Goal: Communication & Community: Answer question/provide support

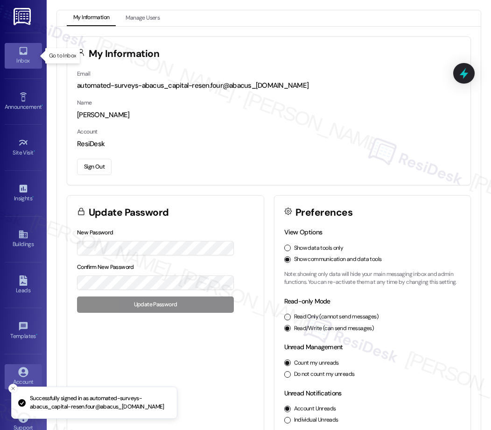
click at [20, 53] on icon at bounding box center [23, 51] width 8 height 8
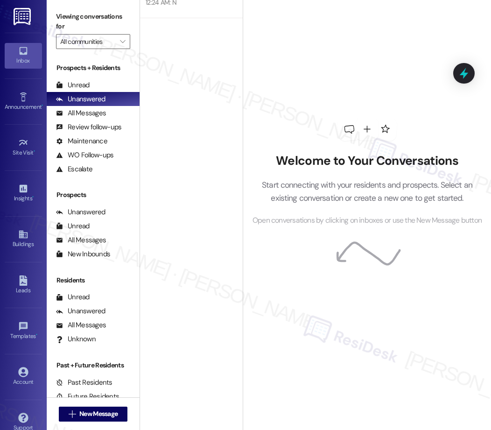
scroll to position [1727, 0]
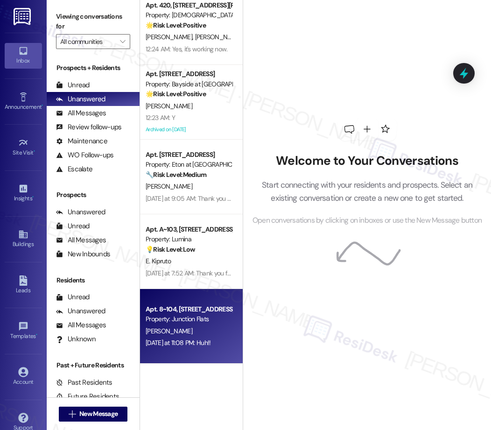
click at [193, 323] on div "Property: Junction Flats" at bounding box center [189, 319] width 86 height 10
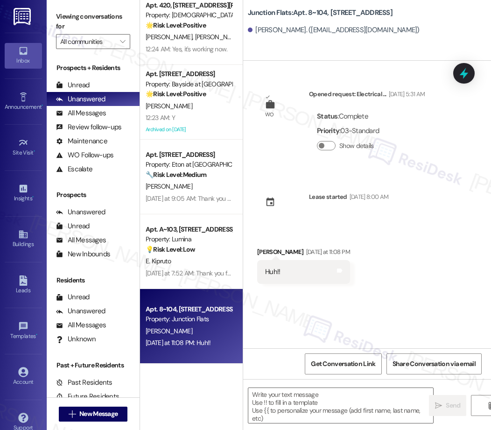
type textarea "Fetching suggested responses. Please feel free to read through the conversation…"
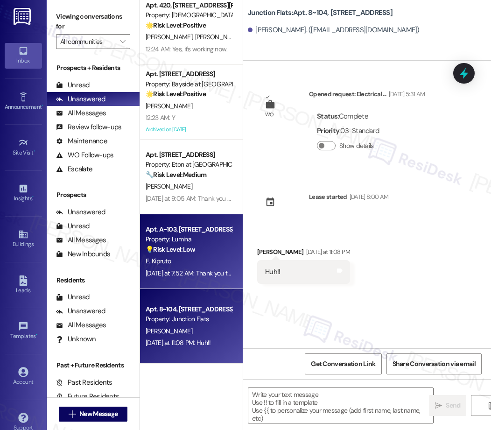
click at [204, 266] on div "E. Kipruto" at bounding box center [189, 261] width 88 height 12
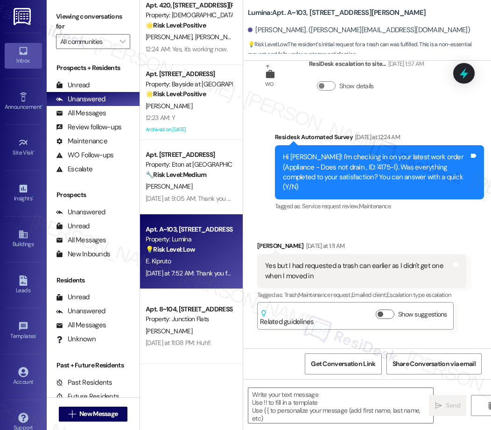
type textarea "Fetching suggested responses. Please feel free to read through the conversation…"
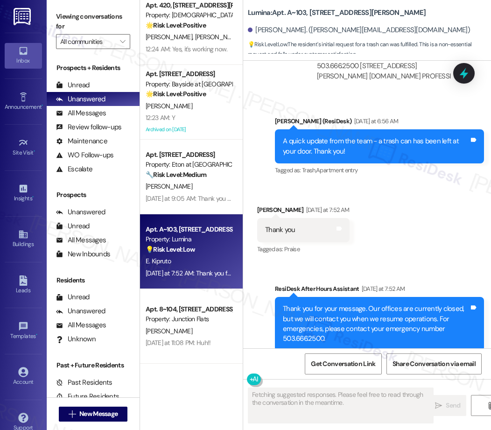
scroll to position [1116, 0]
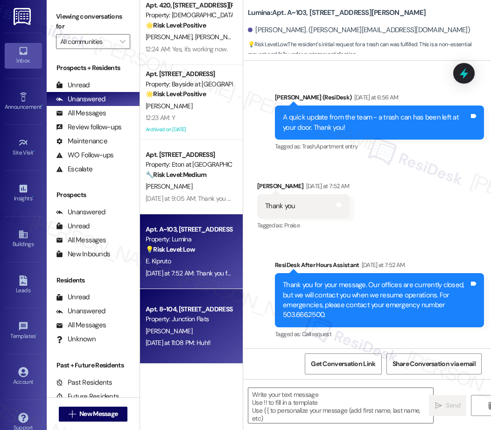
click at [204, 331] on div "[PERSON_NAME]" at bounding box center [189, 331] width 88 height 12
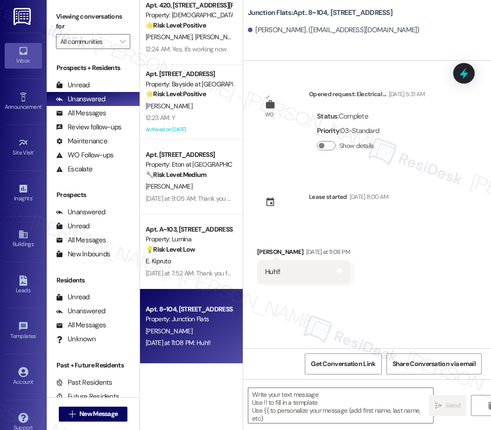
type textarea "Fetching suggested responses. Please feel free to read through the conversation…"
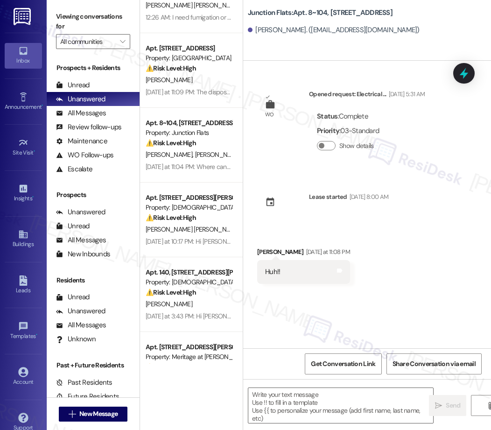
scroll to position [0, 0]
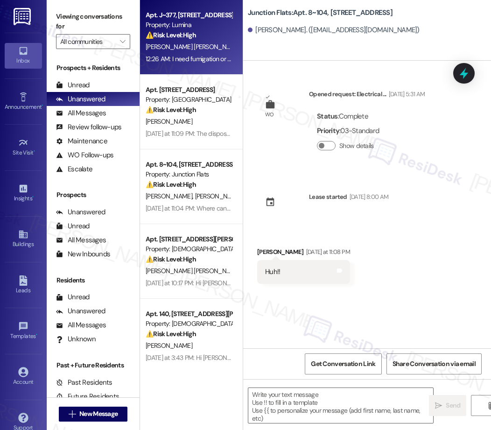
click at [190, 43] on span "[PERSON_NAME] [PERSON_NAME]" at bounding box center [195, 46] width 98 height 8
type textarea "Fetching suggested responses. Please feel free to read through the conversation…"
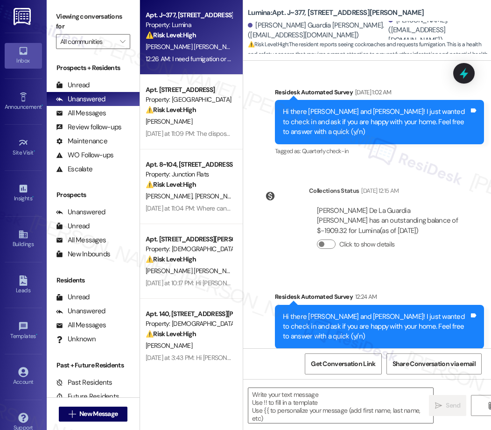
scroll to position [781, 0]
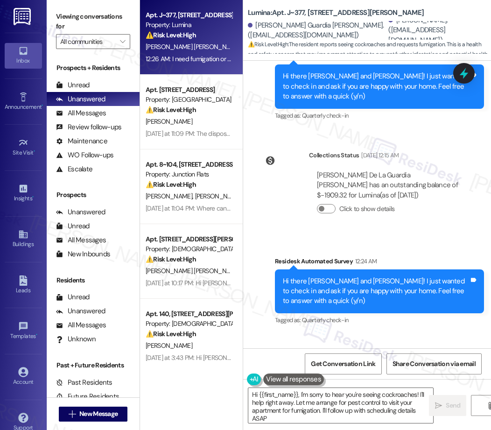
type textarea "Hi {{first_name}}, I'm sorry to hear you're seeing cockroaches! I'll help right…"
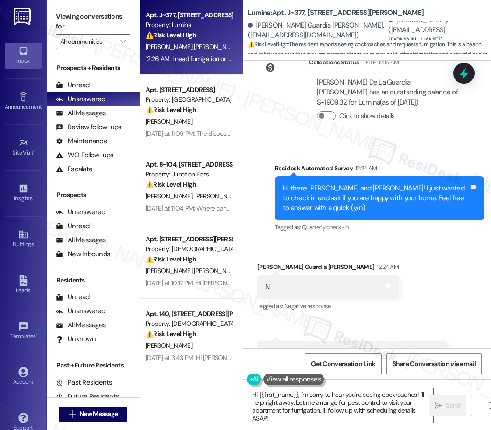
scroll to position [781, 0]
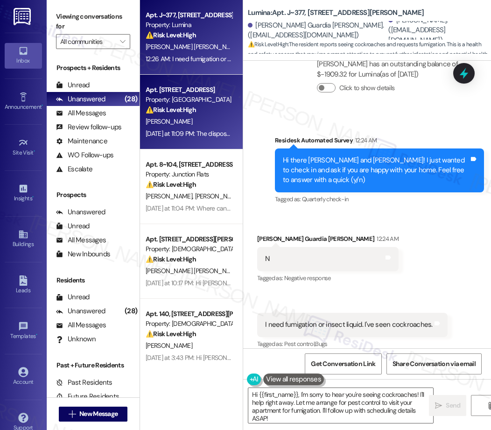
click at [192, 128] on div "[DATE] at 11:09 PM: The disposal still does not work and continues to leak. [DA…" at bounding box center [189, 134] width 88 height 12
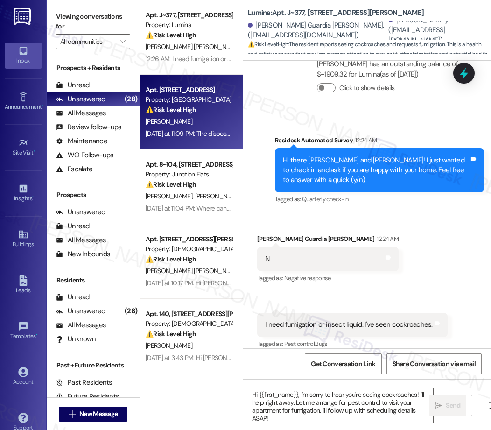
type textarea "Fetching suggested responses. Please feel free to read through the conversation…"
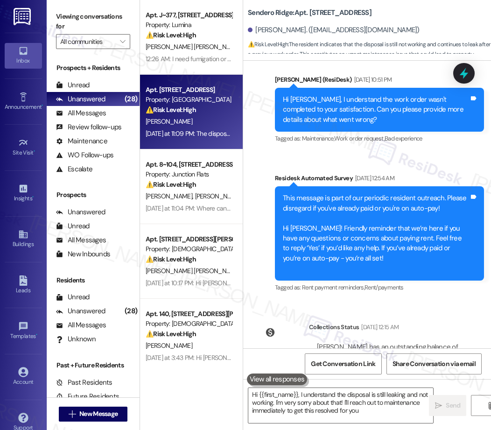
type textarea "Hi {{first_name}}, I understand the disposal is still leaking and not working. …"
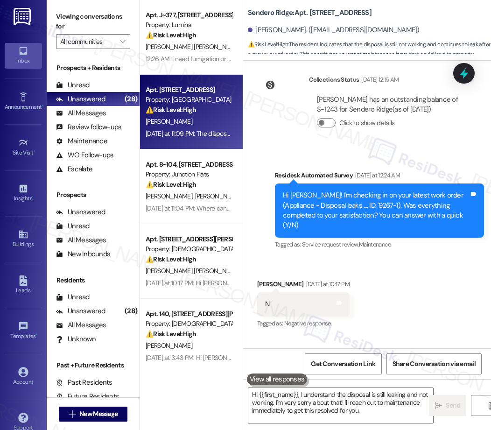
click at [195, 103] on div "Property: [GEOGRAPHIC_DATA]" at bounding box center [189, 100] width 86 height 10
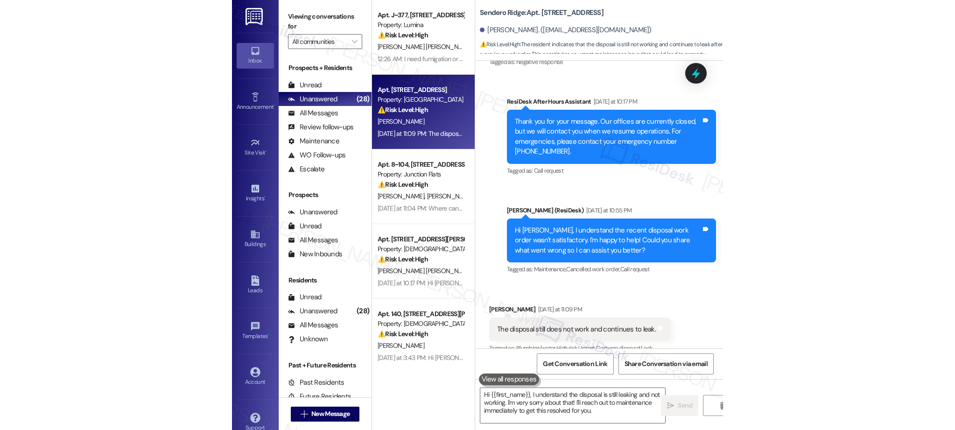
scroll to position [878, 0]
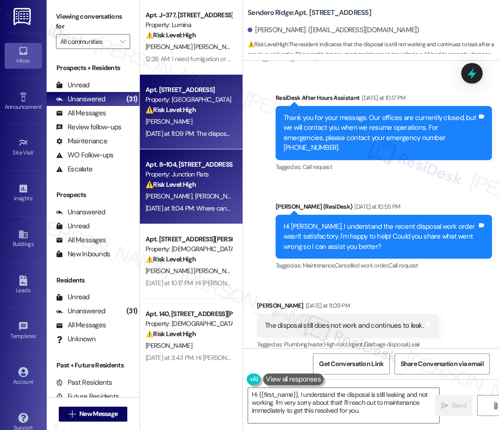
click at [195, 194] on span "[PERSON_NAME]" at bounding box center [219, 196] width 49 height 8
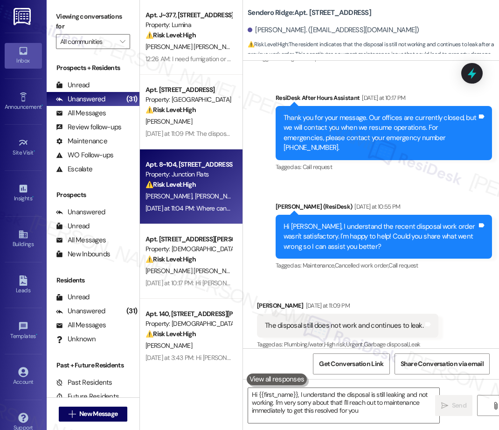
type textarea "Hi {{first_name}}, I understand the disposal is still leaking and not working. …"
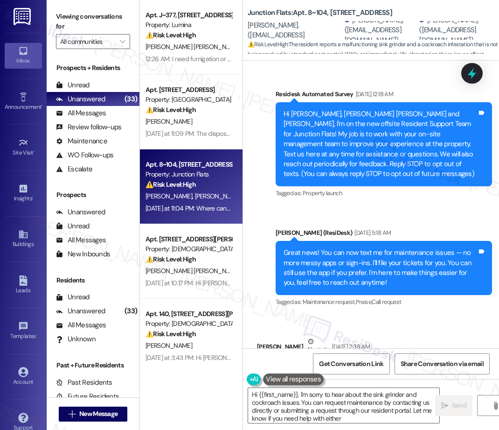
type textarea "Hi {{first_name}}, I'm sorry to hear about the sink grinder and cockroach issue…"
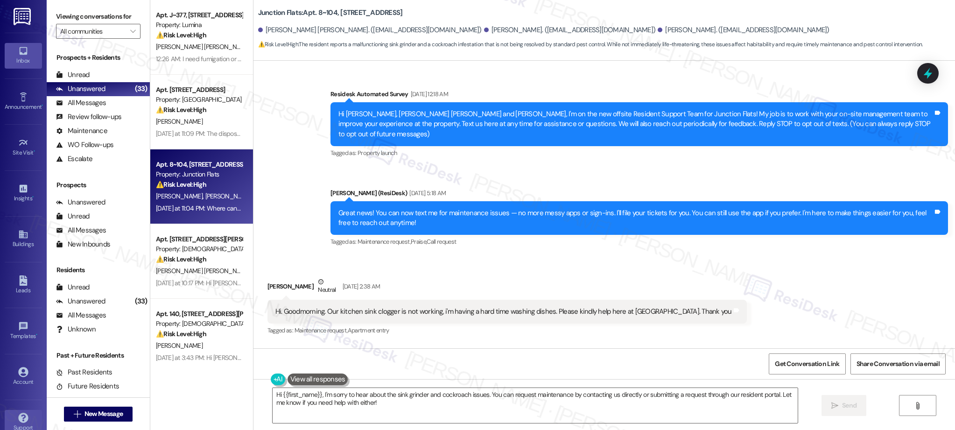
scroll to position [10972, 0]
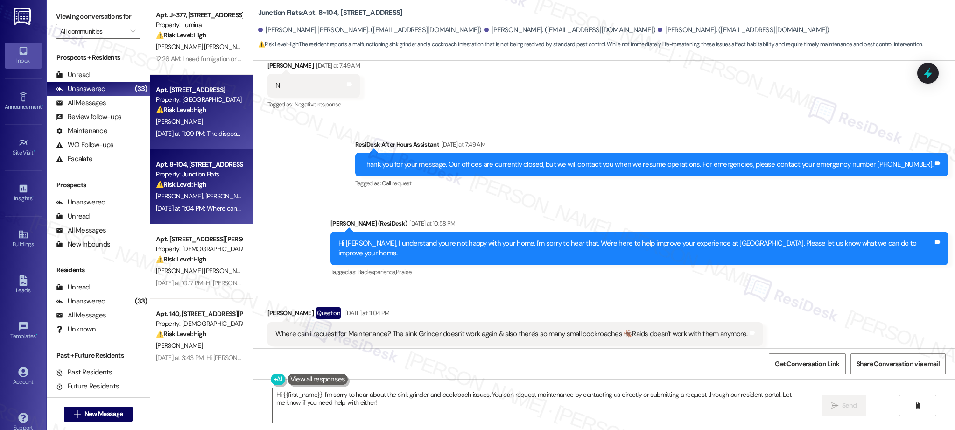
click at [193, 109] on strong "⚠️ Risk Level: High" at bounding box center [181, 109] width 50 height 8
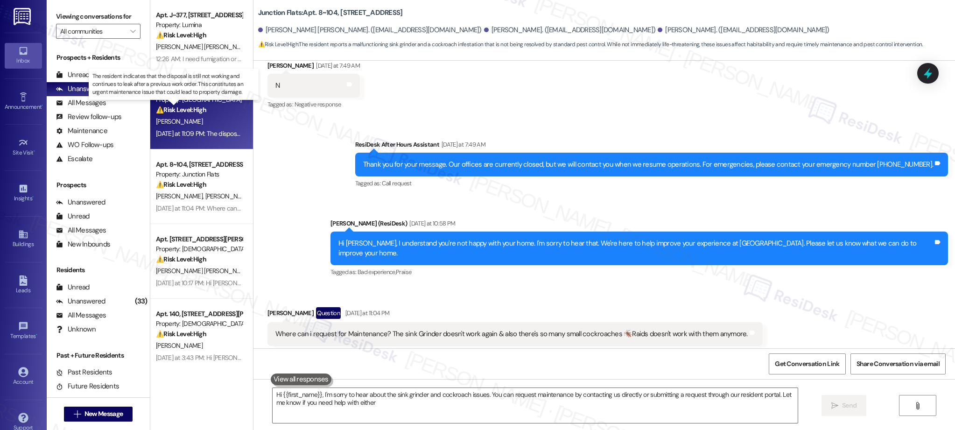
type textarea "Hi {{first_name}}, I'm sorry to hear about the sink grinder and cockroach issue…"
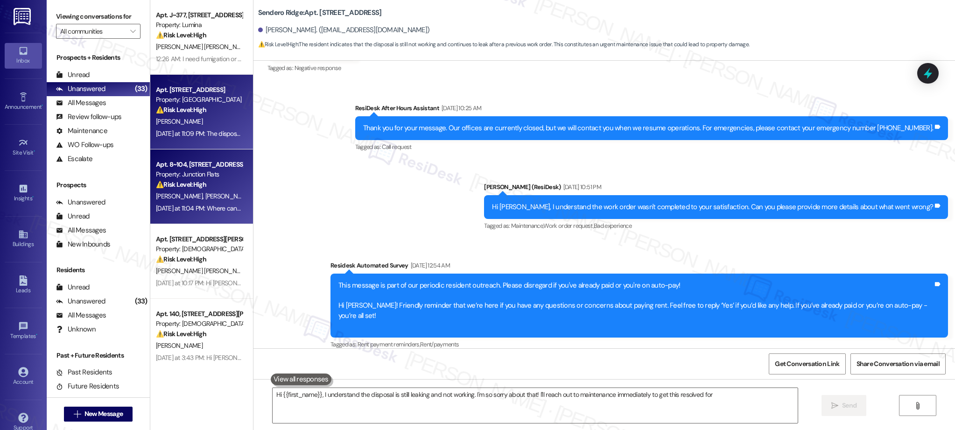
type textarea "Hi {{first_name}}, I understand the disposal is still leaking and not working. …"
click at [254, 192] on span "[PERSON_NAME]" at bounding box center [277, 196] width 47 height 8
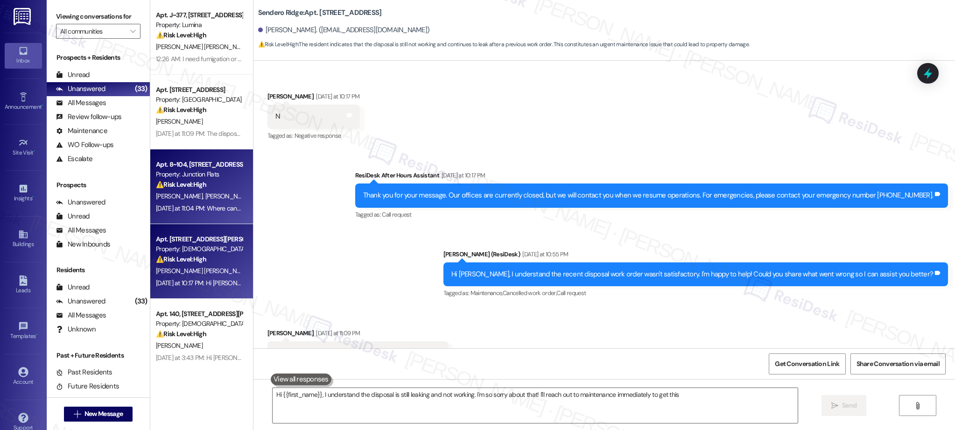
scroll to position [688, 0]
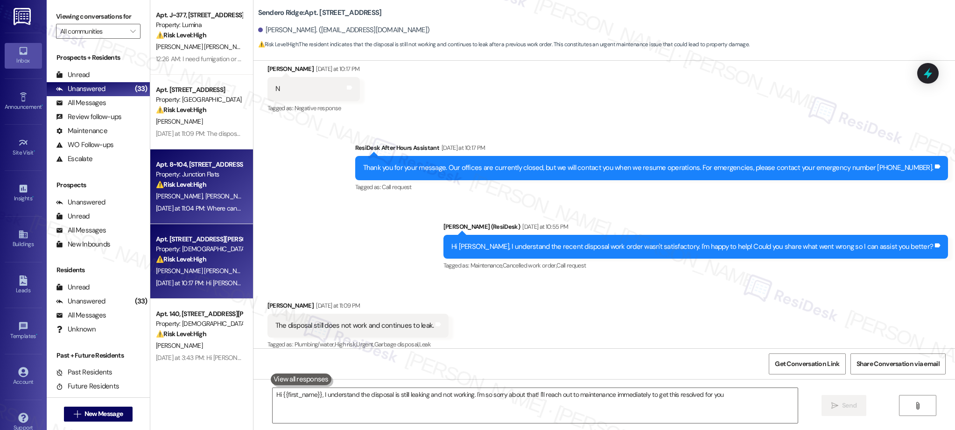
type textarea "Hi {{first_name}}, I understand the disposal is still leaking and not working. …"
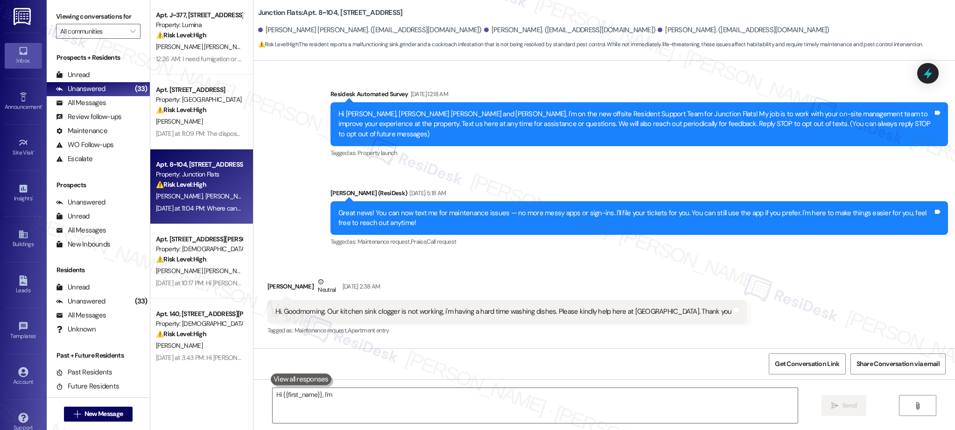
scroll to position [10971, 0]
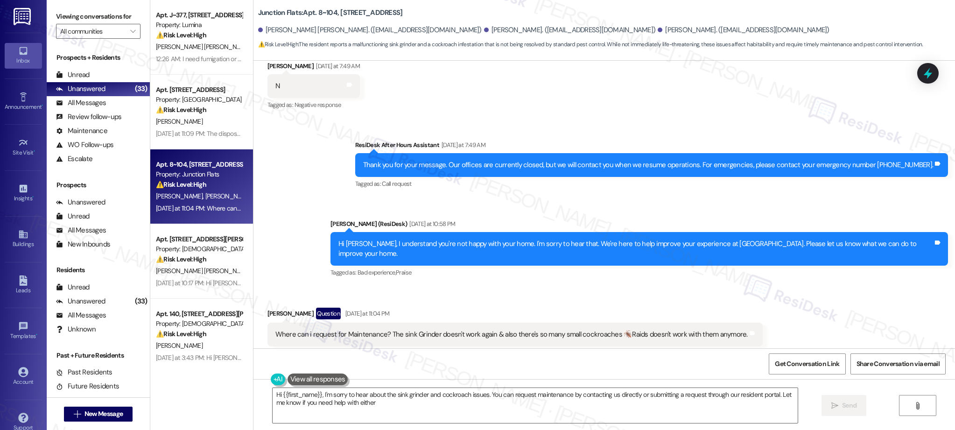
type textarea "Hi {{first_name}}, I'm sorry to hear about the sink grinder and cockroach issue…"
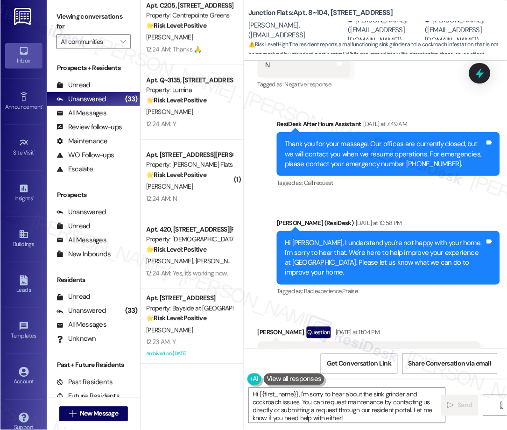
scroll to position [12721, 0]
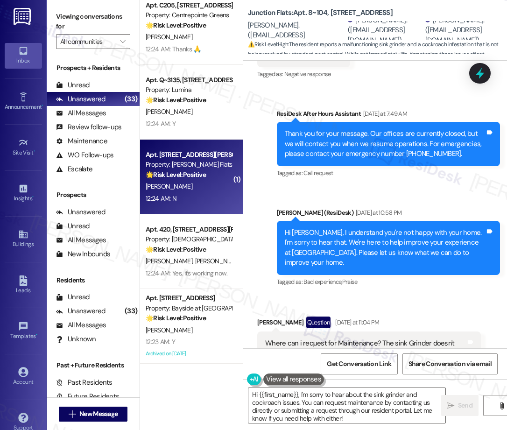
click at [171, 171] on strong "🌟 Risk Level: Positive" at bounding box center [176, 174] width 60 height 8
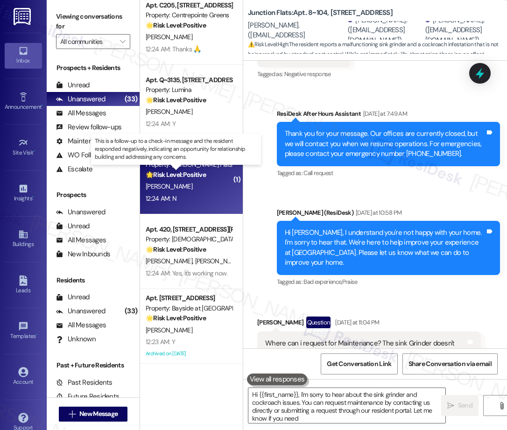
type textarea "Hi {{first_name}}, I'm sorry to hear about the sink grinder and cockroach issue…"
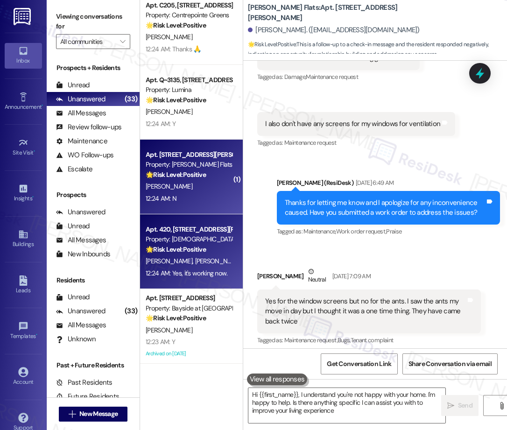
type textarea "Hi {{first_name}}, I understand you're not happy with your home. I'm happy to h…"
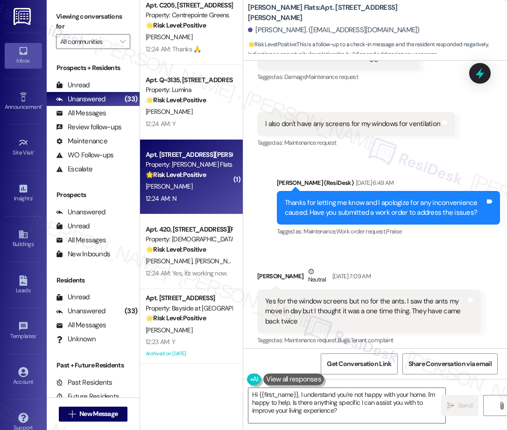
click at [195, 258] on span "[PERSON_NAME]" at bounding box center [218, 261] width 47 height 8
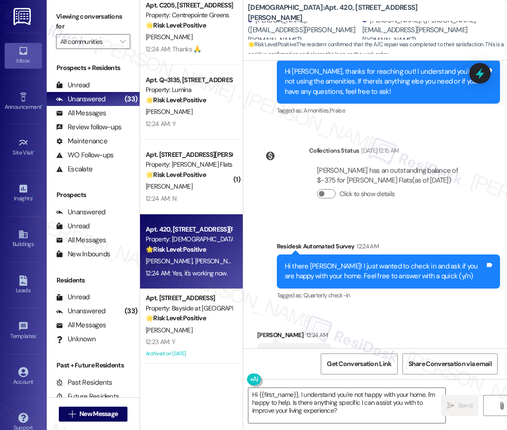
type textarea "Fetching suggested responses. Please feel free to read through the conversation…"
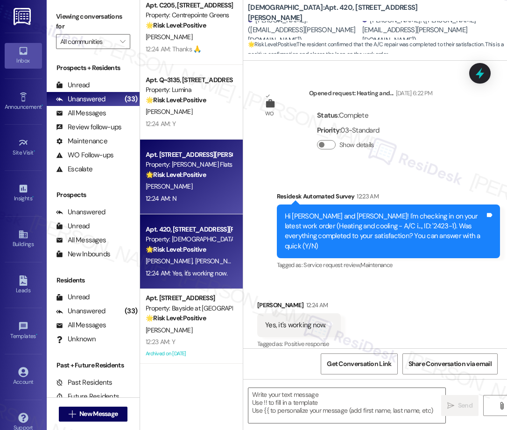
click at [188, 196] on div "12:24 AM: N 12:24 AM: N" at bounding box center [189, 199] width 88 height 12
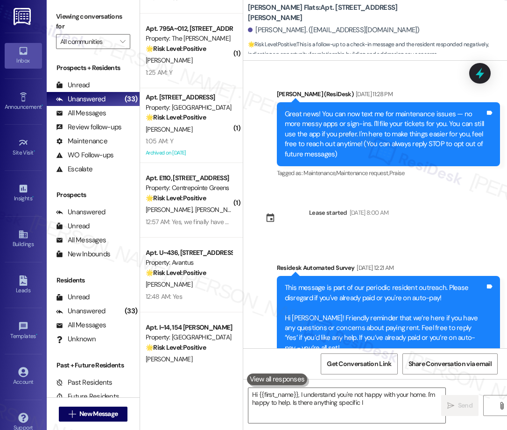
scroll to position [1106, 0]
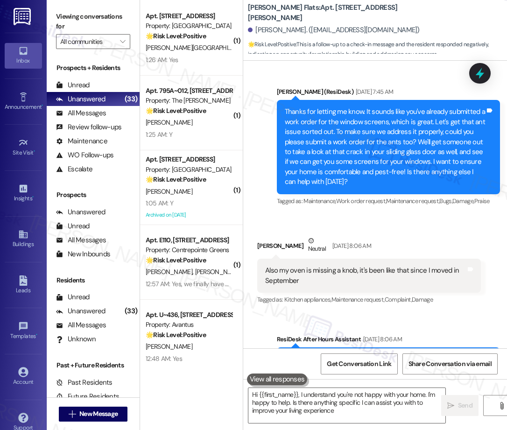
type textarea "Hi {{first_name}}, I understand you're not happy with your home. I'm happy to h…"
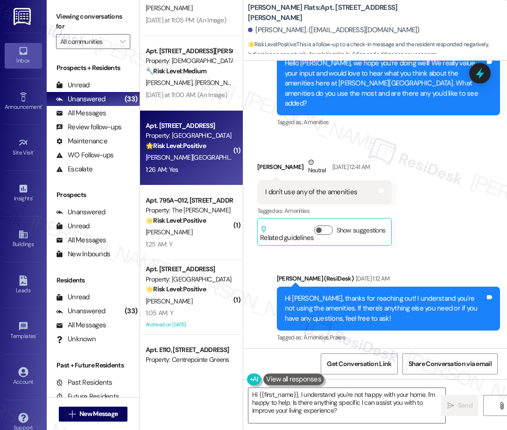
scroll to position [2409, 0]
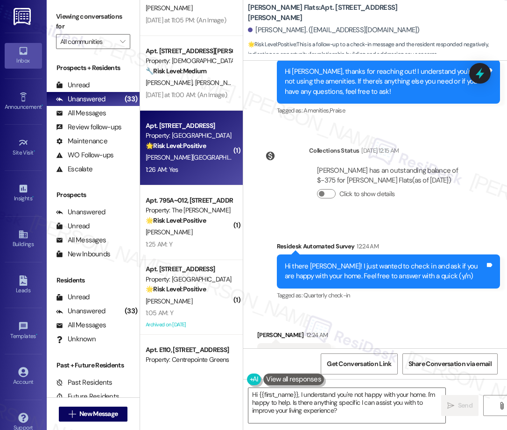
click at [205, 146] on strong "🌟 Risk Level: Positive" at bounding box center [176, 145] width 60 height 8
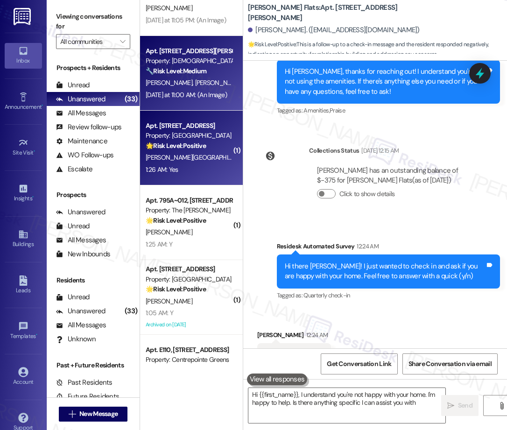
type textarea "Hi {{first_name}}, I understand you're not happy with your home. I'm happy to h…"
click at [195, 94] on div "[DATE] at 11:00 AM: (An Image) [DATE] at 11:00 AM: (An Image)" at bounding box center [186, 95] width 81 height 8
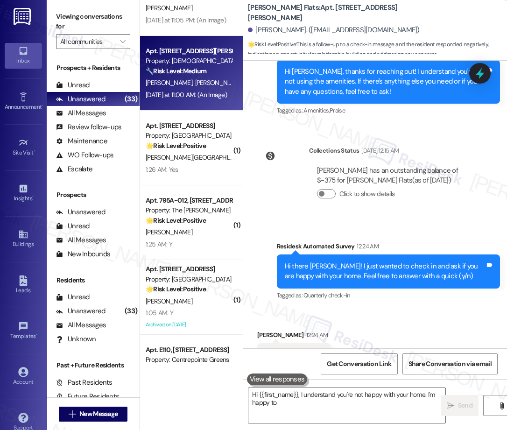
type textarea "Hi {{first_name}}, I understand you're not happy with your home. I'm happy to"
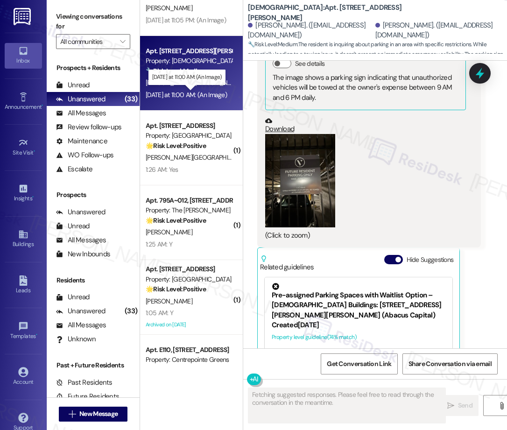
scroll to position [566, 0]
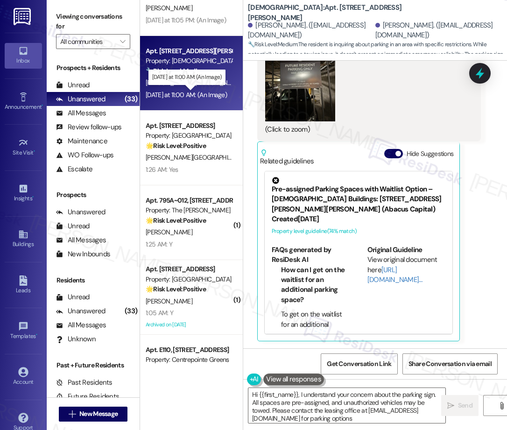
type textarea "Hi {{first_name}}, I understand your concern about the parking sign. All spaces…"
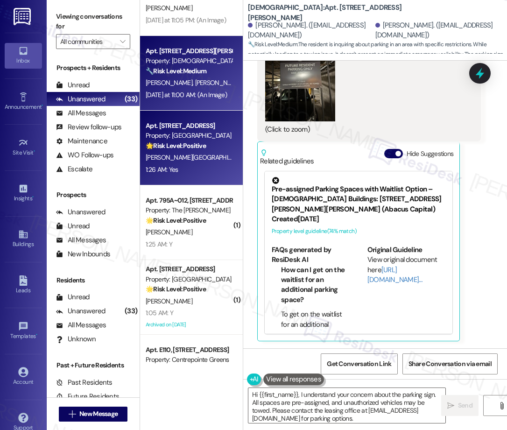
click at [210, 149] on div "🌟 Risk Level: Positive The message is a positive response to a check-in about r…" at bounding box center [189, 146] width 86 height 10
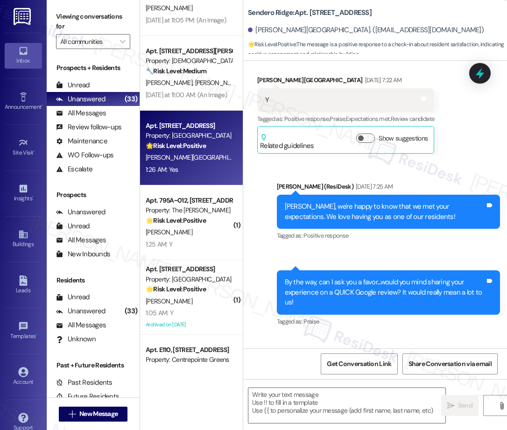
type textarea "Fetching suggested responses. Please feel free to read through the conversation…"
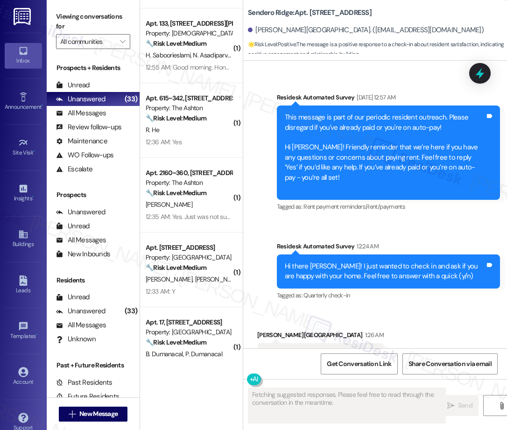
scroll to position [585, 0]
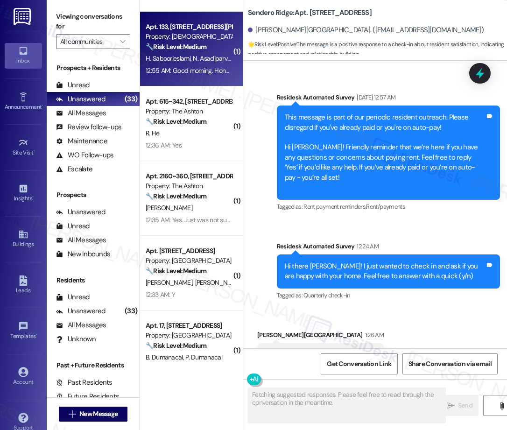
click at [198, 64] on div "H. Saboorieslami N. Asadiparvarmasouleh" at bounding box center [189, 59] width 88 height 12
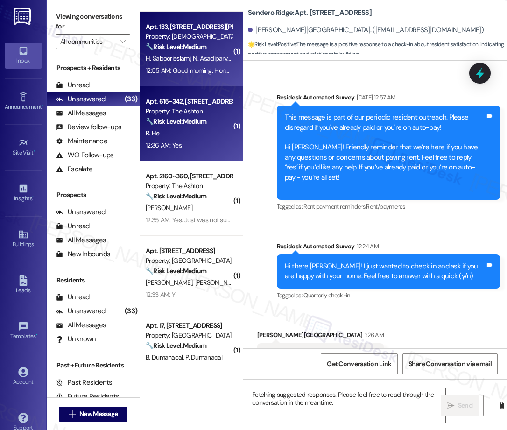
click at [189, 140] on div "12:36 AM: Yes 12:36 AM: Yes" at bounding box center [189, 145] width 88 height 12
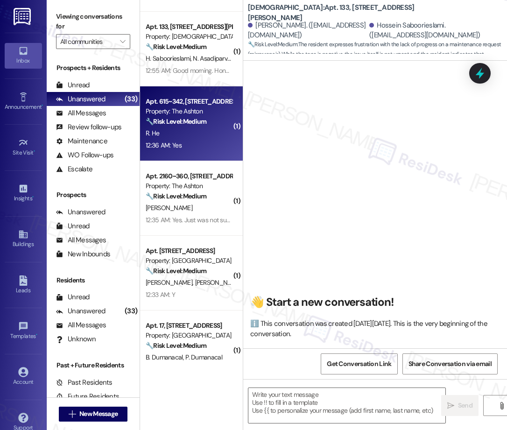
scroll to position [193, 0]
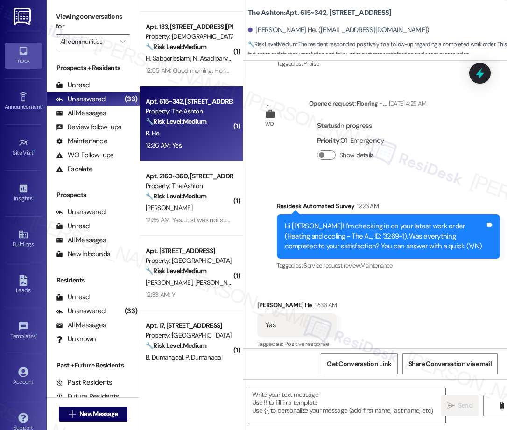
type textarea "Fetching suggested responses. Please feel free to read through the conversation…"
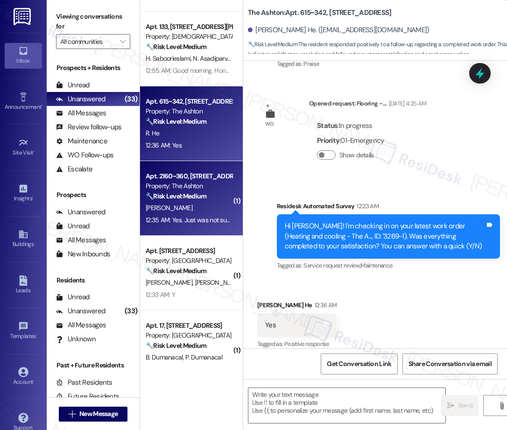
click at [199, 225] on div "12:35 AM: Yes. Just was not sure about carpet 12:35 AM: Yes. Just was not sure …" at bounding box center [189, 220] width 88 height 12
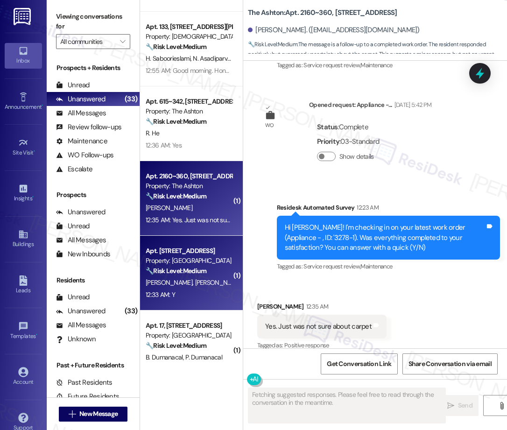
scroll to position [974, 0]
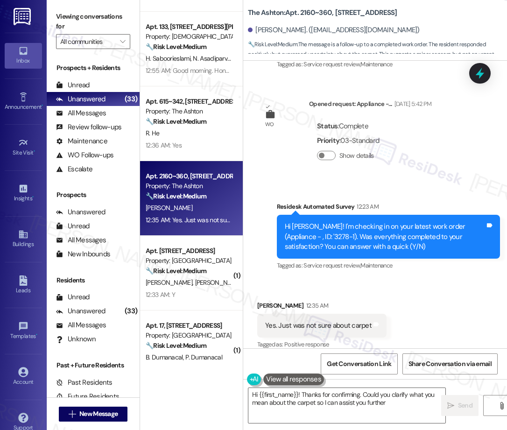
type textarea "Hi {{first_name}}! Thanks for confirming. Could you clarify what you mean about…"
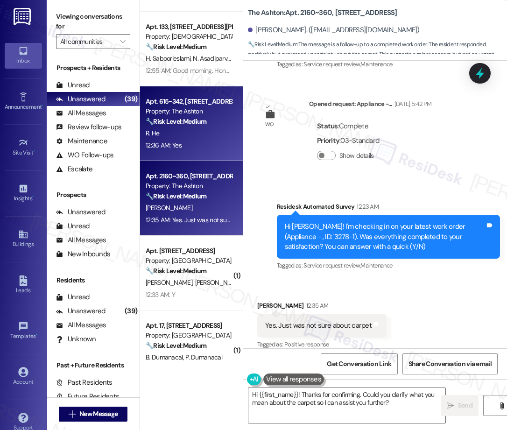
click at [202, 104] on div "Apt. 615~342, [STREET_ADDRESS]" at bounding box center [189, 102] width 86 height 10
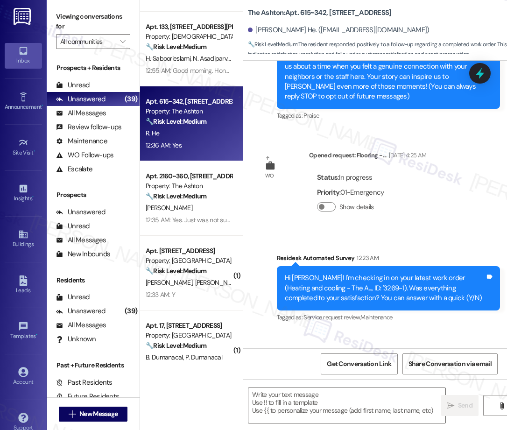
type textarea "Fetching suggested responses. Please feel free to read through the conversation…"
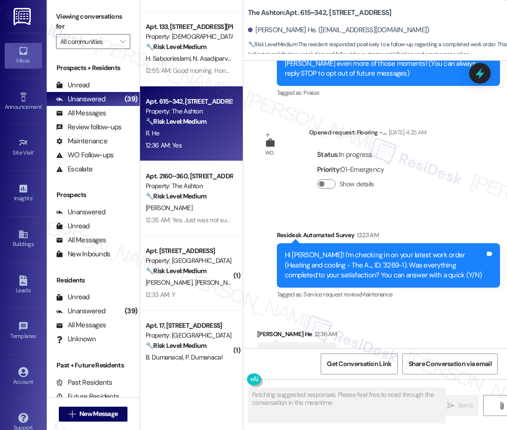
scroll to position [192, 0]
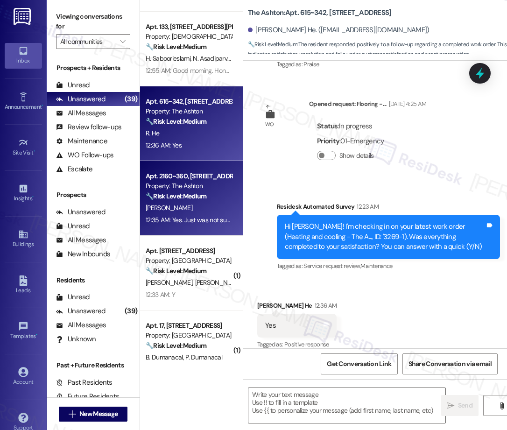
click at [213, 195] on div "🔧 Risk Level: Medium The message is a follow-up to a completed work order. The …" at bounding box center [189, 196] width 86 height 10
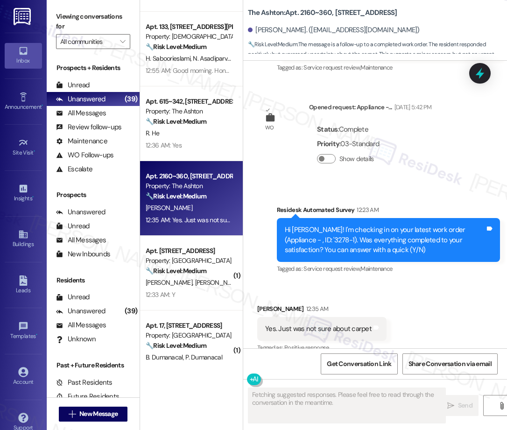
scroll to position [974, 0]
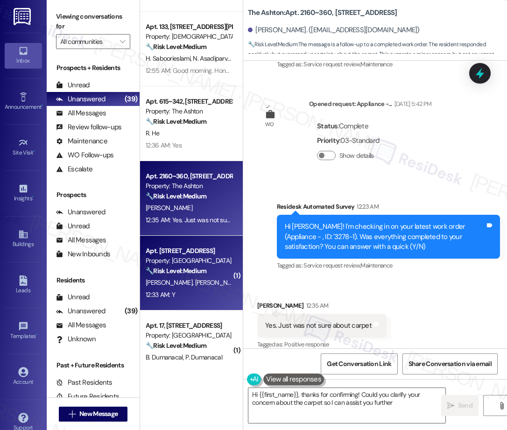
type textarea "Hi {{first_name}}, thanks for confirming! Could you clarify your concern about …"
click at [187, 301] on div "Apt. 525, [STREET_ADDRESS] Property: Sendero Ridge 🔧 Risk Level: Medium The res…" at bounding box center [191, 273] width 103 height 75
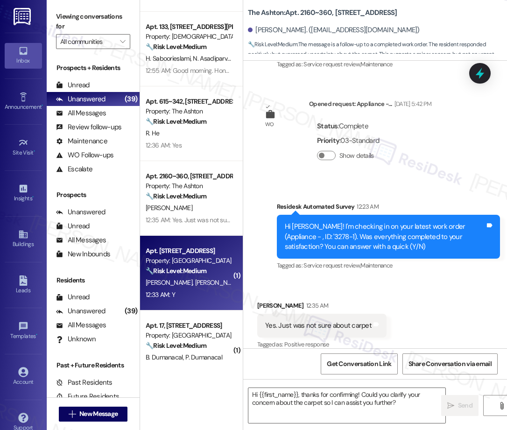
type textarea "Fetching suggested responses. Please feel free to read through the conversation…"
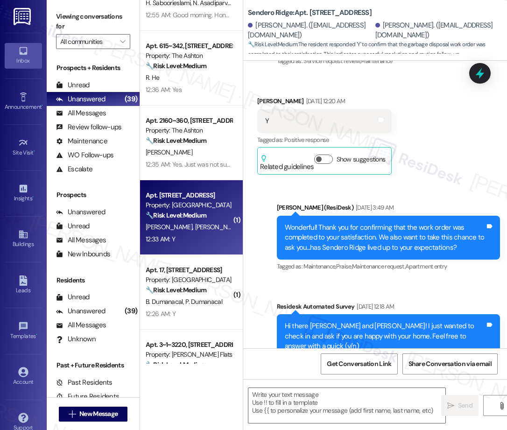
scroll to position [2066, 0]
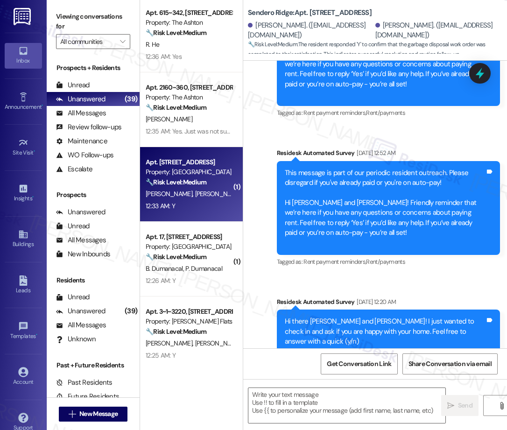
type textarea "Fetching suggested responses. Please feel free to read through the conversation…"
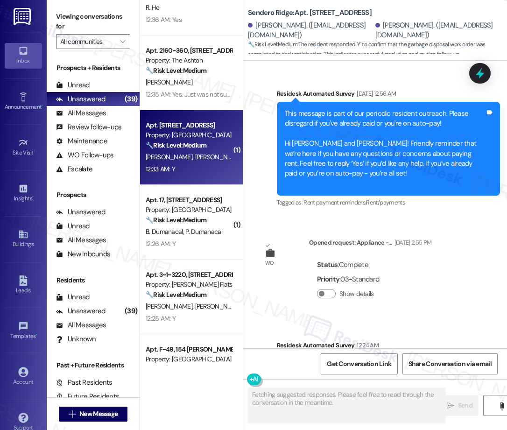
scroll to position [3324, 0]
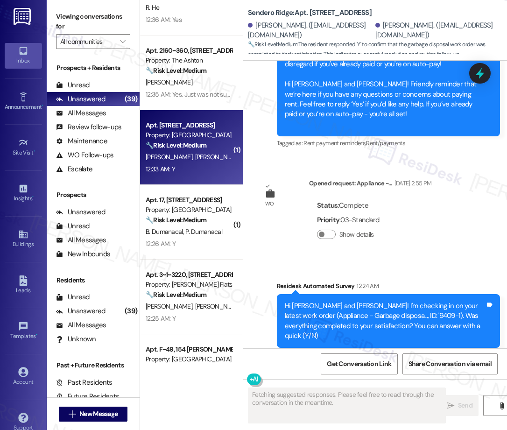
click at [195, 226] on div "B. Dumanacal P. Dumanacal" at bounding box center [189, 232] width 88 height 12
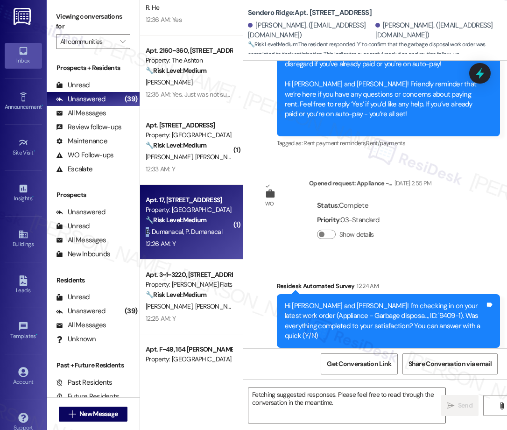
click at [195, 226] on div "B. Dumanacal P. Dumanacal" at bounding box center [189, 232] width 88 height 12
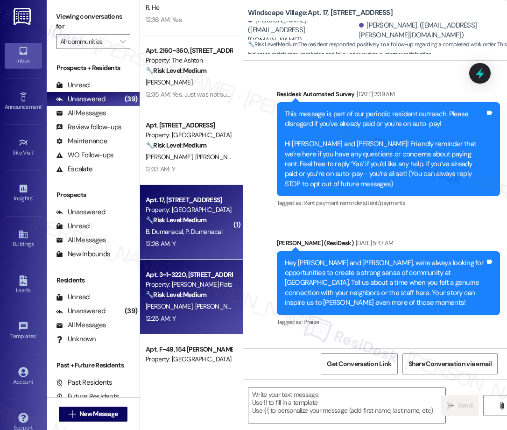
click at [188, 267] on div "Apt. 3~1~3220, [STREET_ADDRESS][PERSON_NAME] Property: [PERSON_NAME] Flats 🔧 Ri…" at bounding box center [191, 296] width 103 height 75
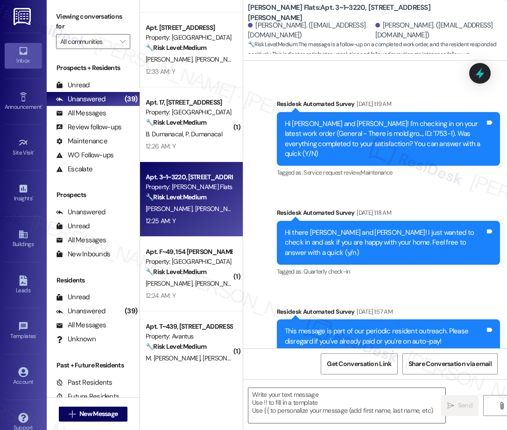
scroll to position [2255, 0]
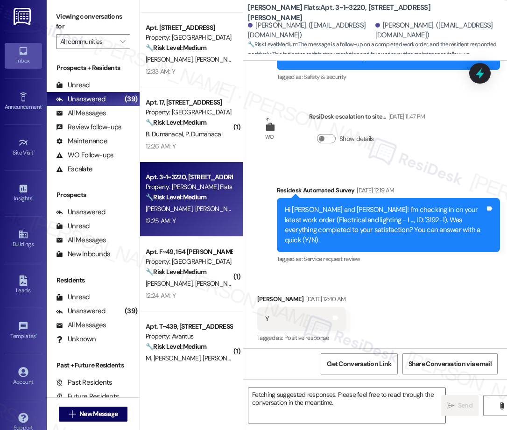
click at [182, 280] on div "Apt. 615~342, [STREET_ADDRESS] Property: The Ashton 🔧 Risk Level: Medium The re…" at bounding box center [191, 181] width 103 height 363
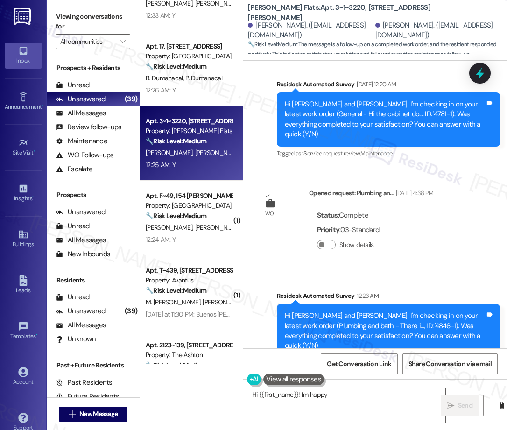
scroll to position [866, 0]
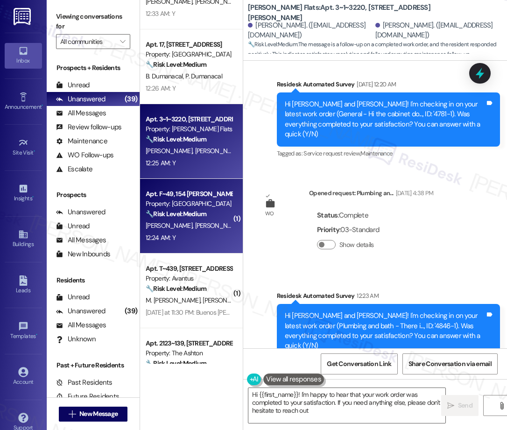
type textarea "Hi {{first_name}}! I'm happy to hear that your work order was completed to your…"
click at [201, 223] on span "[PERSON_NAME]" at bounding box center [219, 225] width 49 height 8
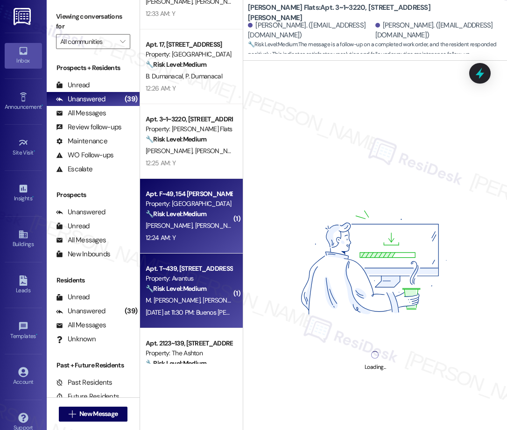
click at [202, 269] on div "Apt. T~439, [STREET_ADDRESS]" at bounding box center [189, 269] width 86 height 10
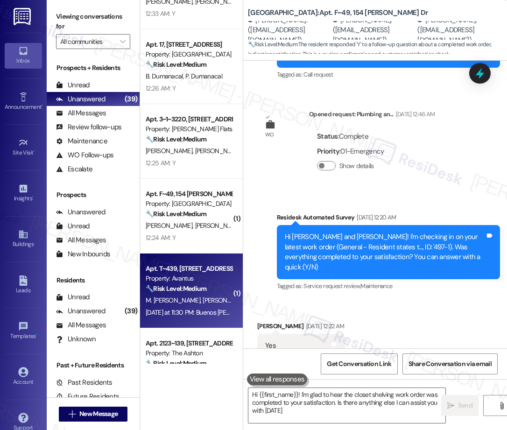
type textarea "Hi {{first_name}}! I'm glad to hear the closet shelving work order was complete…"
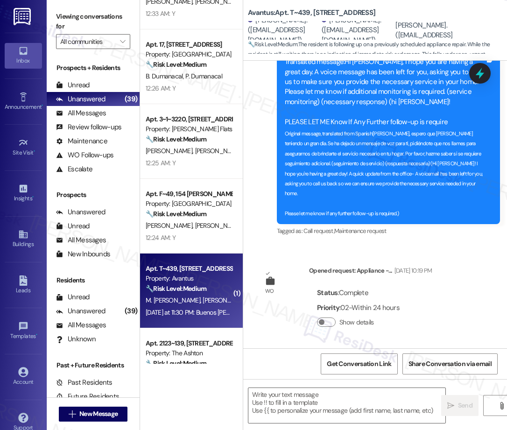
type textarea "Fetching suggested responses. Please feel free to read through the conversation…"
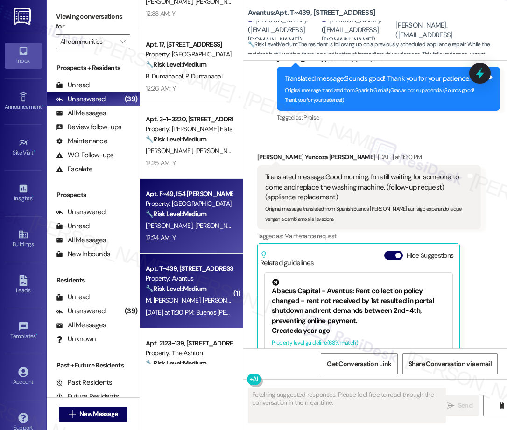
scroll to position [9931, 0]
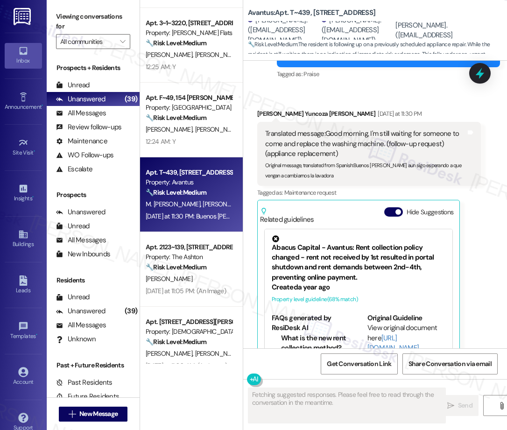
click at [180, 252] on div "Property: The Ashton" at bounding box center [189, 257] width 86 height 10
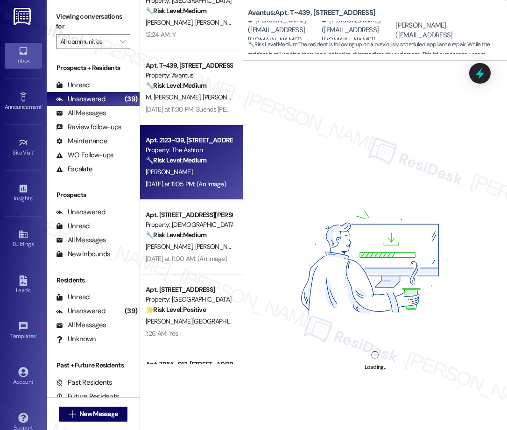
scroll to position [1082, 0]
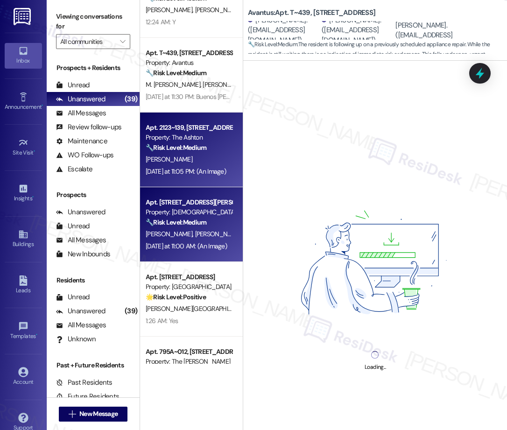
drag, startPoint x: 198, startPoint y: 252, endPoint x: 199, endPoint y: 239, distance: 13.6
click at [198, 251] on div "Apt. 17, [STREET_ADDRESS] Property: Windscape Village 🔧 Risk Level: Medium The …" at bounding box center [191, 181] width 103 height 363
click at [199, 239] on div "[PERSON_NAME] [PERSON_NAME]" at bounding box center [189, 234] width 88 height 12
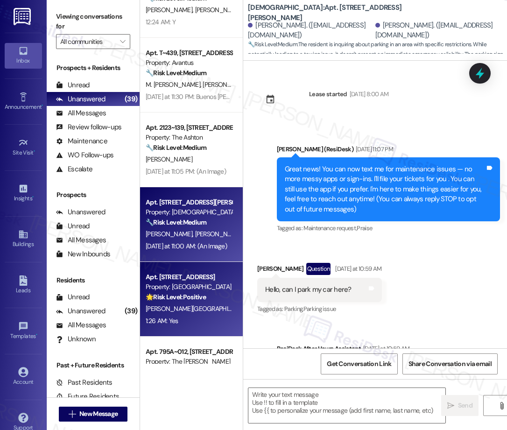
click at [209, 303] on div "[PERSON_NAME][GEOGRAPHIC_DATA]" at bounding box center [189, 309] width 88 height 12
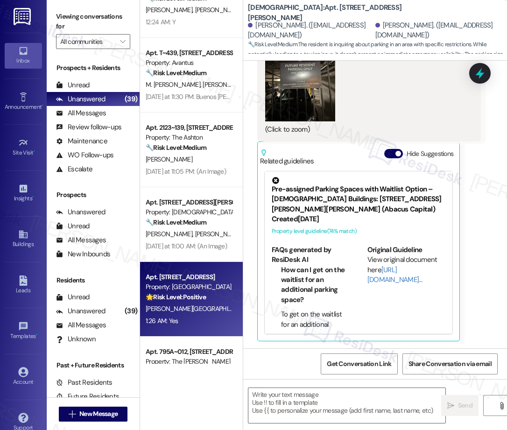
scroll to position [1136, 0]
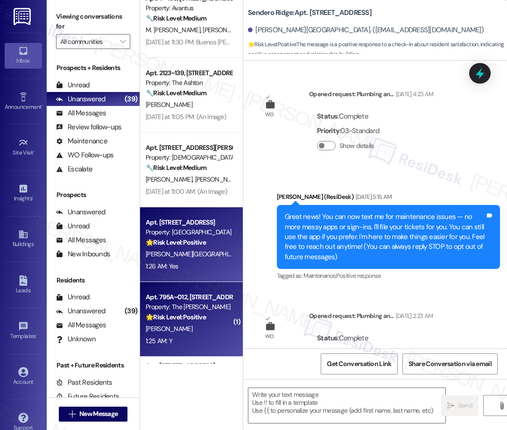
click at [207, 293] on div "Apt. 795A~012, [STREET_ADDRESS][PERSON_NAME]" at bounding box center [189, 297] width 86 height 10
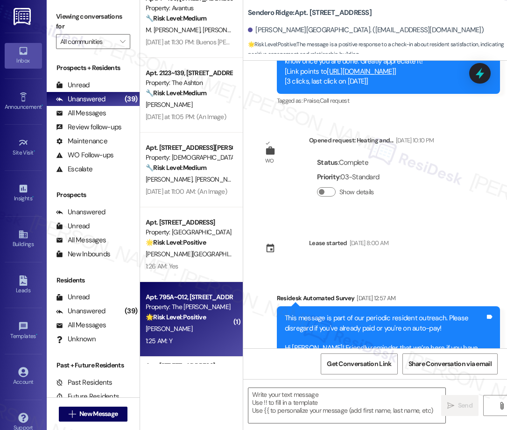
scroll to position [0, 0]
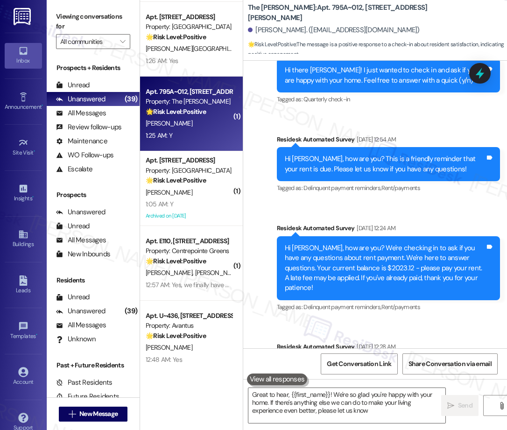
type textarea "Great to hear, {{first_name}}! We're so glad you're happy with your home. If th…"
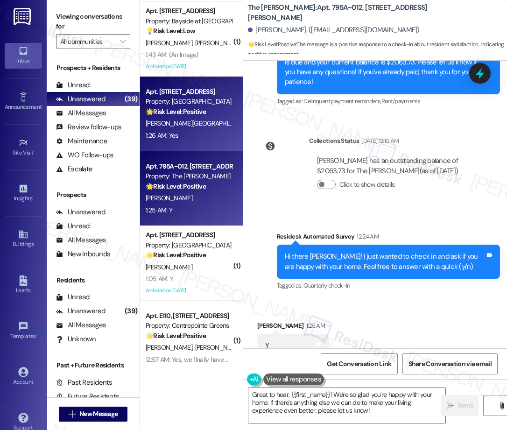
click at [202, 118] on div "[PERSON_NAME][GEOGRAPHIC_DATA]" at bounding box center [189, 124] width 88 height 12
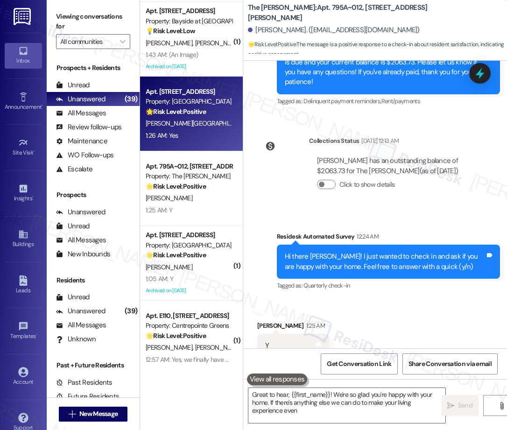
type textarea "Great to hear, {{first_name}}! We're so glad you're happy with your home. If th…"
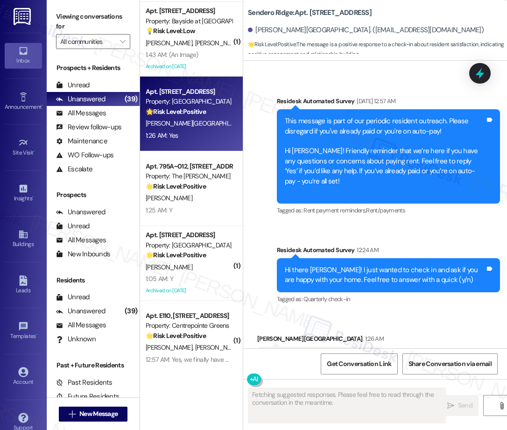
scroll to position [3638, 0]
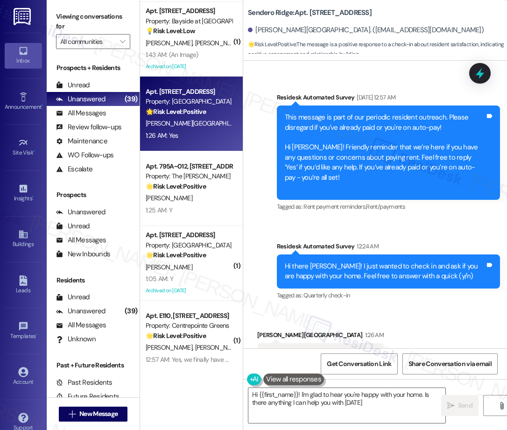
type textarea "Hi {{first_name}}! I'm glad to hear you're happy with your home. Is there anyth…"
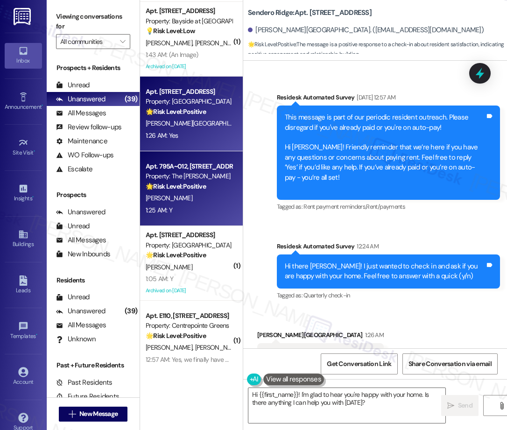
click at [191, 197] on div "[PERSON_NAME]" at bounding box center [189, 198] width 88 height 12
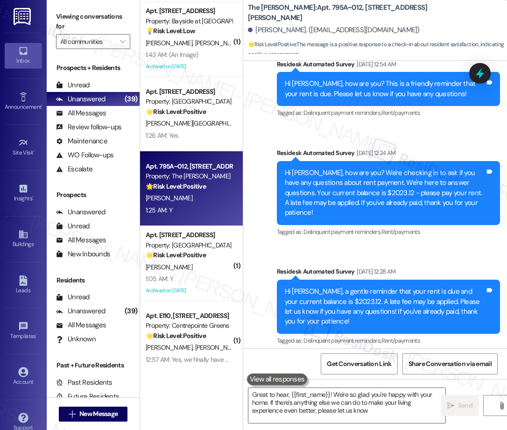
type textarea "Great to hear, {{first_name}}! We're so glad you're happy with your home. If th…"
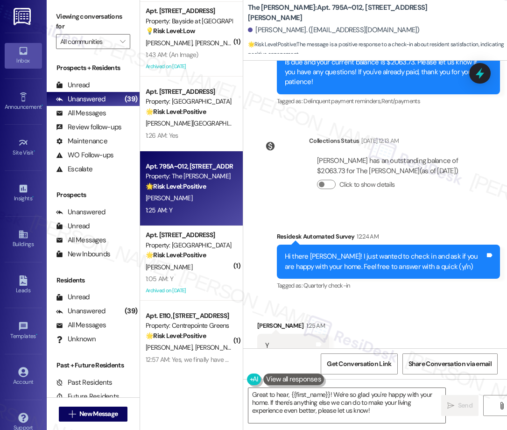
scroll to position [1340, 0]
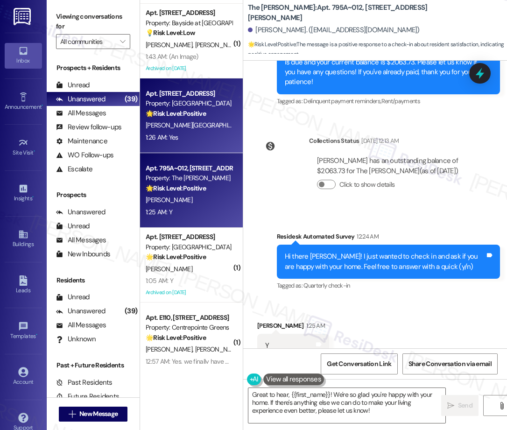
click at [201, 130] on div "[PERSON_NAME][GEOGRAPHIC_DATA]" at bounding box center [189, 125] width 88 height 12
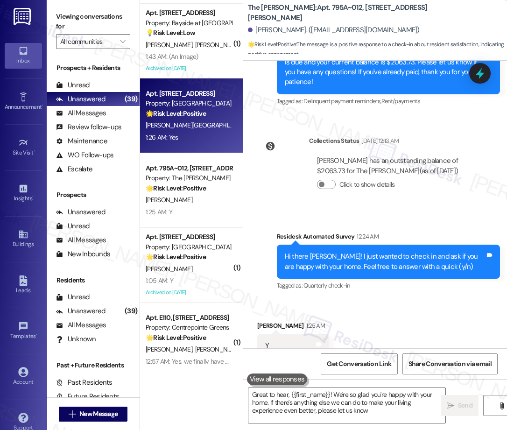
type textarea "Great to hear, {{first_name}}! We're so glad you're happy with your home. If th…"
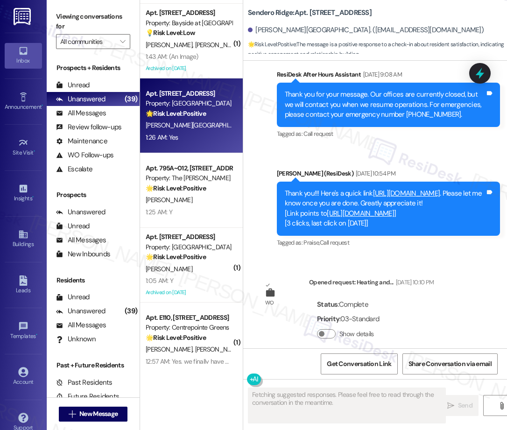
scroll to position [3638, 0]
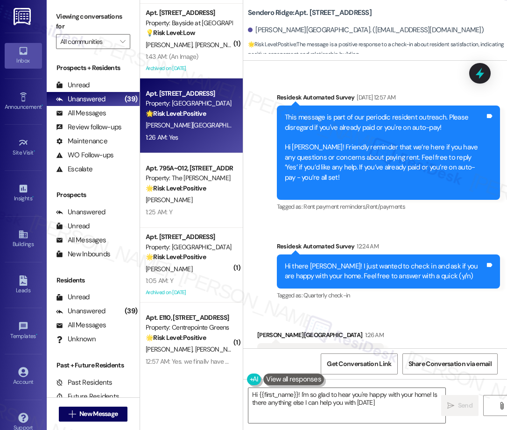
type textarea "Hi {{first_name}}! I'm so glad to hear you're happy with your home! Is there an…"
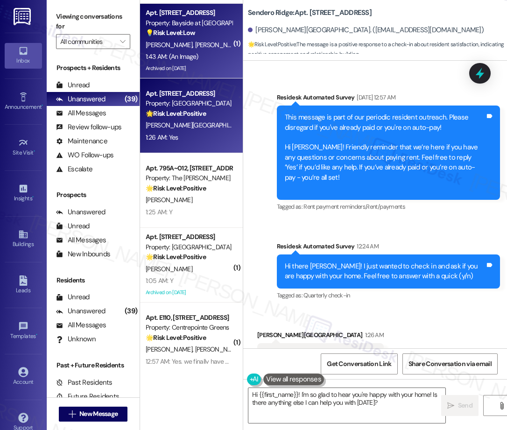
click at [174, 59] on div "1:43 AM: (An Image) 1:43 AM: (An Image)" at bounding box center [172, 56] width 53 height 8
type textarea "Fetching suggested responses. Please feel free to read through the conversation…"
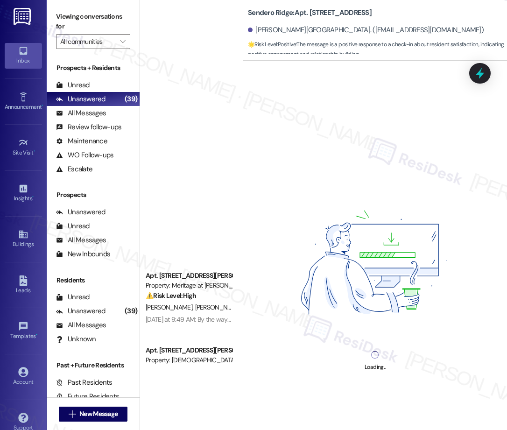
scroll to position [0, 0]
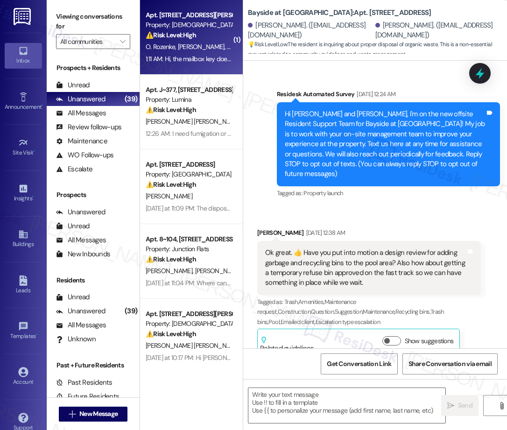
click at [201, 48] on span "[PERSON_NAME]" at bounding box center [202, 46] width 49 height 8
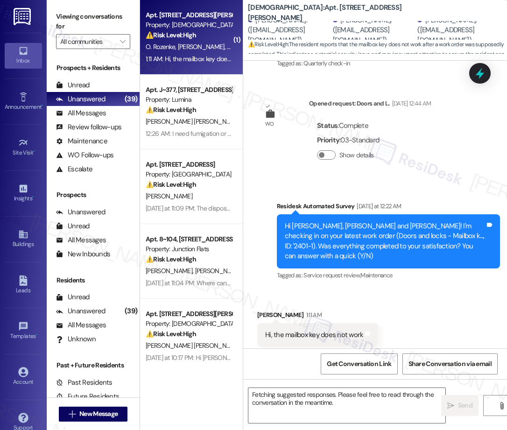
scroll to position [391, 0]
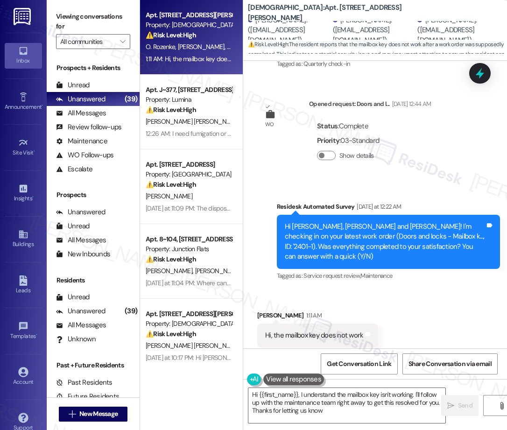
type textarea "Hi {{first_name}}, I understand the mailbox key isn't working. I'll follow up w…"
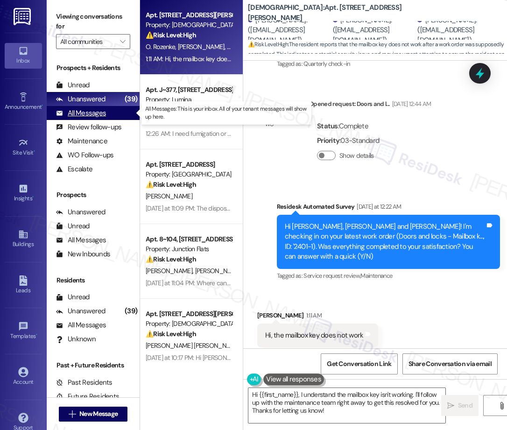
click at [97, 111] on div "All Messages" at bounding box center [81, 113] width 50 height 10
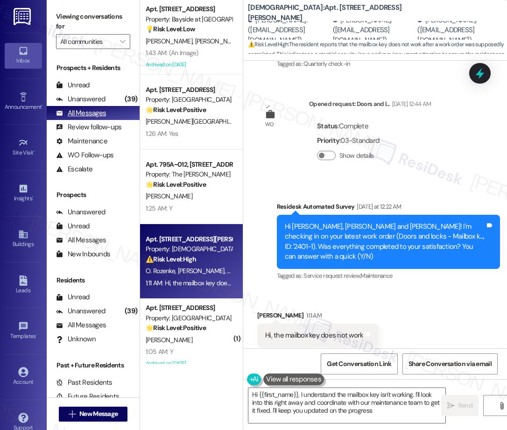
type textarea "Hi {{first_name}}, I understand the mailbox key isn't working. I'll look into t…"
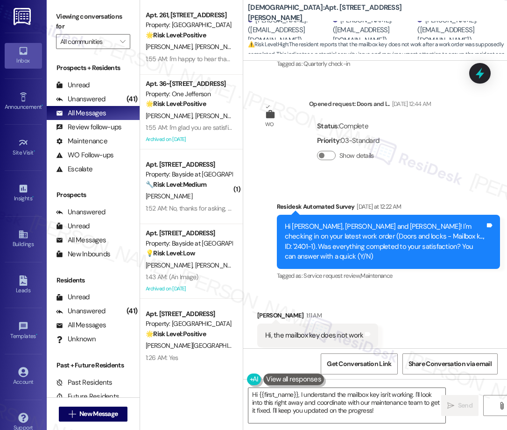
drag, startPoint x: 202, startPoint y: 118, endPoint x: 98, endPoint y: 262, distance: 177.9
click at [196, 114] on div "[PERSON_NAME] [PERSON_NAME]" at bounding box center [189, 116] width 88 height 12
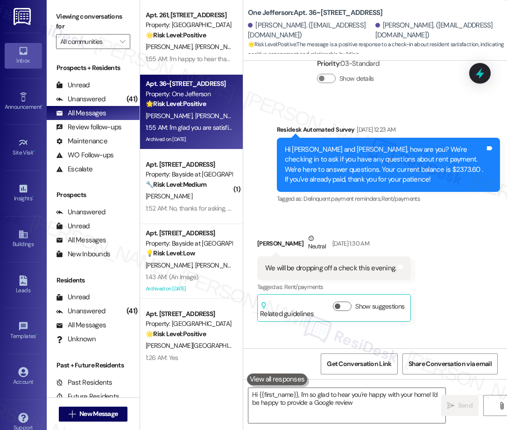
scroll to position [10587, 0]
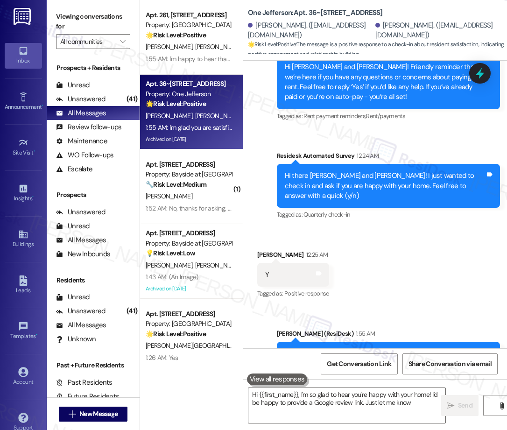
type textarea "Hi {{first_name}}, I'm so glad to hear you're happy with your home! I'd be happ…"
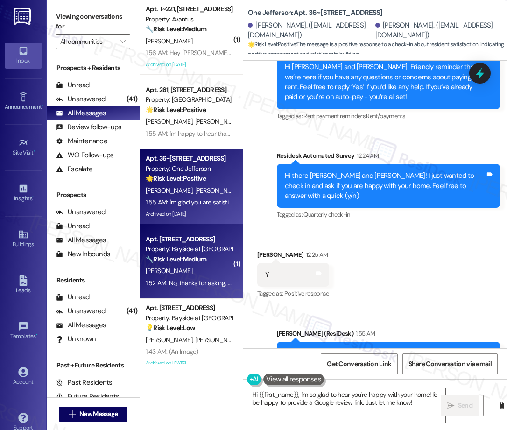
click at [179, 245] on div "Property: Bayside at [GEOGRAPHIC_DATA]" at bounding box center [189, 249] width 86 height 10
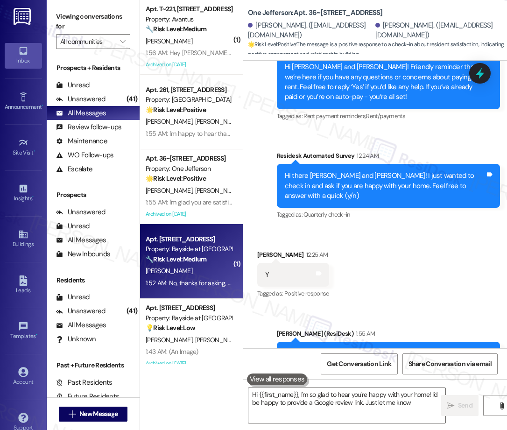
type textarea "Hi {{first_name}}, I'm so glad to hear you're happy with your home! I'd be happ…"
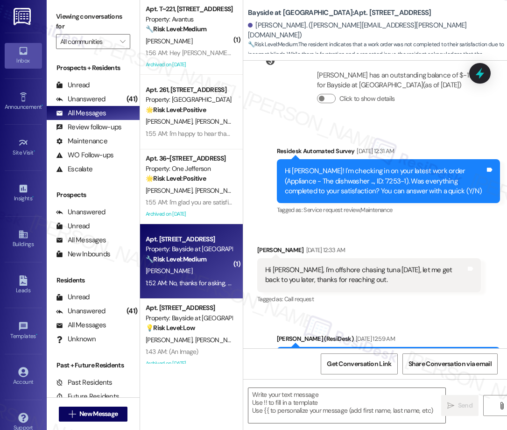
scroll to position [2617, 0]
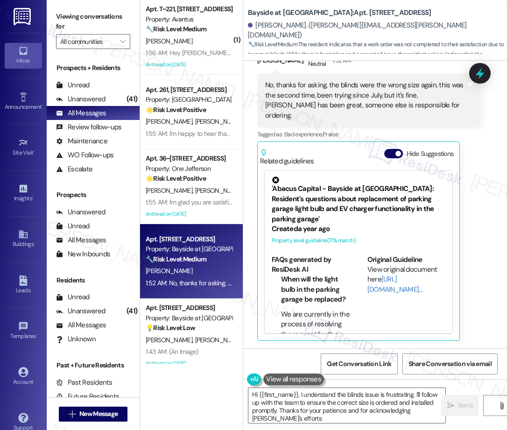
type textarea "Hi {{first_name}}, I understand the blinds issue is frustrating. I'll follow up…"
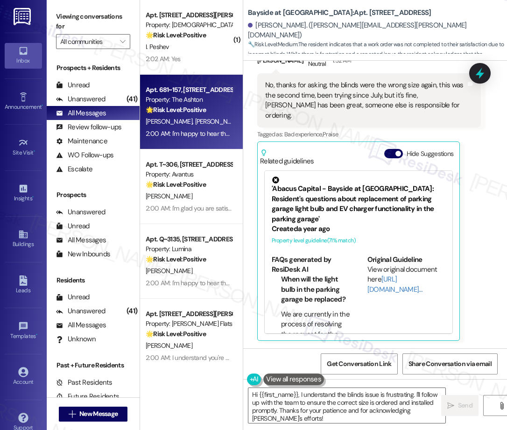
click at [204, 139] on div "2:00 AM: I'm happy to hear that the issues have been resolved! If I may ask, ha…" at bounding box center [189, 134] width 88 height 12
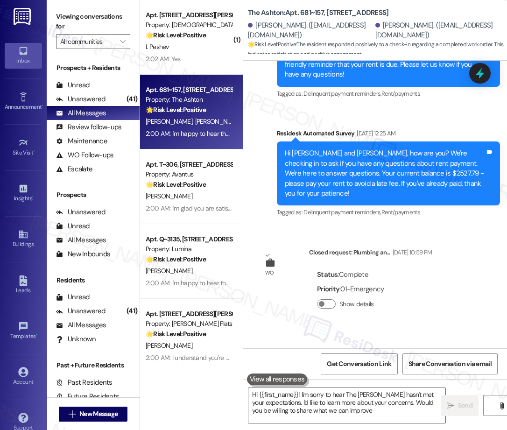
type textarea "Hi {{first_name}}! I'm sorry to hear The [PERSON_NAME] hasn't met your expectat…"
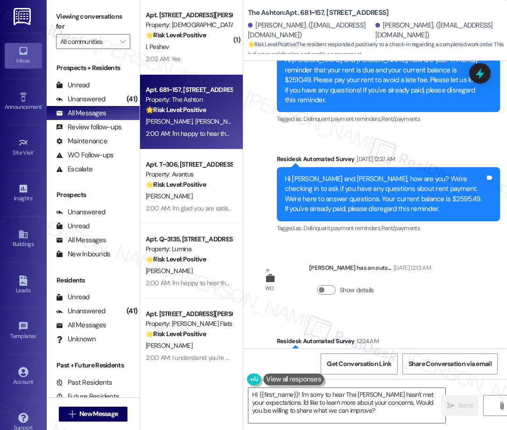
scroll to position [3171, 0]
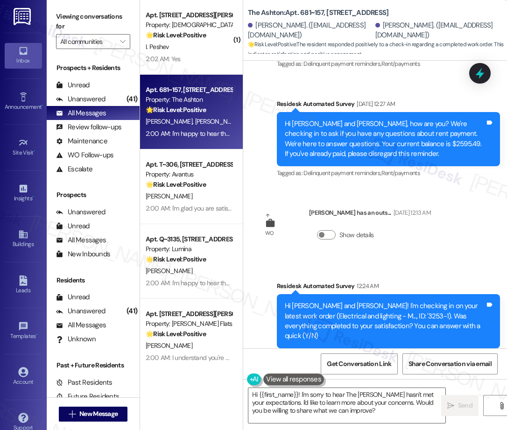
click at [320, 260] on div "Survey, sent via SMS Residesk Automated Survey 12:24 AM Hi [PERSON_NAME] and [P…" at bounding box center [375, 314] width 264 height 109
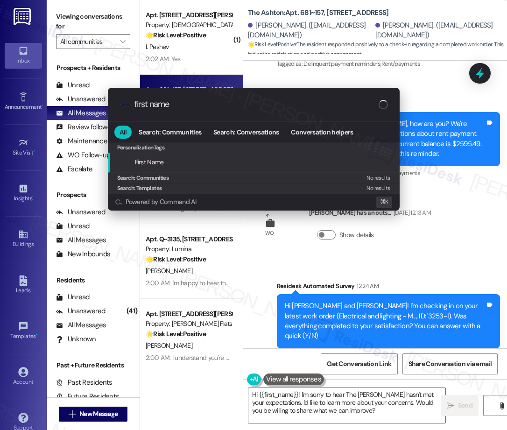
type input "first name"
click at [160, 164] on span "First Name" at bounding box center [149, 162] width 29 height 8
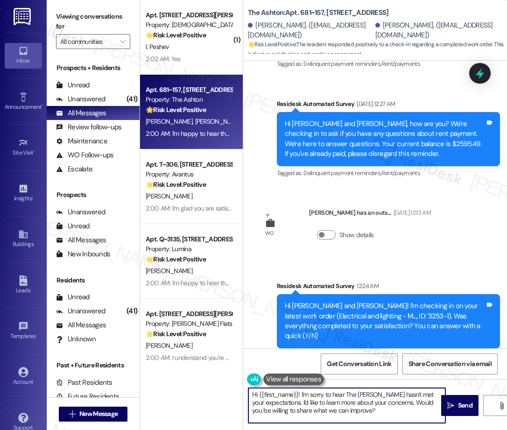
type textarea "Hi {{first_name}}! I'm sorry to hear The [PERSON_NAME] hasn't met your expectat…"
drag, startPoint x: 398, startPoint y: 411, endPoint x: 239, endPoint y: 396, distance: 159.3
click at [239, 396] on div "( 1 ) Apt. 213, [STREET_ADDRESS][PERSON_NAME] Property: [DEMOGRAPHIC_DATA] 🌟 Ri…" at bounding box center [323, 215] width 367 height 430
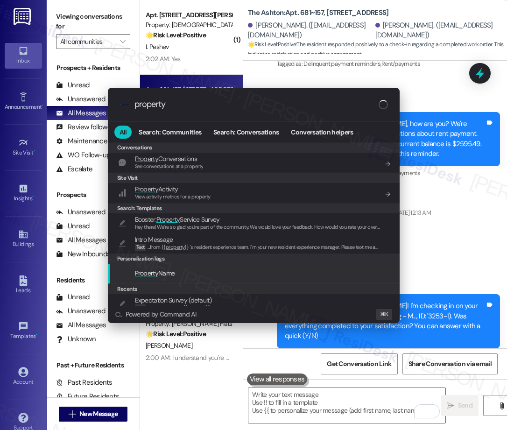
type input "property"
click at [163, 279] on div "Property Name" at bounding box center [254, 274] width 292 height 20
type textarea "{{property}}"
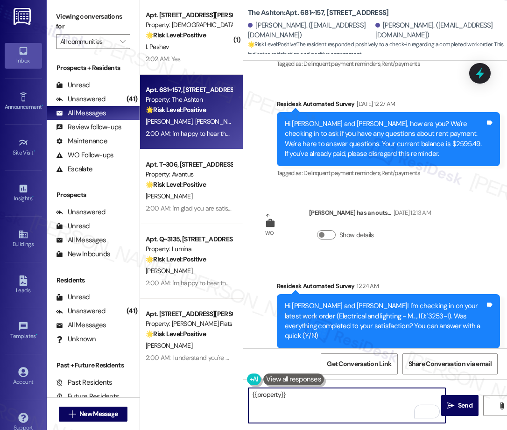
drag, startPoint x: 303, startPoint y: 398, endPoint x: 229, endPoint y: 393, distance: 73.9
click at [229, 393] on div "( 1 ) Apt. 213, [STREET_ADDRESS][PERSON_NAME] Property: [DEMOGRAPHIC_DATA] 🌟 Ri…" at bounding box center [323, 215] width 367 height 430
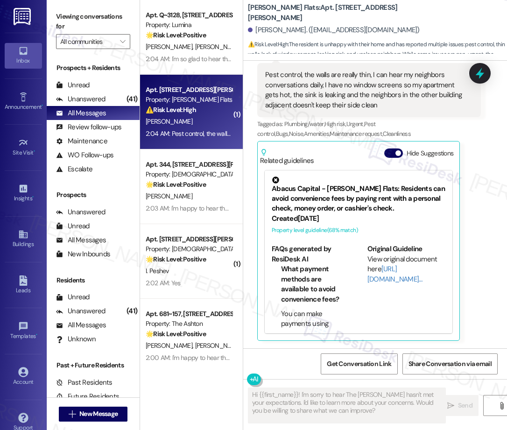
type textarea "Fetching suggested responses. Please feel free to read through the conversation…"
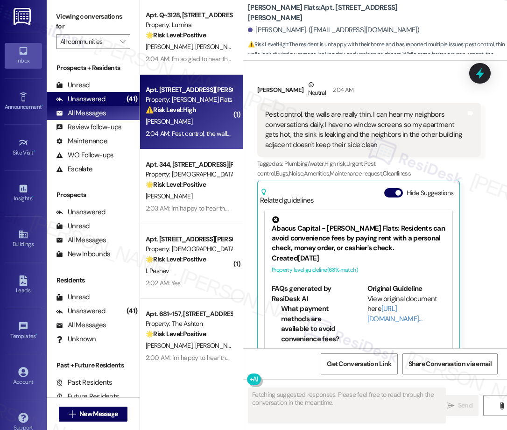
click at [81, 99] on div "Unanswered" at bounding box center [80, 99] width 49 height 10
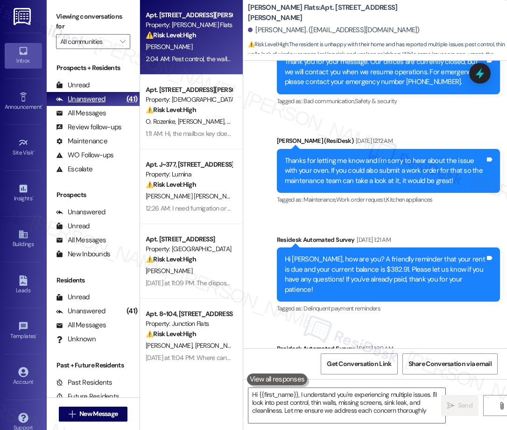
type textarea "Hi {{first_name}}, I understand you're experiencing multiple issues. I'll look …"
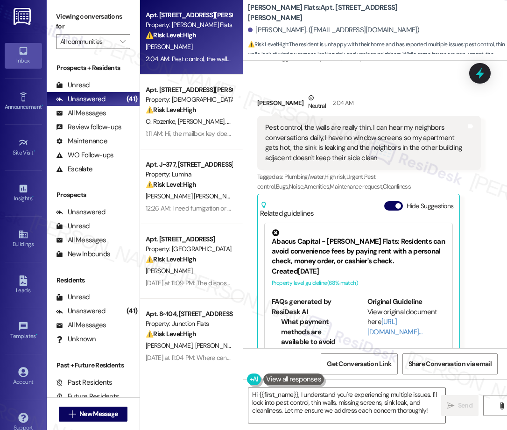
scroll to position [2836, 0]
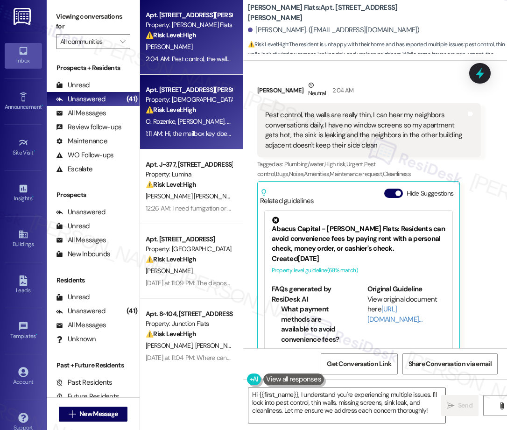
click at [202, 113] on div "⚠️ Risk Level: High The resident reports that the mailbox key does not work aft…" at bounding box center [189, 110] width 86 height 10
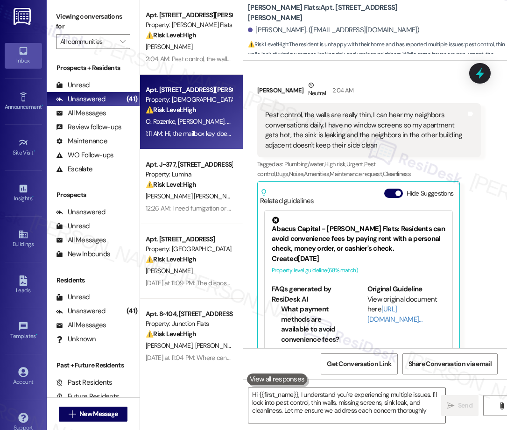
type textarea "Hi {{first_name}}, I understand you're experiencing multiple issues. I'll look …"
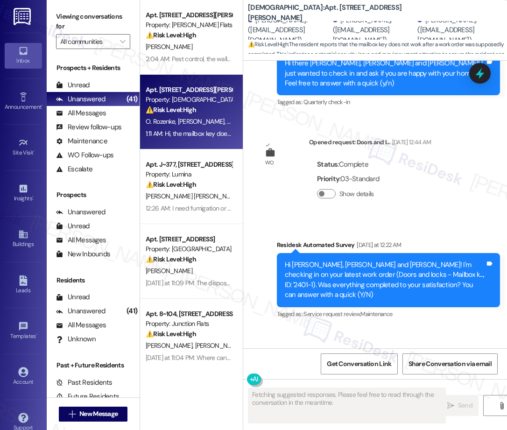
scroll to position [391, 0]
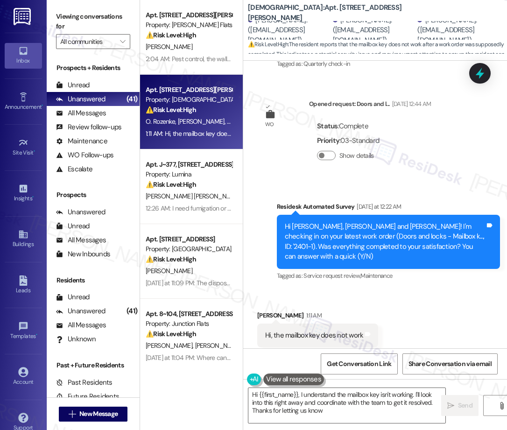
type textarea "Hi {{first_name}}, I understand the mailbox key isn't working. I'll look into t…"
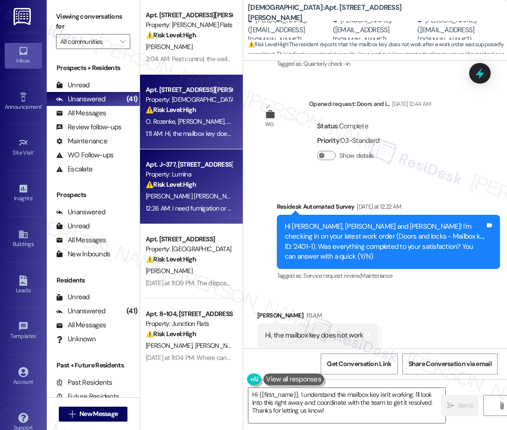
click at [210, 181] on div "⚠️ Risk Level: High The resident reports seeing cockroaches and requests fumiga…" at bounding box center [189, 185] width 86 height 10
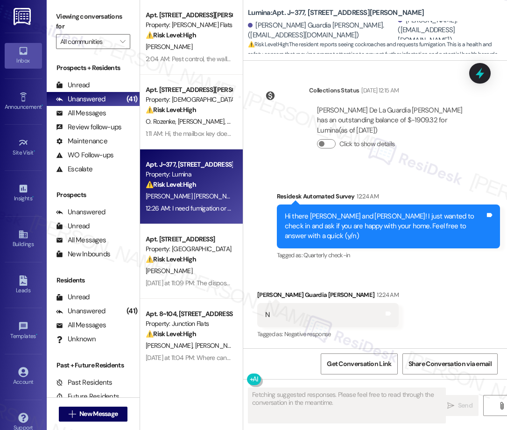
scroll to position [740, 0]
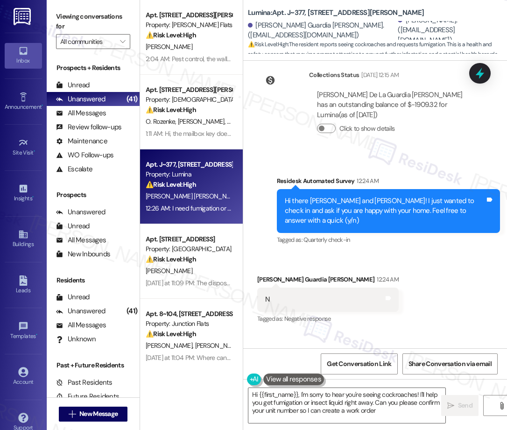
type textarea "Hi {{first_name}}, I'm sorry to hear you're seeing cockroaches! I'll help you g…"
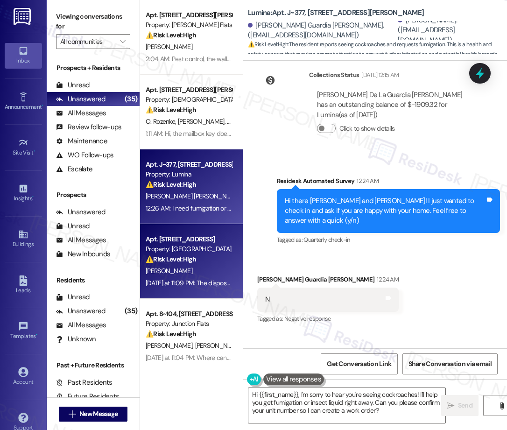
click at [158, 253] on div "Property: [GEOGRAPHIC_DATA]" at bounding box center [189, 249] width 86 height 10
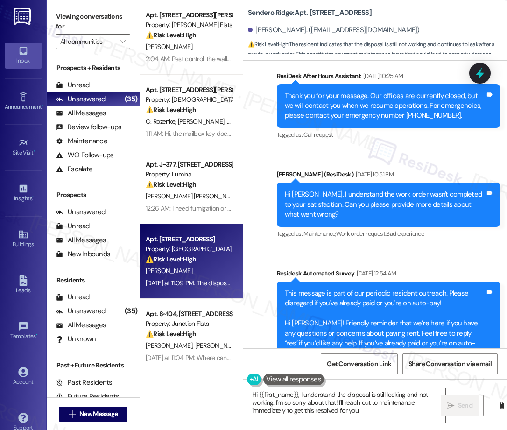
type textarea "Hi {{first_name}}, I understand the disposal is still leaking and not working. …"
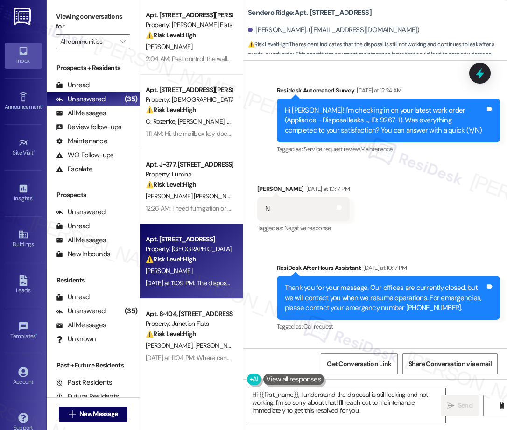
scroll to position [858, 0]
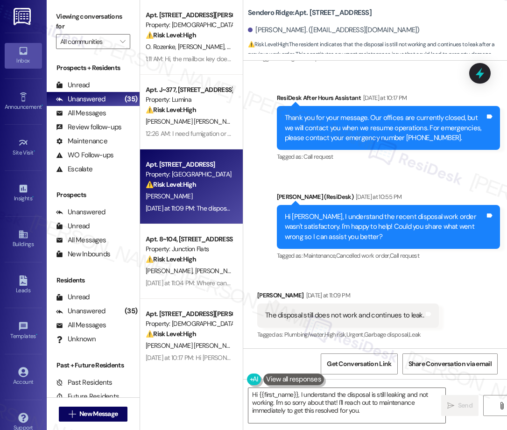
click at [184, 328] on div "Property: [DEMOGRAPHIC_DATA]" at bounding box center [189, 324] width 86 height 10
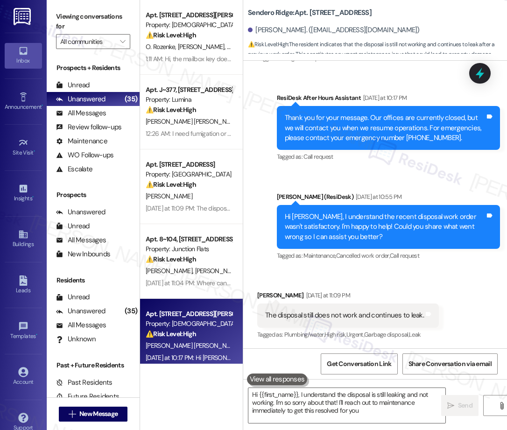
type textarea "Hi {{first_name}}, I understand the disposal is still leaking and not working. …"
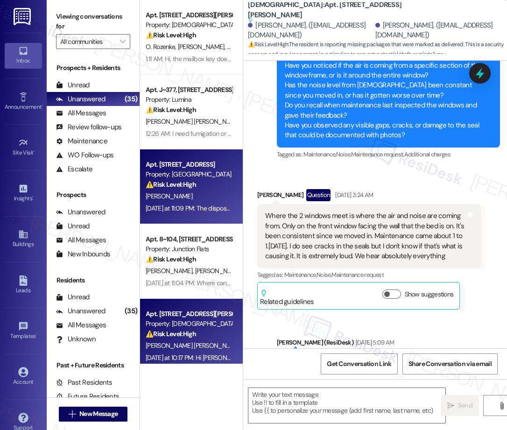
type textarea "Fetching suggested responses. Please feel free to read through the conversation…"
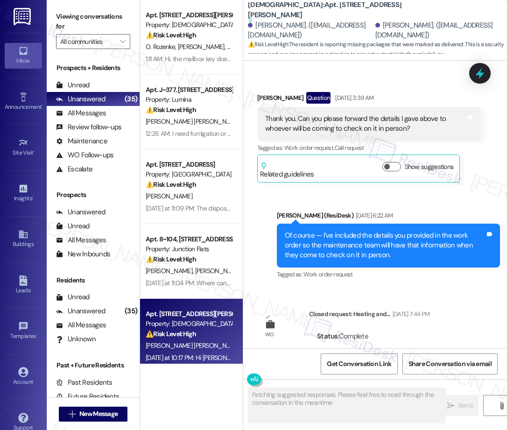
click at [179, 160] on div "Apt. [STREET_ADDRESS]" at bounding box center [189, 165] width 86 height 10
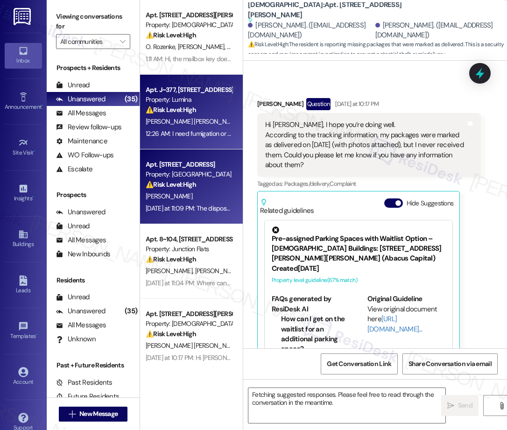
click at [175, 133] on div "12:26 AM: I need fumigation or insect liquid. I've seen cockroaches. 12:26 AM: …" at bounding box center [234, 133] width 177 height 8
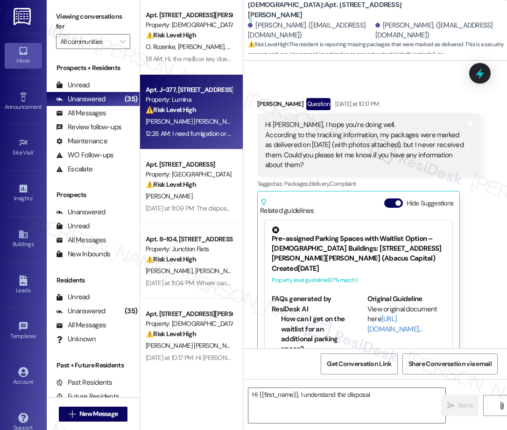
scroll to position [858, 0]
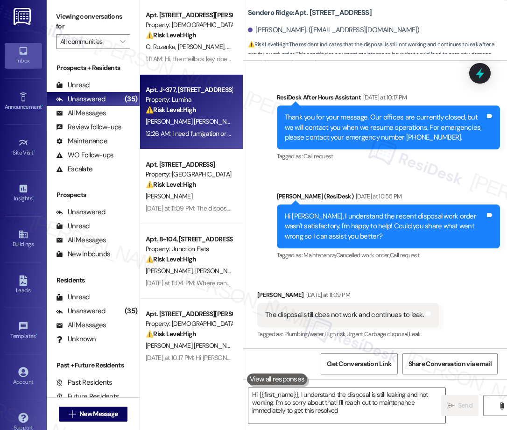
type textarea "Hi {{first_name}}, I understand the disposal is still leaking and not working. …"
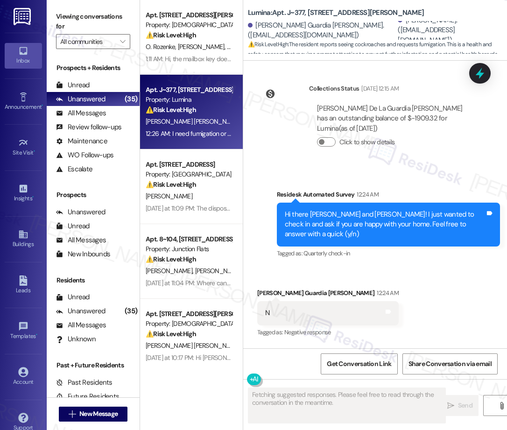
scroll to position [740, 0]
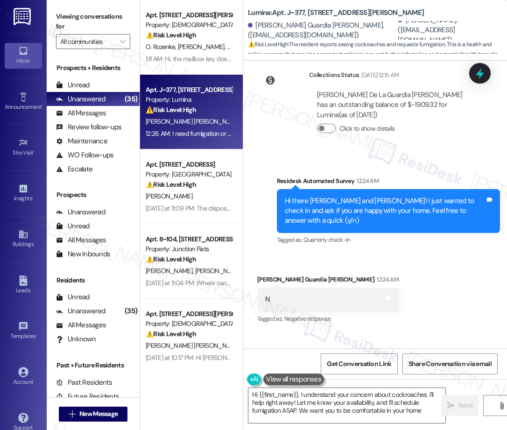
type textarea "Hi {{first_name}}, I understand your concern about cockroaches. I'll help right…"
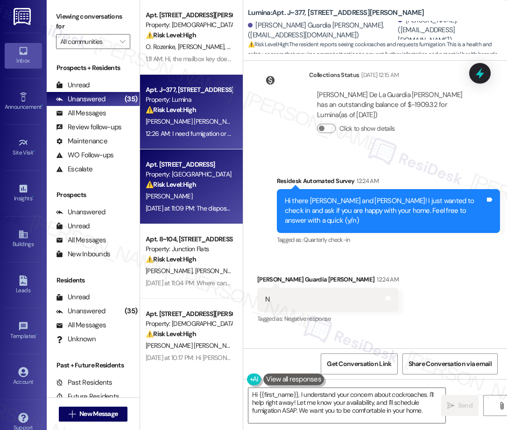
click at [179, 186] on strong "⚠️ Risk Level: High" at bounding box center [171, 184] width 50 height 8
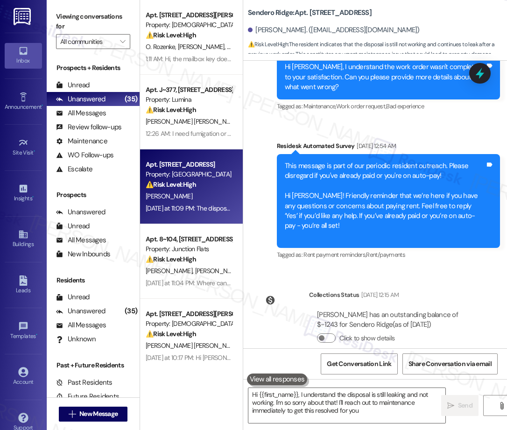
type textarea "Hi {{first_name}}, I understand the disposal is still leaking and not working. …"
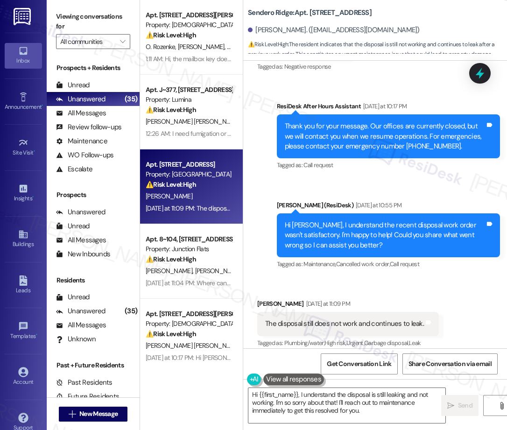
scroll to position [858, 0]
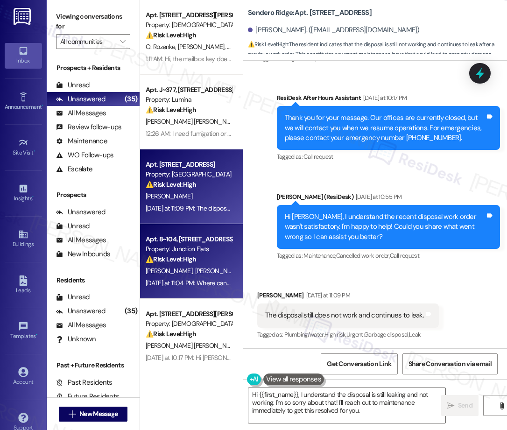
click at [189, 249] on div "Property: Junction Flats" at bounding box center [189, 249] width 86 height 10
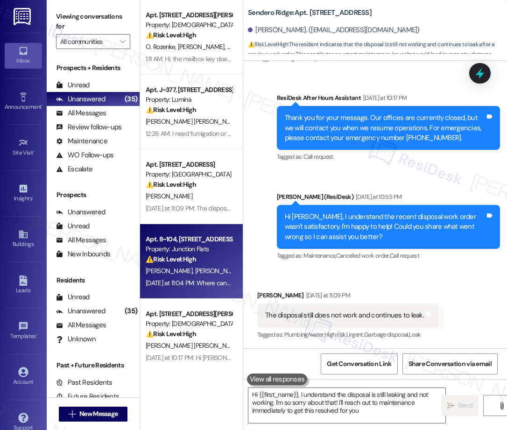
type textarea "Hi {{first_name}}, I understand the disposal is still leaking and not working. …"
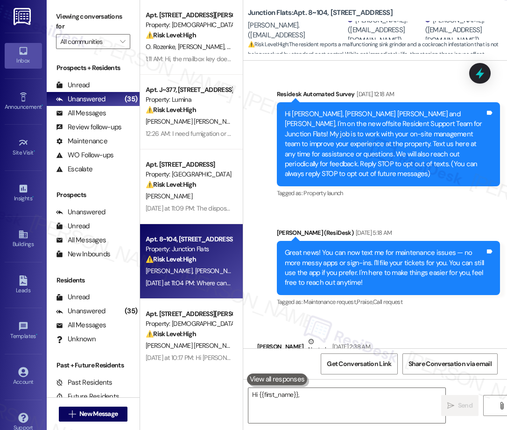
scroll to position [12781, 0]
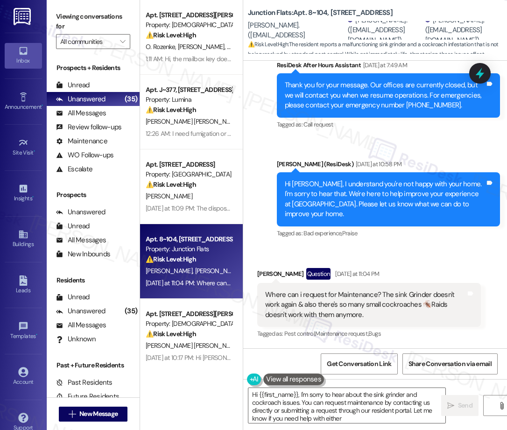
type textarea "Hi {{first_name}}, I'm sorry to hear about the sink grinder and cockroach issue…"
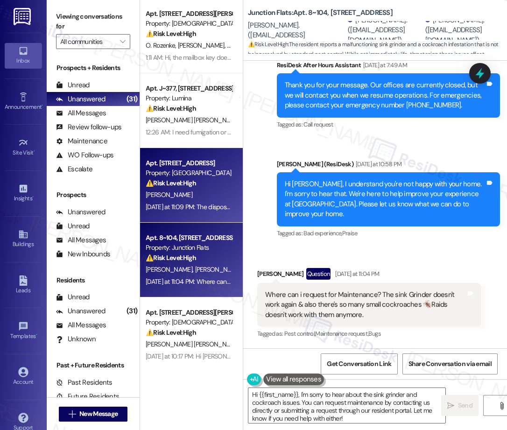
click at [174, 182] on strong "⚠️ Risk Level: High" at bounding box center [171, 183] width 50 height 8
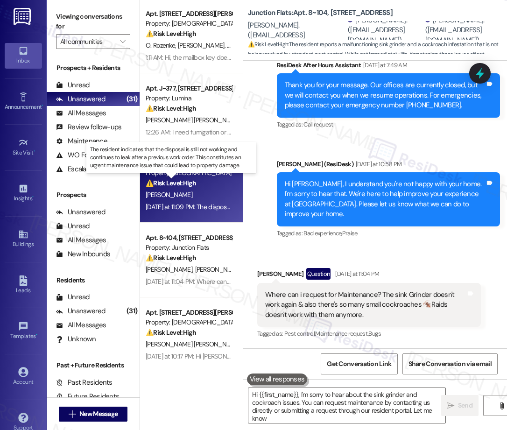
type textarea "Hi {{first_name}}, I'm sorry to hear about the sink grinder and cockroach issue…"
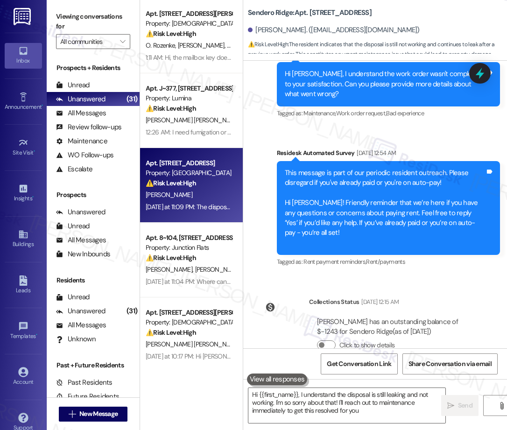
type textarea "Hi {{first_name}}, I understand the disposal is still leaking and not working. …"
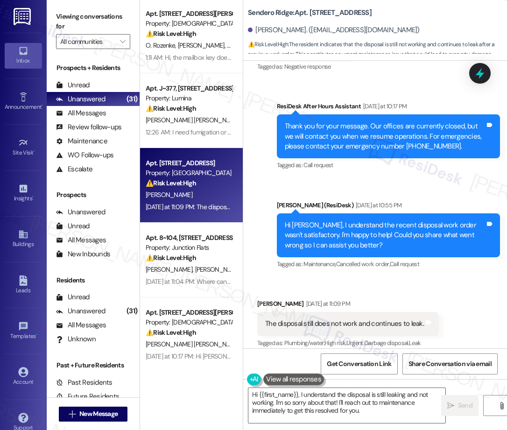
scroll to position [858, 0]
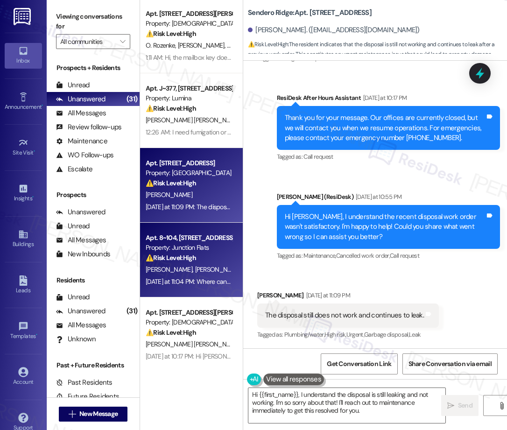
click at [188, 262] on div "⚠️ Risk Level: High The resident reports a malfunctioning sink grinder and a co…" at bounding box center [189, 258] width 86 height 10
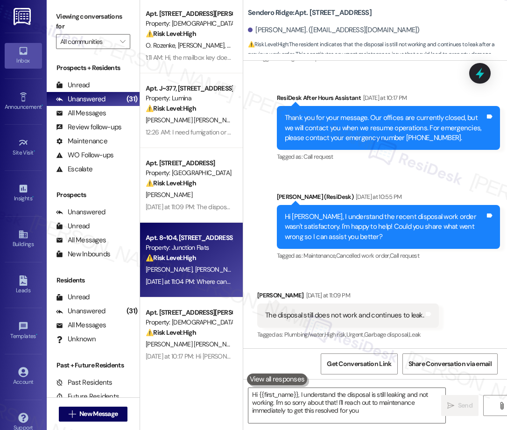
type textarea "Hi {{first_name}}, I understand the disposal is still leaking and not working. …"
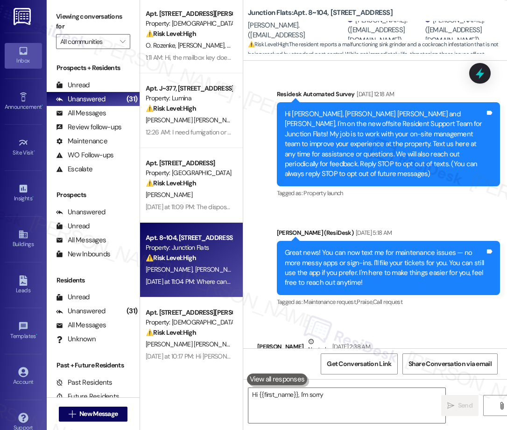
scroll to position [12781, 0]
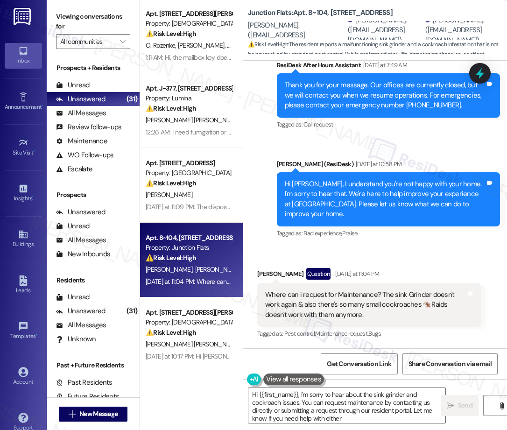
type textarea "Hi {{first_name}}, I'm sorry to hear about the sink grinder and cockroach issue…"
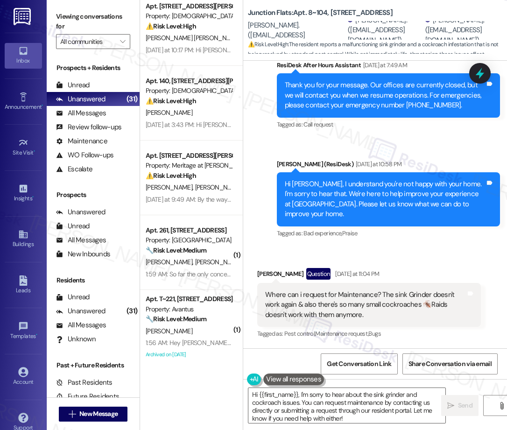
scroll to position [308, 0]
click at [202, 109] on div "Apt. 8~104, [STREET_ADDRESS] Property: Junction Flats ⚠️ Risk Level: High The r…" at bounding box center [191, 181] width 103 height 363
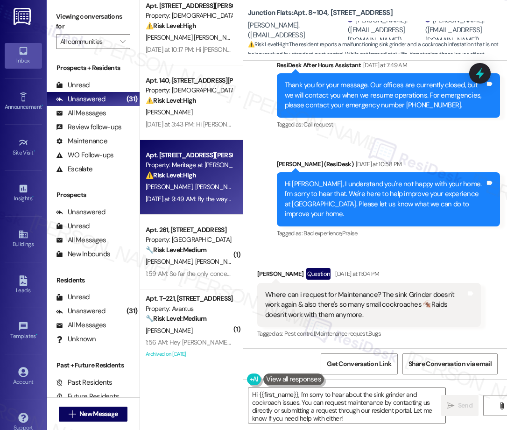
click at [197, 161] on div "Property: Meritage at [PERSON_NAME][GEOGRAPHIC_DATA]" at bounding box center [189, 165] width 86 height 10
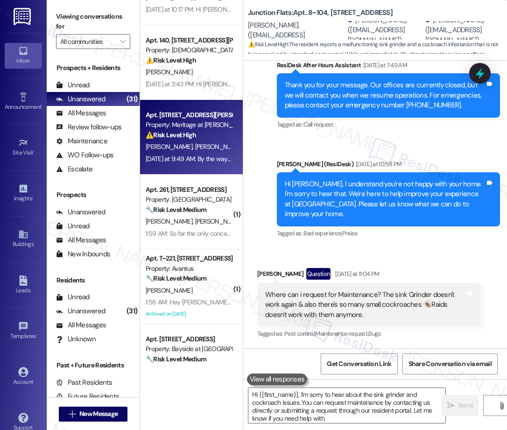
type textarea "Hi {{first_name}}, I'm sorry to hear about the sink grinder and cockroach issue…"
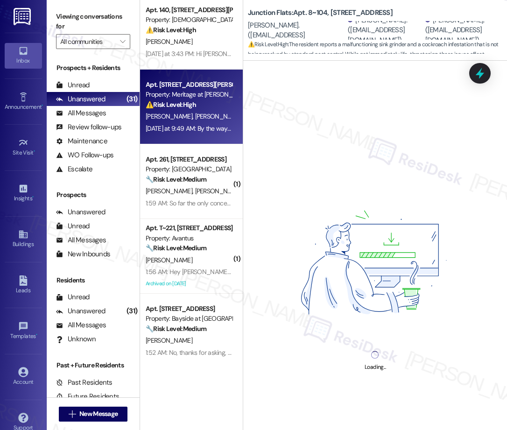
click at [195, 188] on span "[PERSON_NAME] [PERSON_NAME]" at bounding box center [242, 191] width 95 height 8
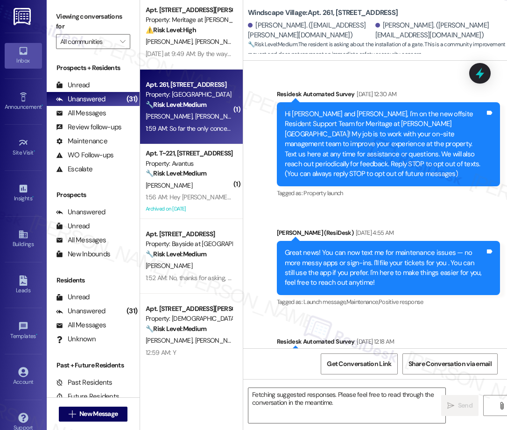
scroll to position [868, 0]
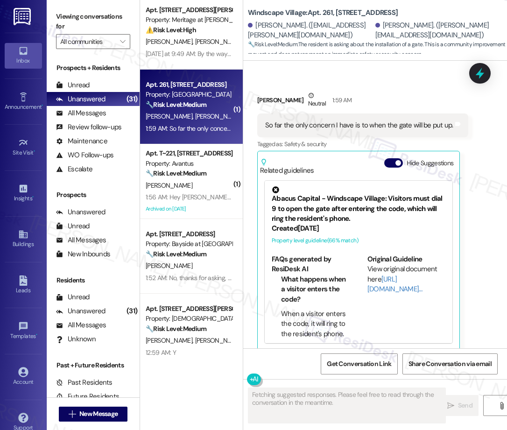
click at [197, 196] on div "Apt. 140, [STREET_ADDRESS][PERSON_NAME] Property: [DEMOGRAPHIC_DATA] ⚠️ Risk Le…" at bounding box center [191, 181] width 103 height 363
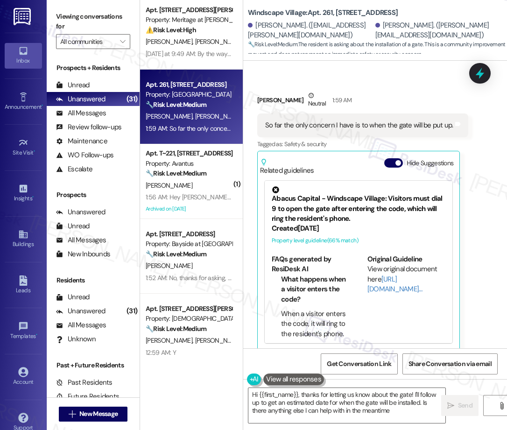
type textarea "Hi {{first_name}}, thanks for letting us know about the gate! I'll follow up to…"
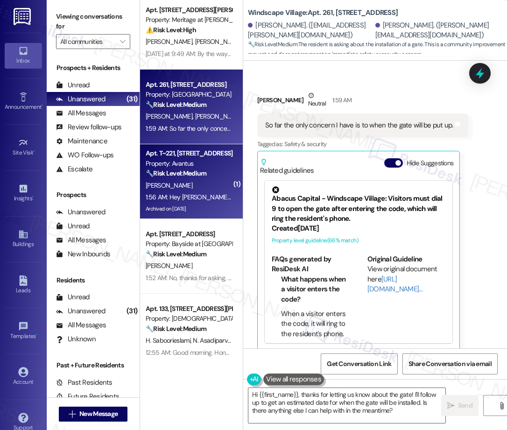
click at [170, 205] on div "Archived on [DATE]" at bounding box center [189, 209] width 88 height 12
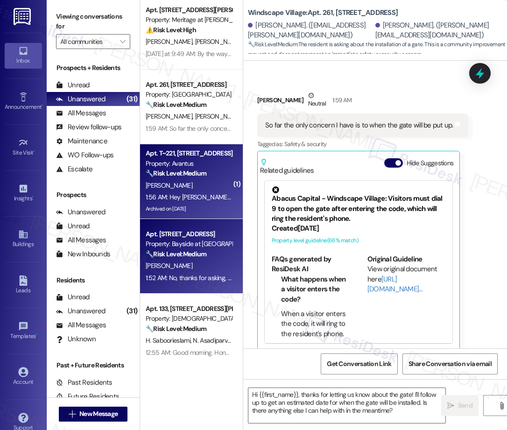
click at [180, 252] on strong "🔧 Risk Level: Medium" at bounding box center [176, 254] width 61 height 8
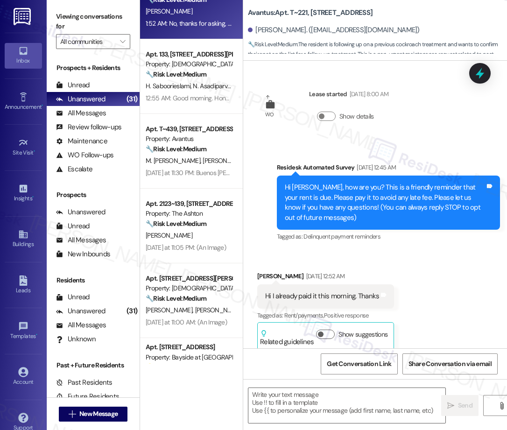
scroll to position [30810, 0]
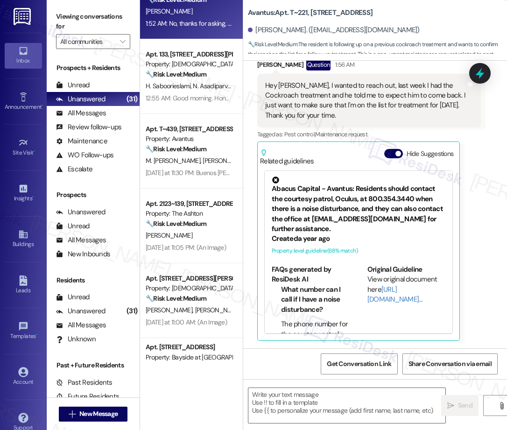
type textarea "Fetching suggested responses. Please feel free to read through the conversation…"
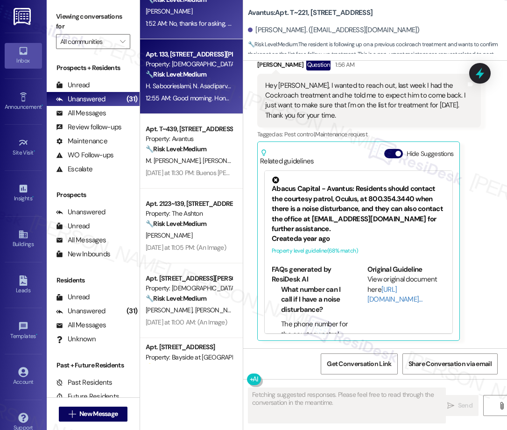
click at [193, 80] on div "H. Saboorieslami N. Asadiparvarmasouleh" at bounding box center [189, 86] width 88 height 12
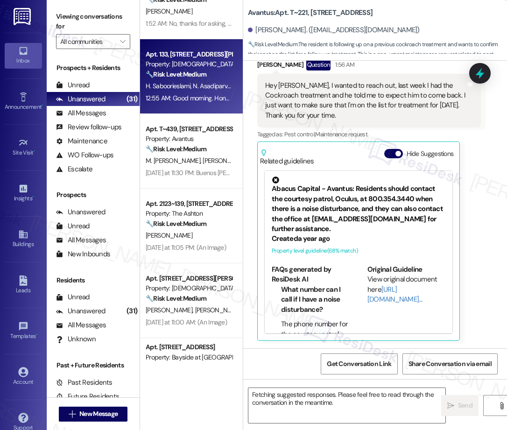
click at [195, 139] on div "Property: Avantus" at bounding box center [189, 139] width 86 height 10
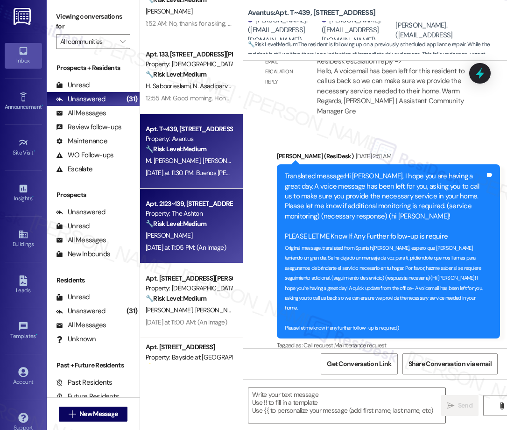
type textarea "Fetching suggested responses. Please feel free to read through the conversation…"
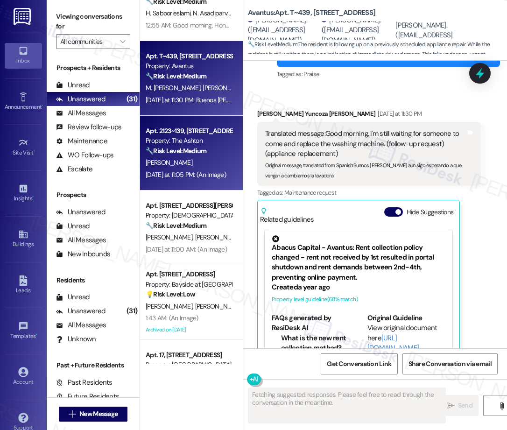
scroll to position [781, 0]
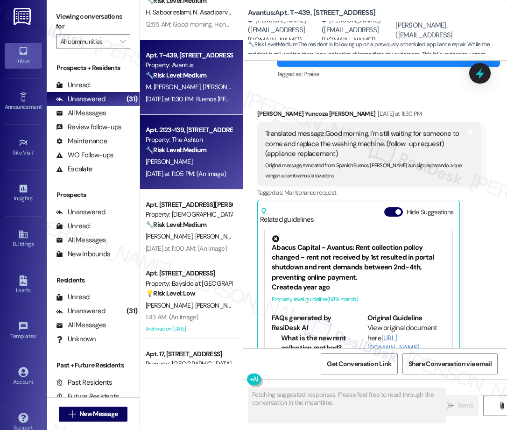
click at [202, 148] on strong "🔧 Risk Level: Medium" at bounding box center [176, 150] width 61 height 8
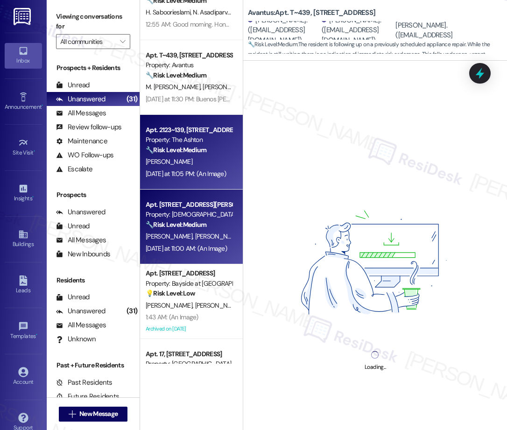
click at [205, 236] on span "[PERSON_NAME]" at bounding box center [218, 236] width 47 height 8
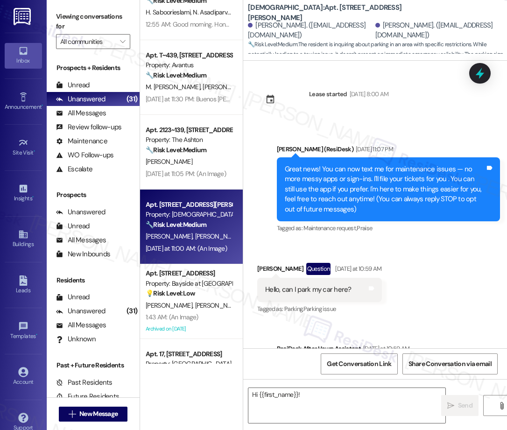
scroll to position [566, 0]
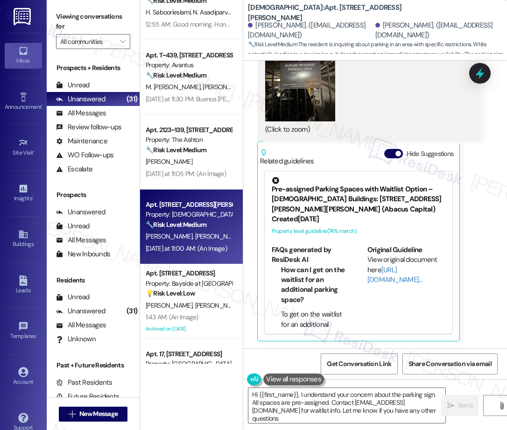
type textarea "Hi {{first_name}}, I understand your concern about the parking sign. All spaces…"
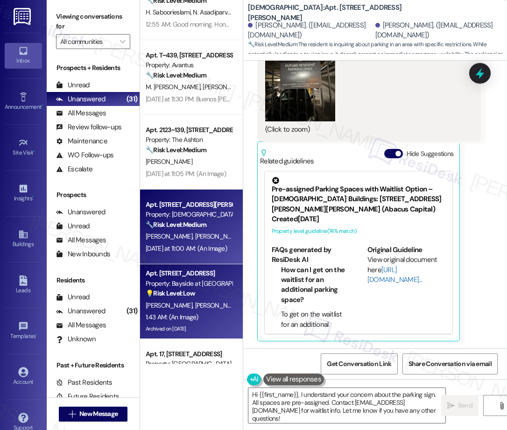
click at [190, 280] on div "Property: Bayside at [GEOGRAPHIC_DATA]" at bounding box center [189, 284] width 86 height 10
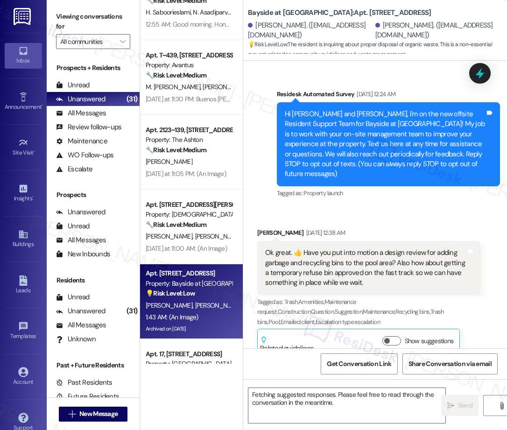
scroll to position [13823, 0]
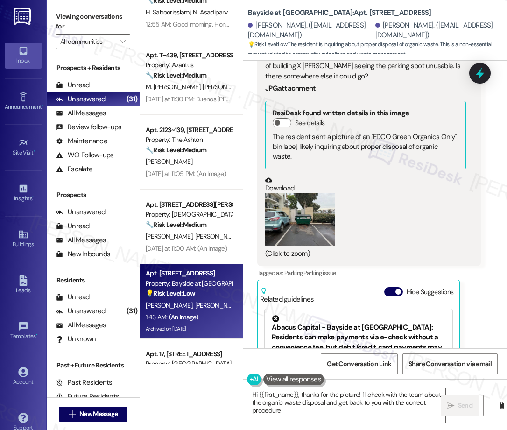
type textarea "Hi {{first_name}}, thanks for the picture! I'll check with the team about the o…"
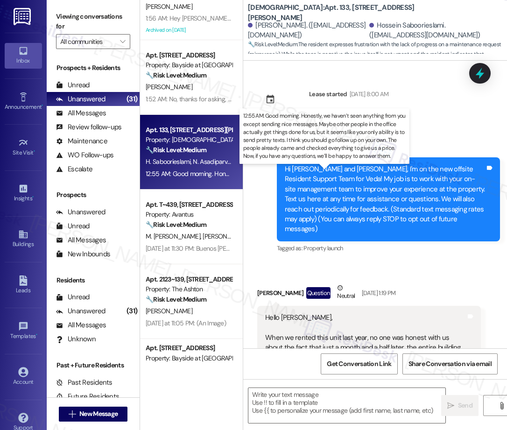
scroll to position [6201, 0]
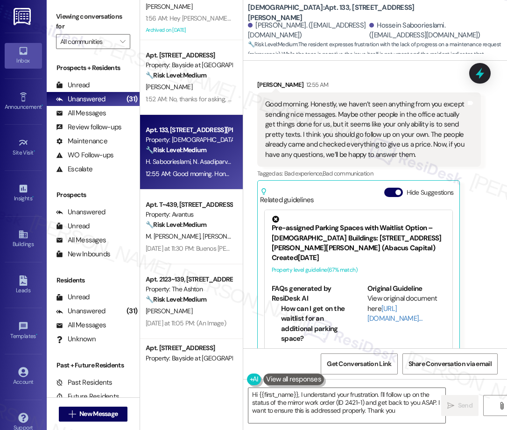
type textarea "Hi {{first_name}}, I understand your frustration. I'll follow up on the status …"
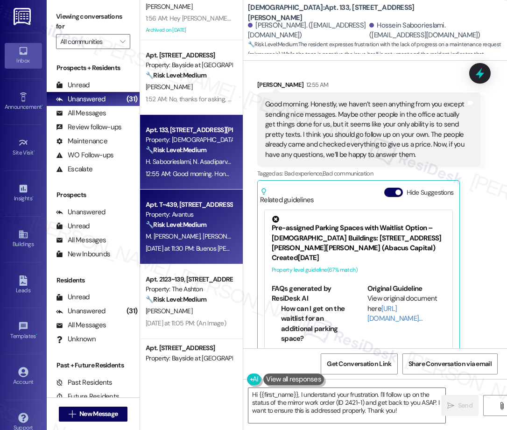
click at [188, 248] on div "[DATE] at 11:30 PM: Buenos [PERSON_NAME] aun sigo esperando a que vengan a camb…" at bounding box center [287, 248] width 282 height 8
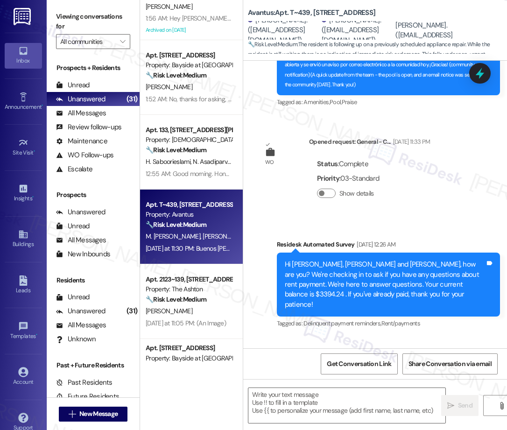
type textarea "Fetching suggested responses. Please feel free to read through the conversation…"
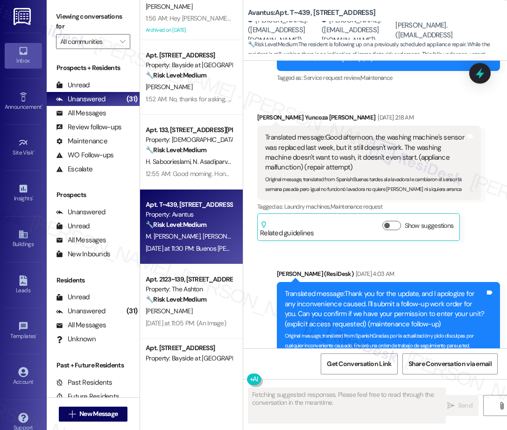
scroll to position [9931, 0]
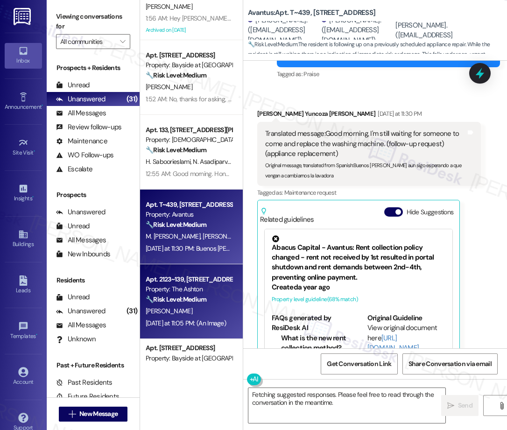
click at [197, 307] on div "[PERSON_NAME]" at bounding box center [189, 311] width 88 height 12
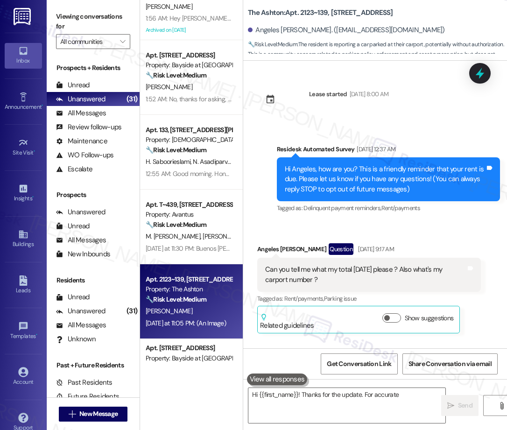
scroll to position [8071, 0]
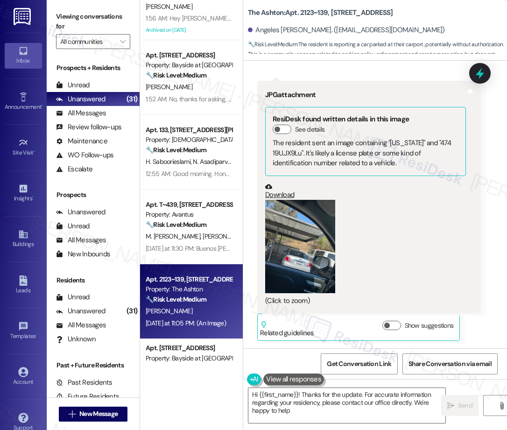
type textarea "Hi {{first_name}}! Thanks for the update. For accurate information regarding yo…"
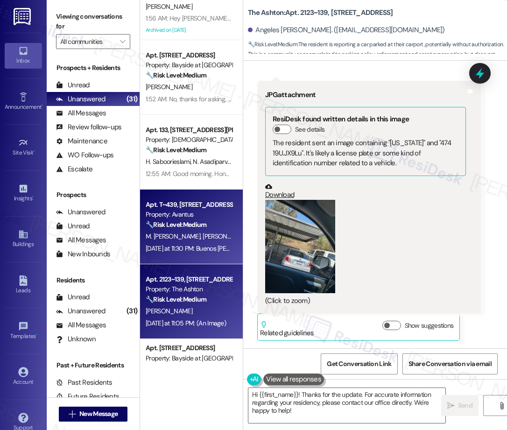
click at [165, 240] on div "M. [PERSON_NAME] [PERSON_NAME] [PERSON_NAME]" at bounding box center [189, 236] width 88 height 12
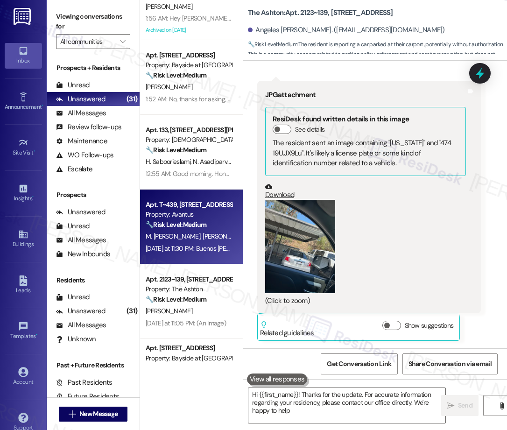
type textarea "Hi {{first_name}}! Thanks for the update. For accurate information regarding yo…"
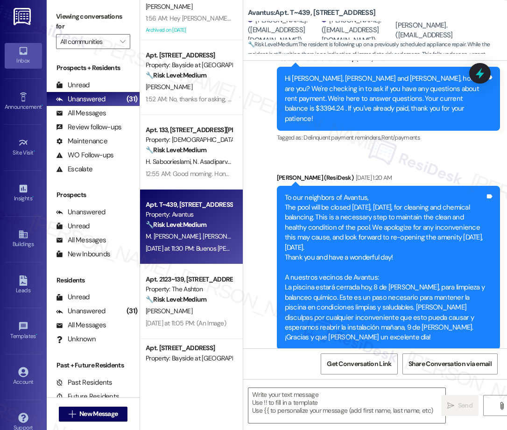
type textarea "Fetching suggested responses. Please feel free to read through the conversation…"
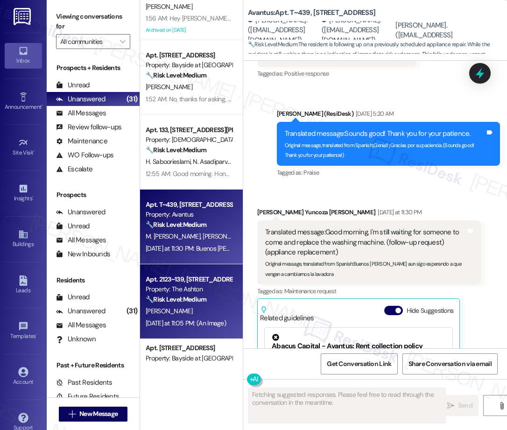
scroll to position [9931, 0]
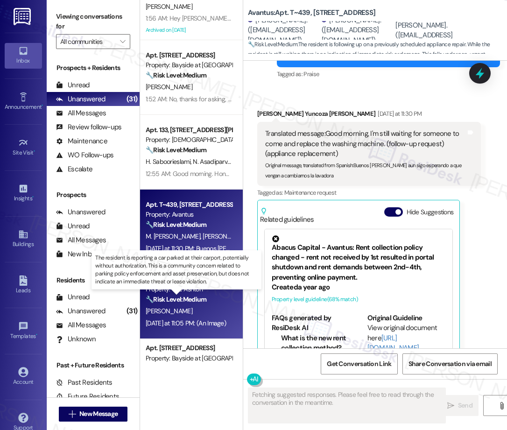
click at [182, 302] on div "( 2 ) Apt. 402, [STREET_ADDRESS][PERSON_NAME] Property: [DEMOGRAPHIC_DATA] 🔧 Ri…" at bounding box center [191, 181] width 103 height 363
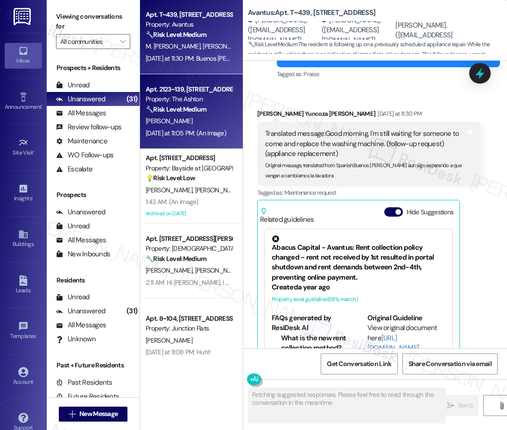
scroll to position [980, 0]
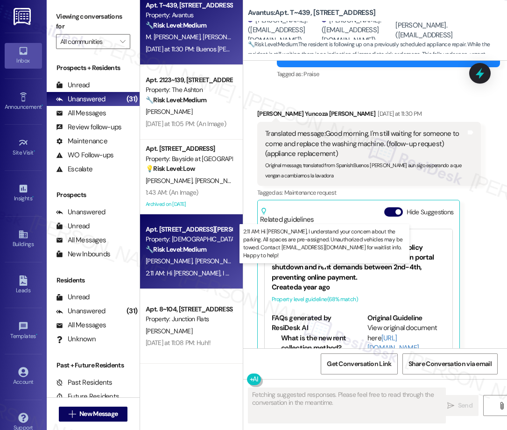
click at [193, 269] on div "2:11 AM: Hi [PERSON_NAME], I understand your concern about the parking. All spa…" at bounding box center [439, 273] width 587 height 8
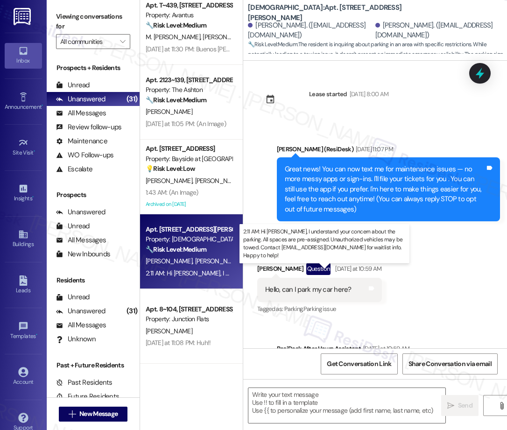
scroll to position [665, 0]
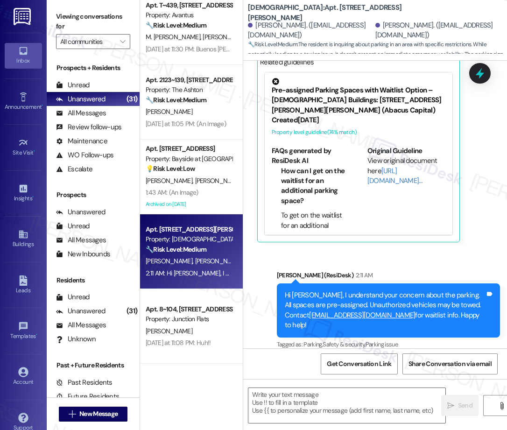
type textarea "Fetching suggested responses. Please feel free to read through the conversation…"
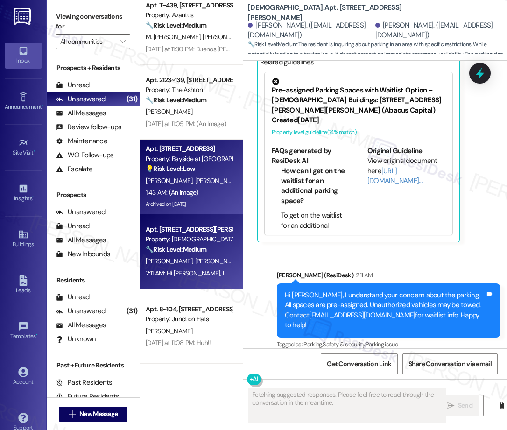
click at [209, 195] on div "1:43 AM: (An Image) 1:43 AM: (An Image)" at bounding box center [189, 193] width 88 height 12
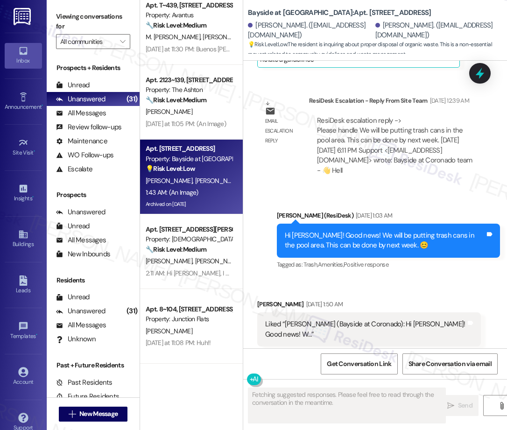
scroll to position [13823, 0]
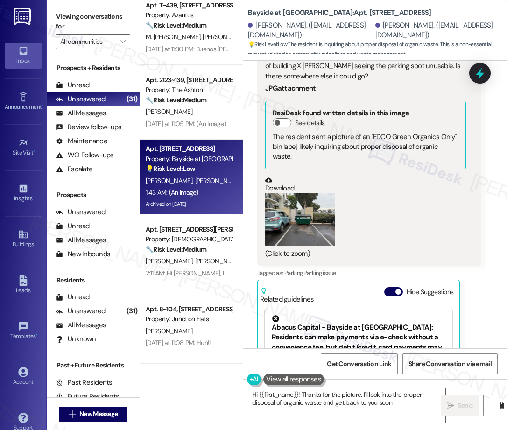
type textarea "Hi {{first_name}}! Thanks for the picture. I'll look into the proper disposal o…"
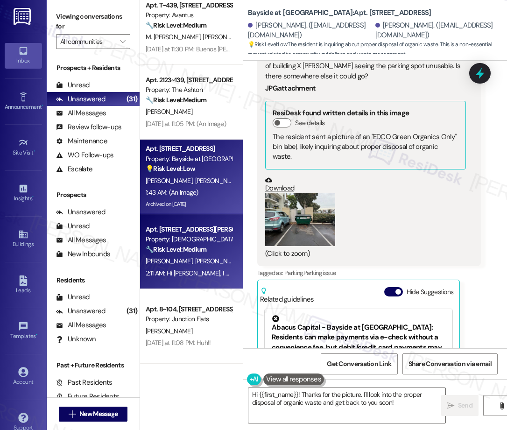
click at [187, 244] on div "Property: [DEMOGRAPHIC_DATA]" at bounding box center [189, 239] width 86 height 10
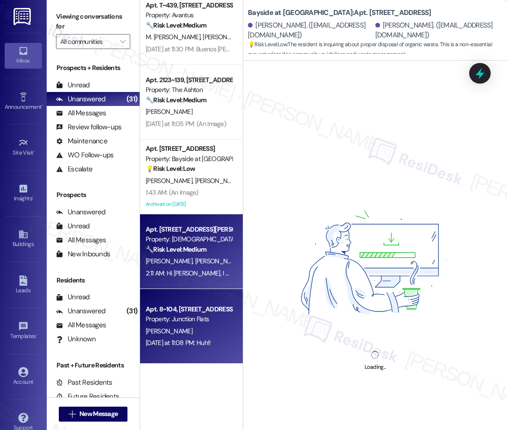
click at [220, 313] on div "Apt. 8~104, [STREET_ADDRESS]" at bounding box center [189, 309] width 86 height 10
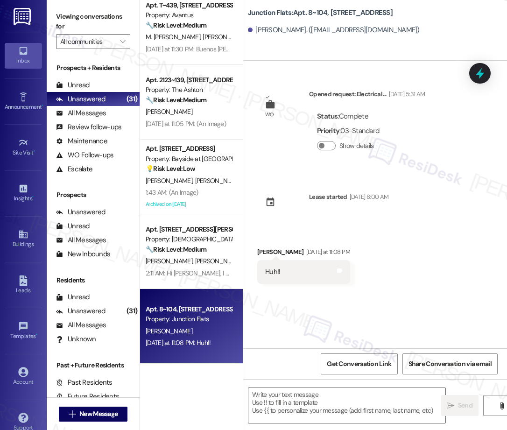
scroll to position [0, 0]
type textarea "Fetching suggested responses. Please feel free to read through the conversation…"
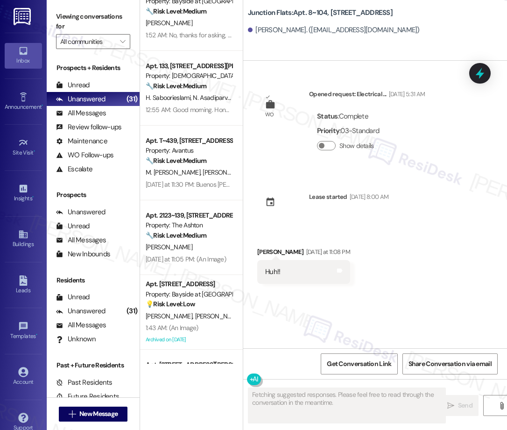
scroll to position [821, 0]
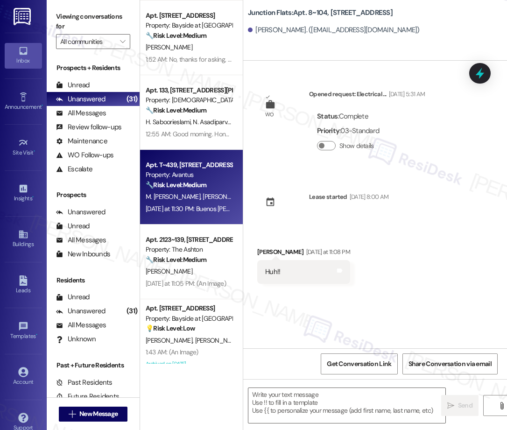
click at [204, 189] on div "🔧 Risk Level: Medium The resident is following up on a previously scheduled app…" at bounding box center [189, 185] width 86 height 10
type textarea "Fetching suggested responses. Please feel free to read through the conversation…"
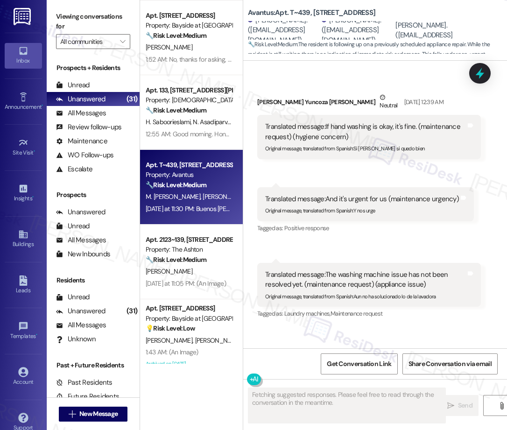
scroll to position [9931, 0]
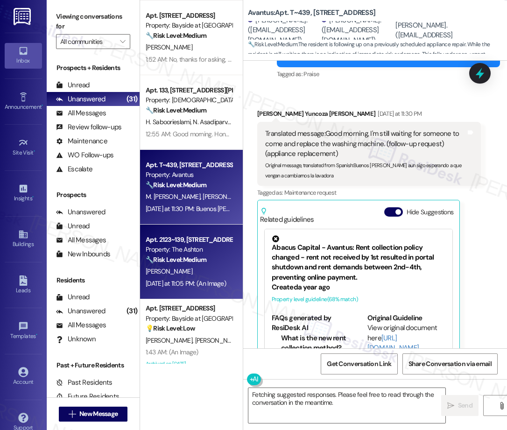
click at [195, 257] on strong "🔧 Risk Level: Medium" at bounding box center [176, 259] width 61 height 8
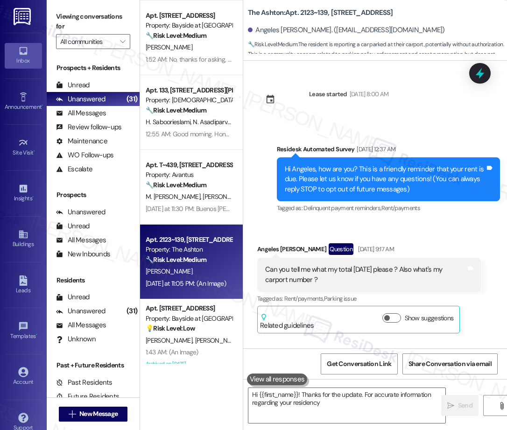
scroll to position [8071, 0]
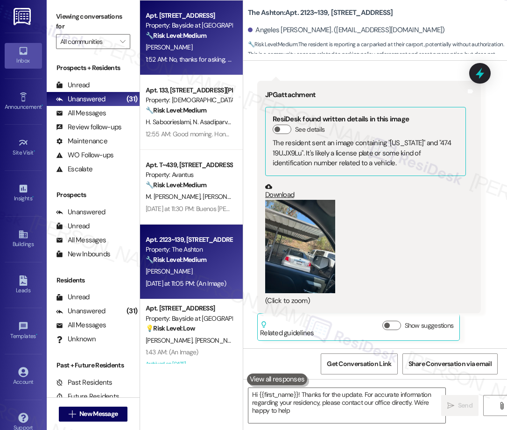
type textarea "Hi {{first_name}}! Thanks for the update. For accurate information regarding yo…"
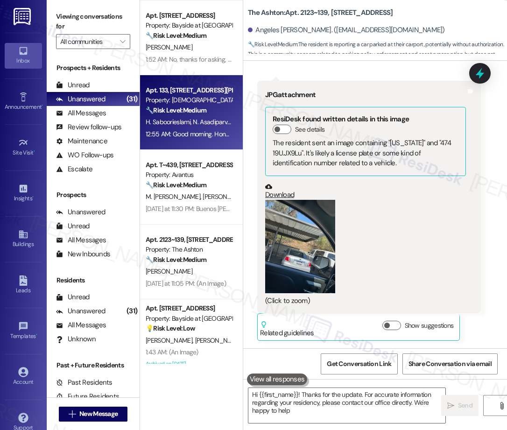
type textarea "Hi {{first_name}}! Thanks for the update. For accurate information regarding yo…"
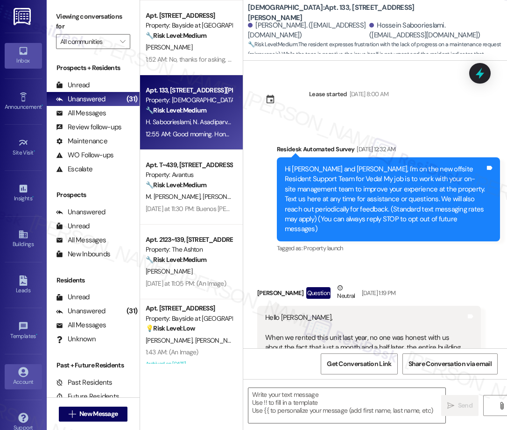
scroll to position [6201, 0]
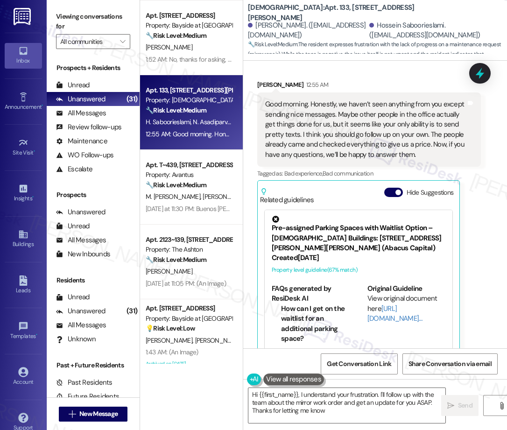
type textarea "Hi {{first_name}}, I understand your frustration. I'll follow up with the team …"
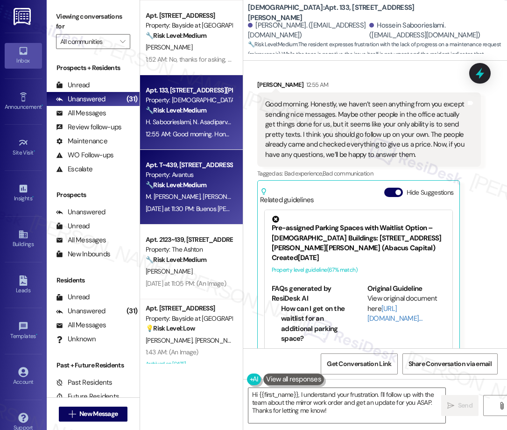
click at [195, 184] on strong "🔧 Risk Level: Medium" at bounding box center [176, 185] width 61 height 8
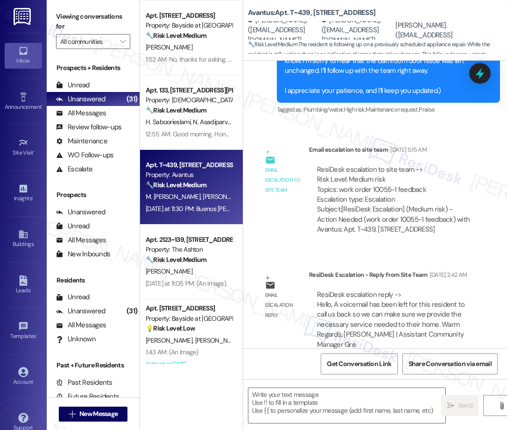
type textarea "Fetching suggested responses. Please feel free to read through the conversation…"
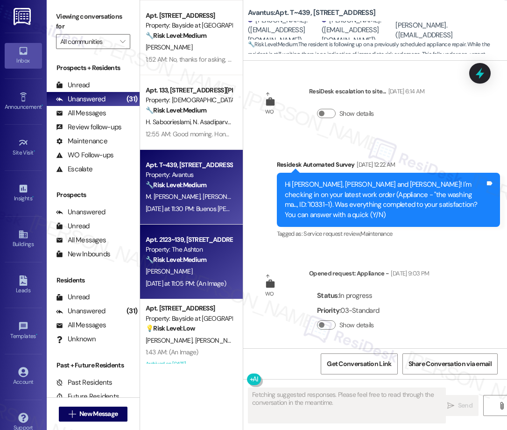
click at [176, 239] on div "Apt. 2123~139, [STREET_ADDRESS]" at bounding box center [189, 240] width 86 height 10
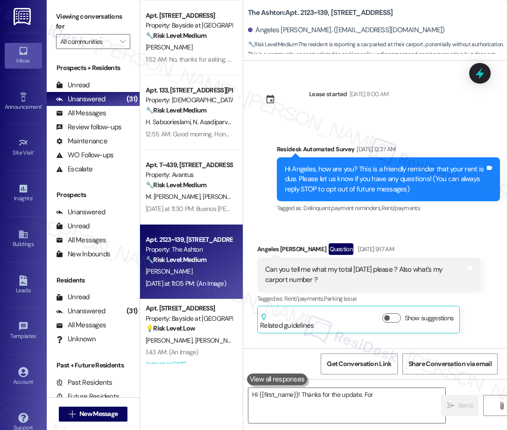
scroll to position [8071, 0]
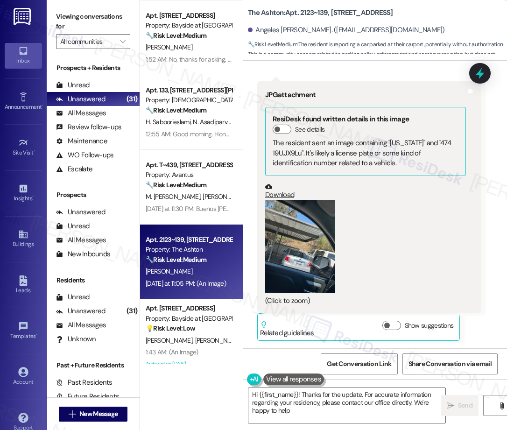
type textarea "Hi {{first_name}}! Thanks for the update. For accurate information regarding yo…"
drag, startPoint x: 198, startPoint y: 323, endPoint x: 269, endPoint y: 150, distance: 187.0
click at [199, 320] on div "Property: Bayside at [GEOGRAPHIC_DATA]" at bounding box center [189, 319] width 86 height 10
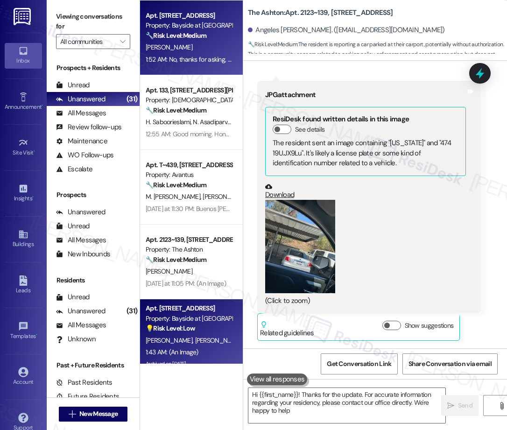
type textarea "Hi {{first_name}}! Thanks for the update. For accurate information regarding yo…"
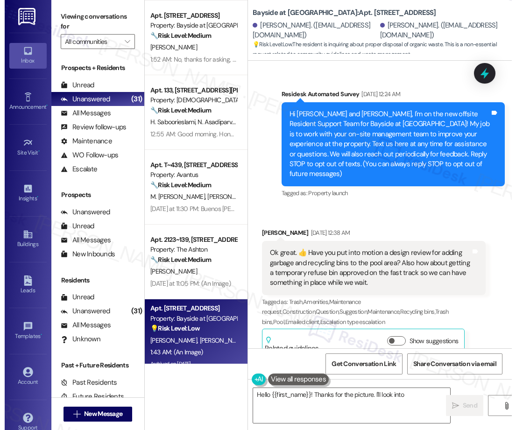
scroll to position [13823, 0]
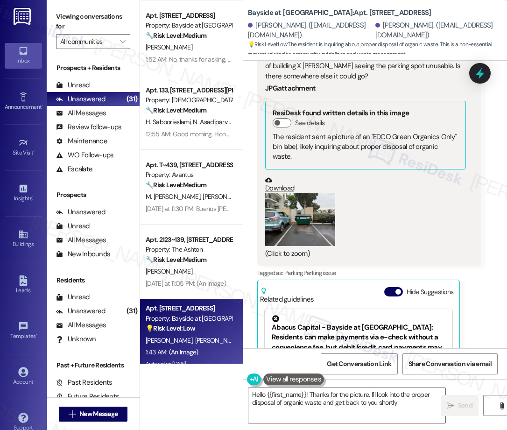
type textarea "Hello {{first_name}}! Thanks for the picture. I'll look into the proper disposa…"
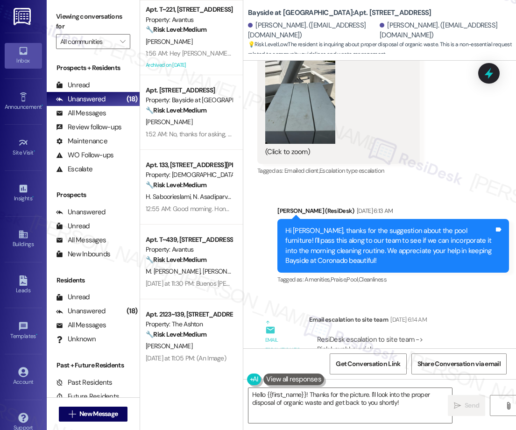
scroll to position [12943, 0]
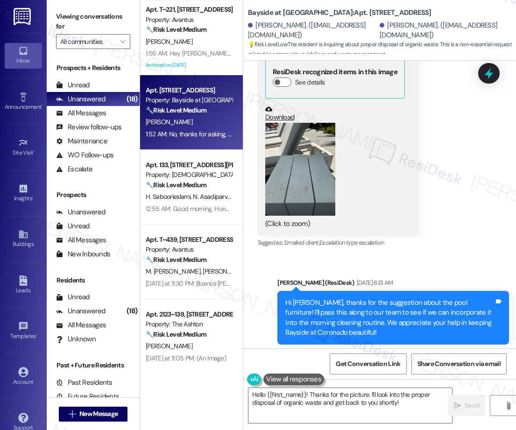
click at [178, 139] on div "1:52 AM: No, thanks for asking, the blinds were the wrong size again, this was …" at bounding box center [189, 134] width 88 height 12
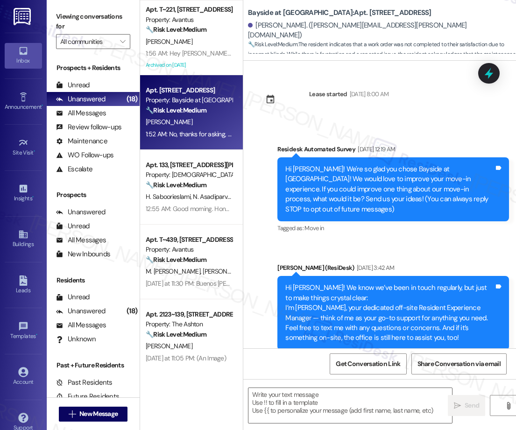
scroll to position [2577, 0]
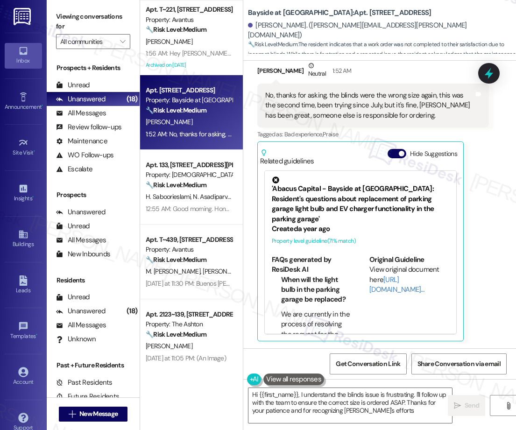
type textarea "Hi {{first_name}}, I understand the blinds issue is frustrating. I'll follow up…"
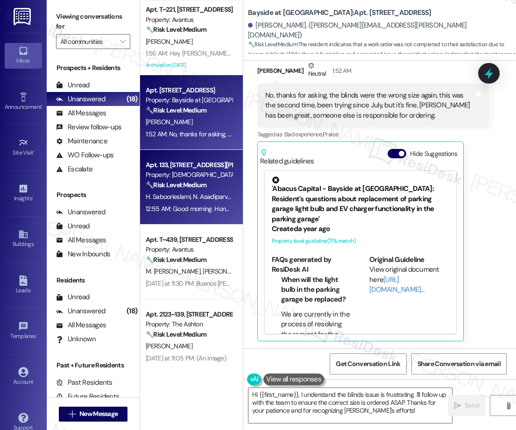
click at [208, 185] on div "🔧 Risk Level: Medium The resident expresses frustration with the lack of progre…" at bounding box center [189, 185] width 86 height 10
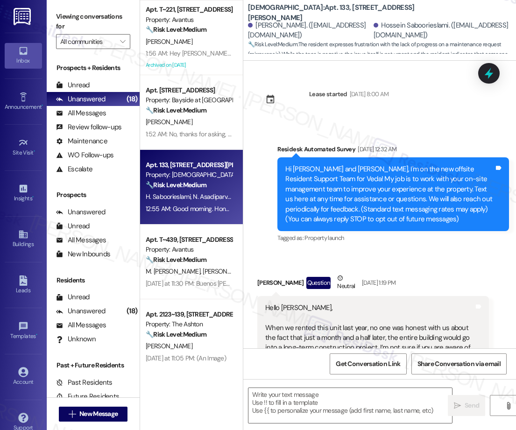
scroll to position [6111, 0]
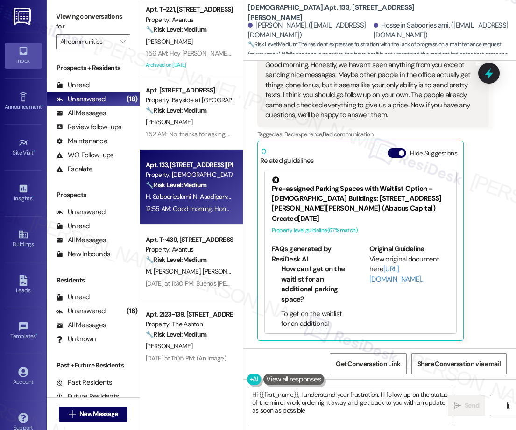
type textarea "Hi {{first_name}}, I understand your frustration. I'll follow up on the status …"
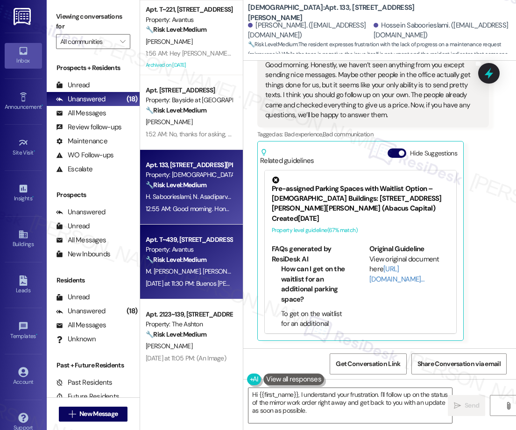
click at [221, 247] on div "Property: Avantus" at bounding box center [189, 249] width 86 height 10
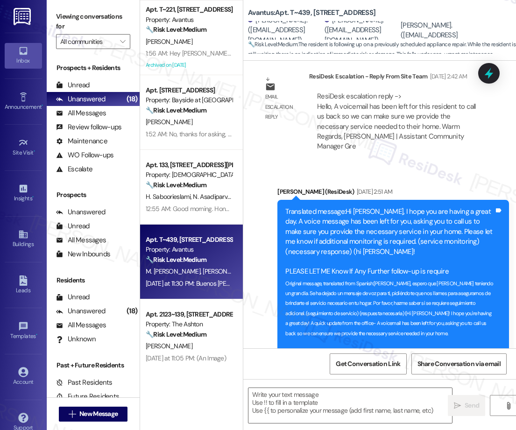
type textarea "Fetching suggested responses. Please feel free to read through the conversation…"
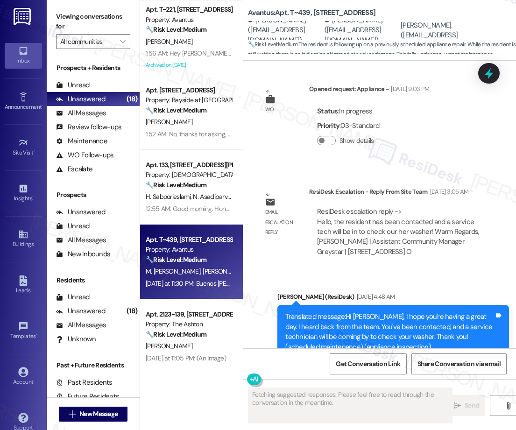
scroll to position [9782, 0]
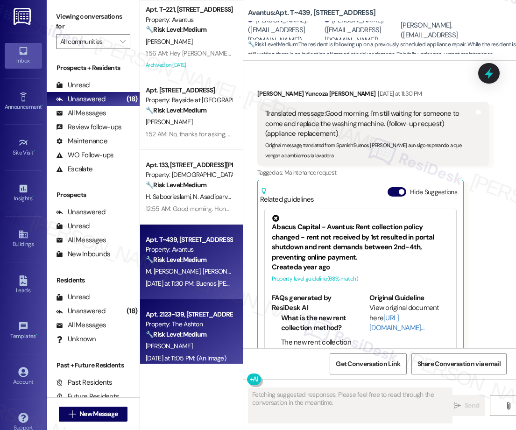
click at [206, 311] on div "Apt. 2123~139, [STREET_ADDRESS]" at bounding box center [189, 314] width 86 height 10
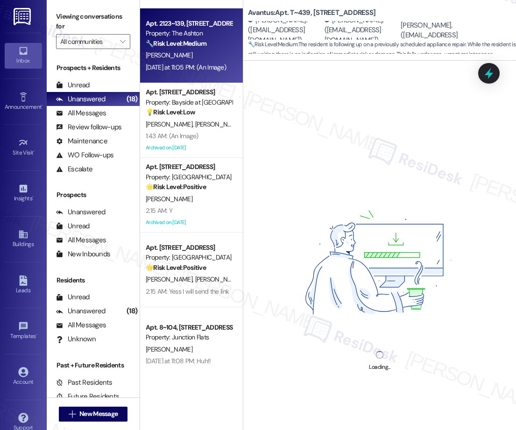
scroll to position [1125, 0]
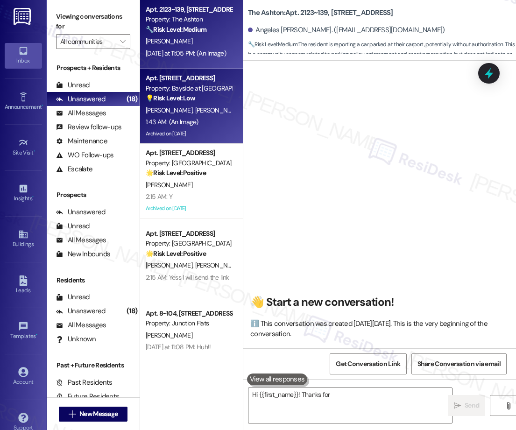
type textarea "Hi {{first_name}}! Thanks for"
click at [212, 103] on div "💡 Risk Level: Low The resident is inquiring about proper disposal of organic wa…" at bounding box center [189, 98] width 86 height 10
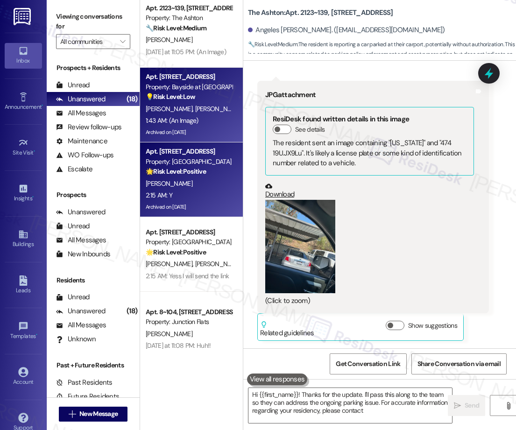
type textarea "Hi {{first_name}}! Thanks for the update. I'll pass this along to the team so t…"
click at [209, 181] on div "[PERSON_NAME]" at bounding box center [189, 184] width 88 height 12
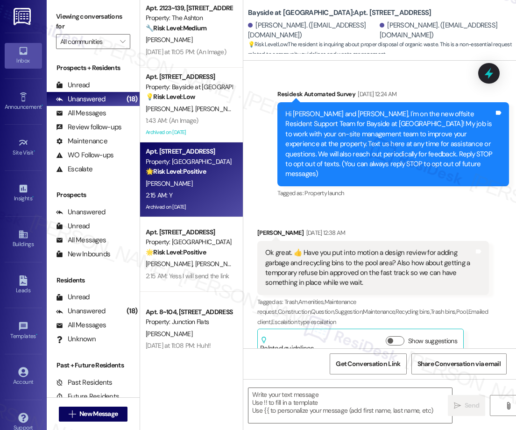
scroll to position [1128, 0]
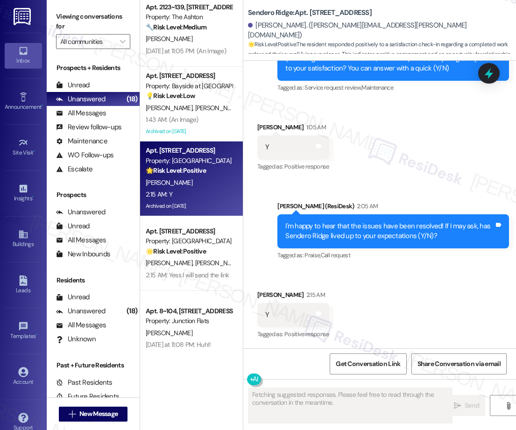
type textarea "Fetching suggested responses. Please feel free to read through the conversation…"
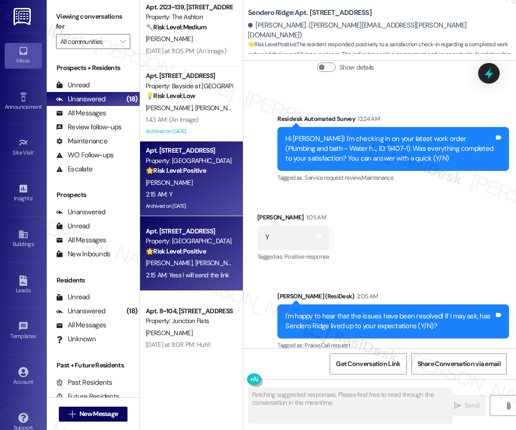
click at [164, 245] on div "Property: [GEOGRAPHIC_DATA]" at bounding box center [189, 241] width 86 height 10
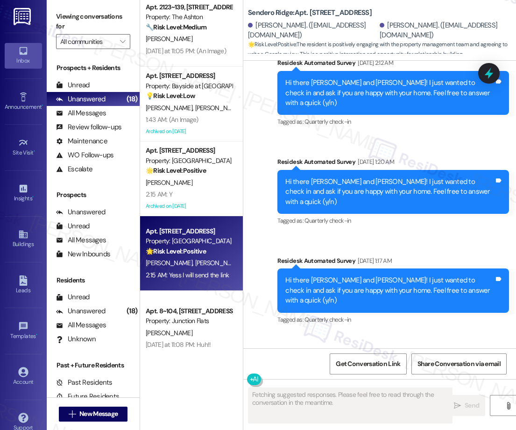
scroll to position [3669, 0]
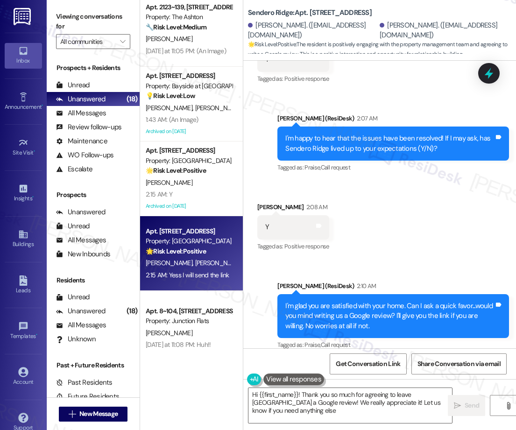
type textarea "Hi {{first_name}}! Thank you so much for agreeing to leave [GEOGRAPHIC_DATA] a …"
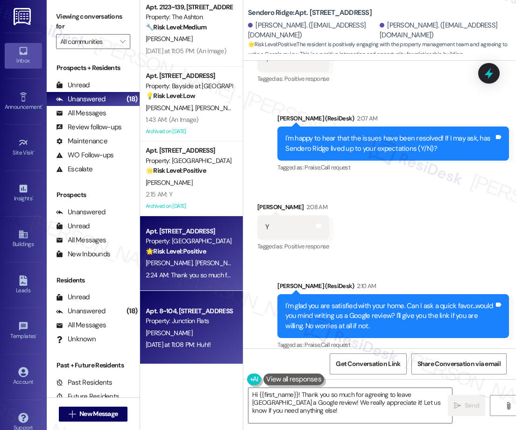
click at [181, 315] on div "Apt. 8~104, [STREET_ADDRESS]" at bounding box center [189, 311] width 86 height 10
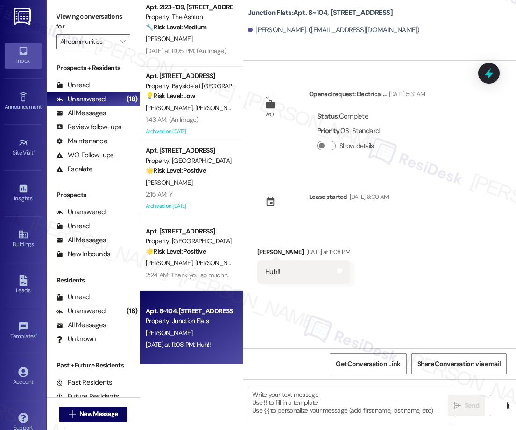
type textarea "Fetching suggested responses. Please feel free to read through the conversation…"
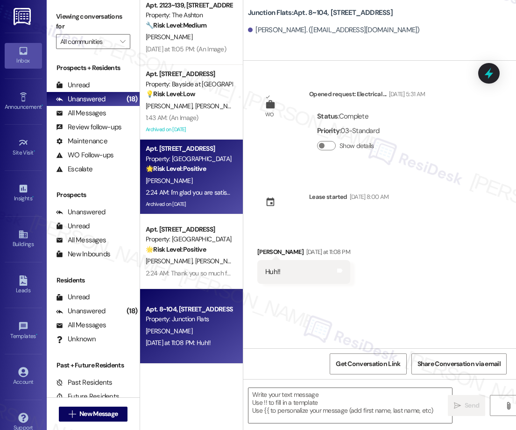
click at [177, 183] on div "[PERSON_NAME]" at bounding box center [189, 181] width 88 height 12
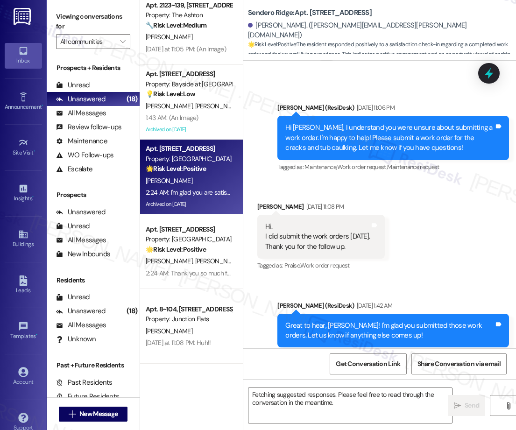
scroll to position [3075, 0]
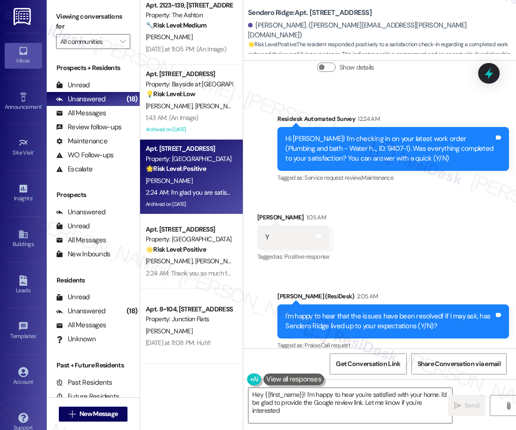
type textarea "Hey {{first_name}}! I'm happy to hear you're satisfied with your home. I'd be g…"
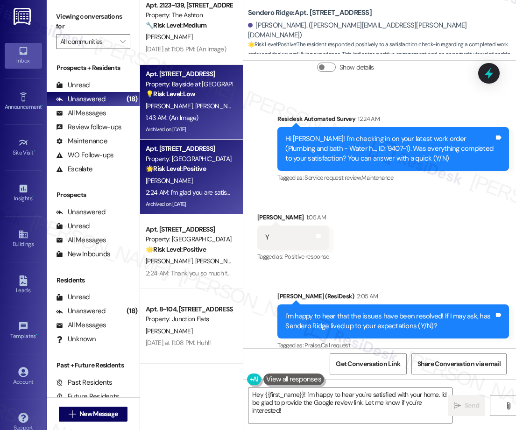
click at [206, 126] on div "Archived on [DATE]" at bounding box center [189, 130] width 88 height 12
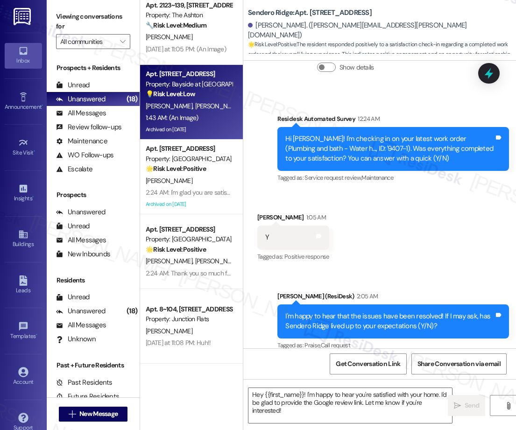
type textarea "Fetching suggested responses. Please feel free to read through the conversation…"
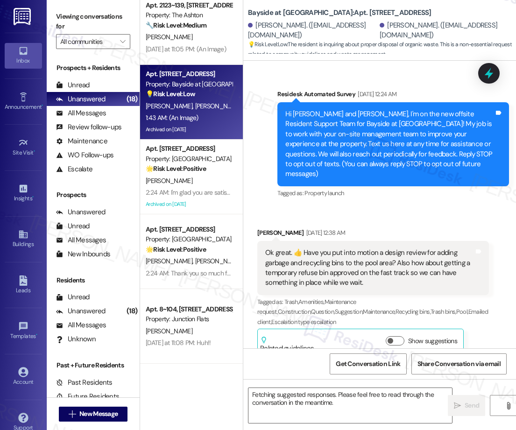
scroll to position [13713, 0]
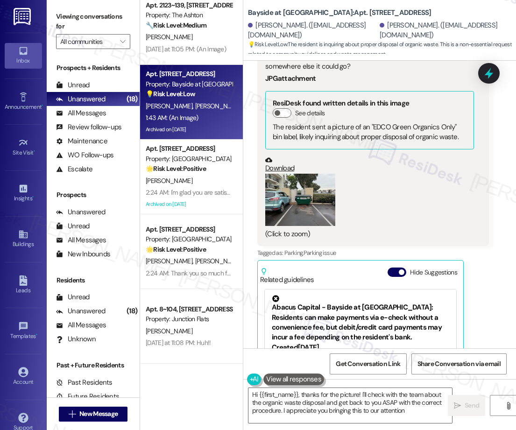
type textarea "Hi {{first_name}}, thanks for the picture! I'll check with the team about the o…"
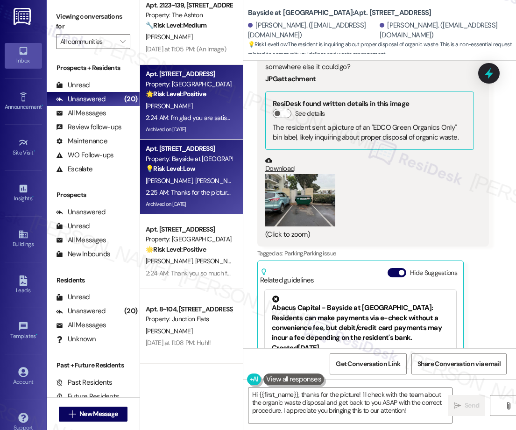
click at [207, 99] on div "Apt. [STREET_ADDRESS] Property: Sendero Ridge 🌟 Risk Level: Positive The reside…" at bounding box center [189, 84] width 88 height 32
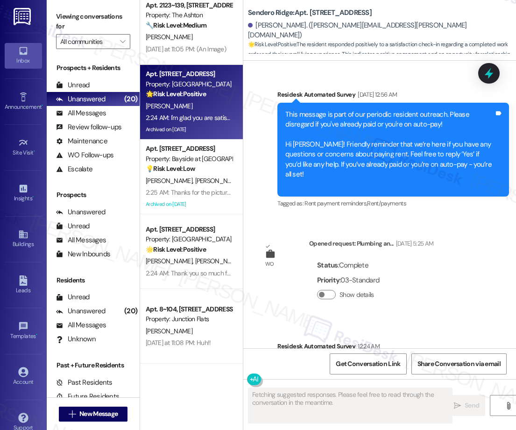
scroll to position [3075, 0]
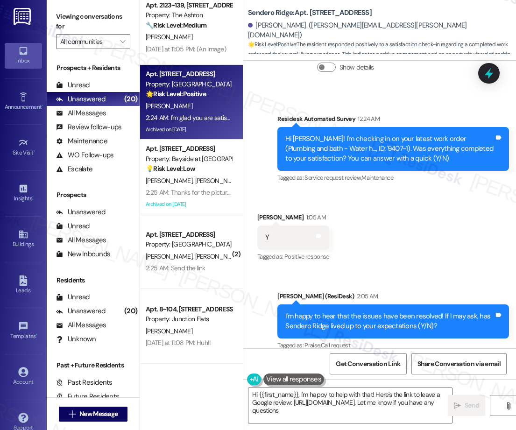
type textarea "Hi {{first_name}}, I'm happy to help with that! Here's the link to leave a Goog…"
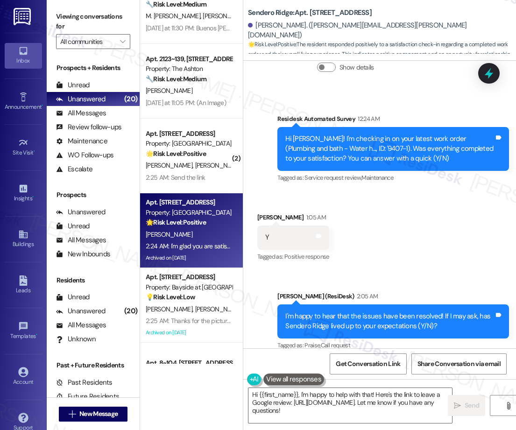
scroll to position [1075, 0]
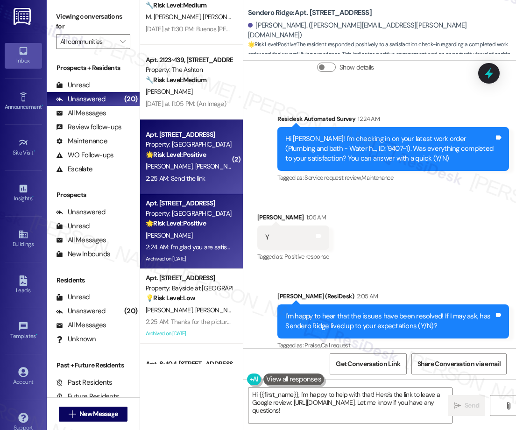
click at [213, 146] on div "Property: [GEOGRAPHIC_DATA]" at bounding box center [189, 144] width 86 height 10
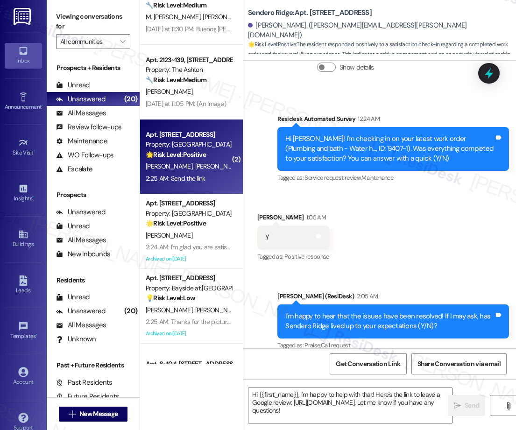
type textarea "Fetching suggested responses. Please feel free to read through the conversation…"
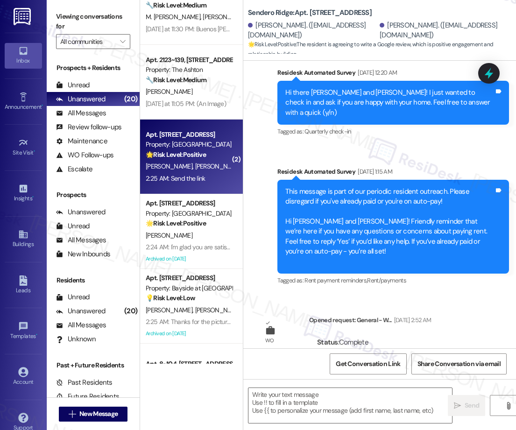
type textarea "Fetching suggested responses. Please feel free to read through the conversation…"
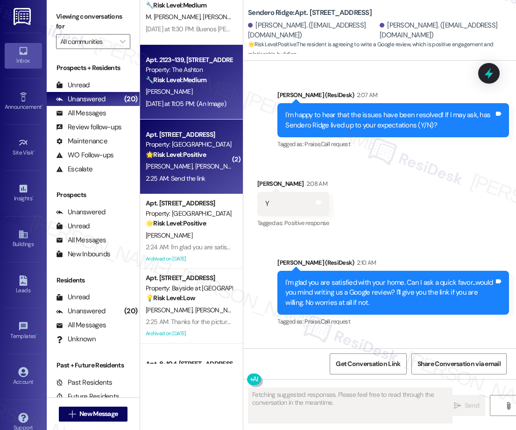
scroll to position [3912, 0]
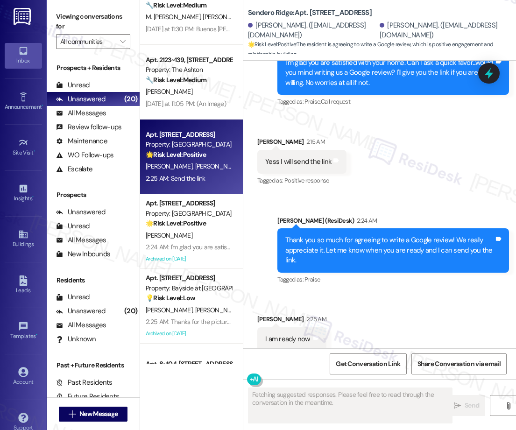
click at [198, 104] on div "[DATE] at 11:05 PM: (An Image) [DATE] at 11:05 PM: (An Image)" at bounding box center [186, 103] width 80 height 8
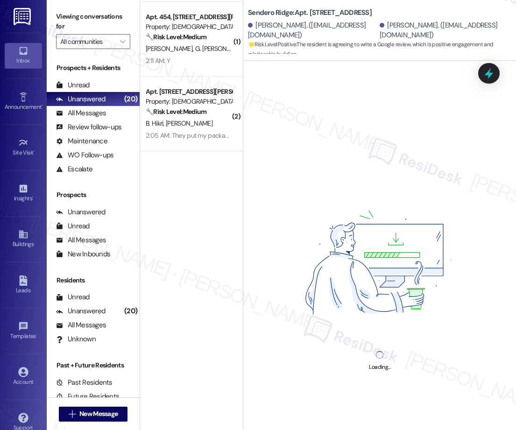
scroll to position [0, 0]
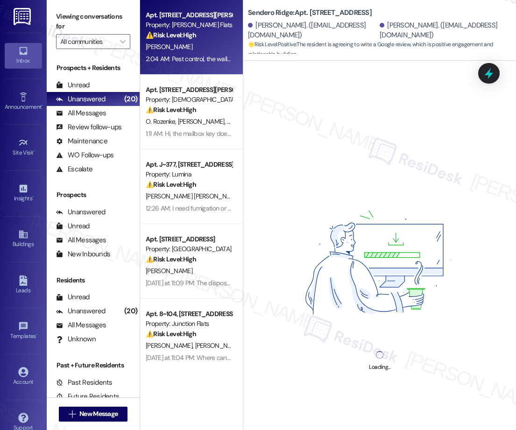
click at [193, 66] on div "Apt. [STREET_ADDRESS][PERSON_NAME] Property: [PERSON_NAME] Flats ⚠️ Risk Level:…" at bounding box center [191, 37] width 103 height 75
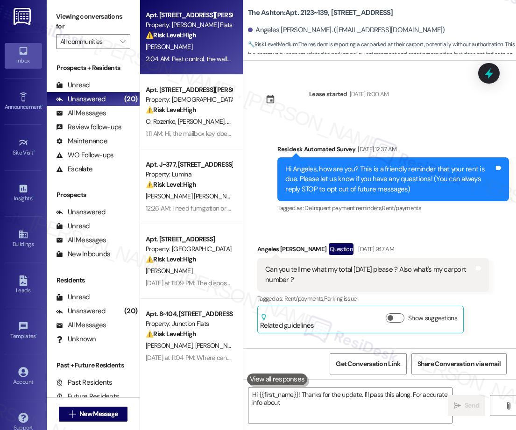
scroll to position [8011, 0]
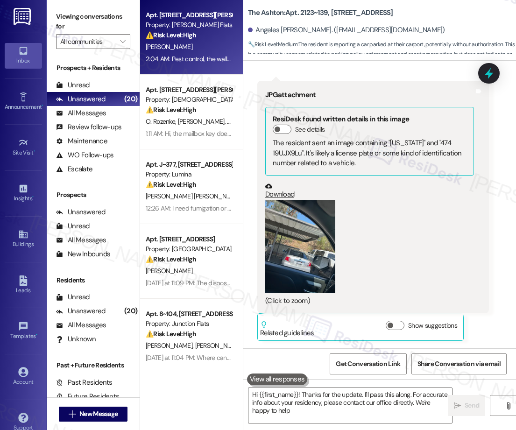
type textarea "Hi {{first_name}}! Thanks for the update. I'll pass this along. For accurate in…"
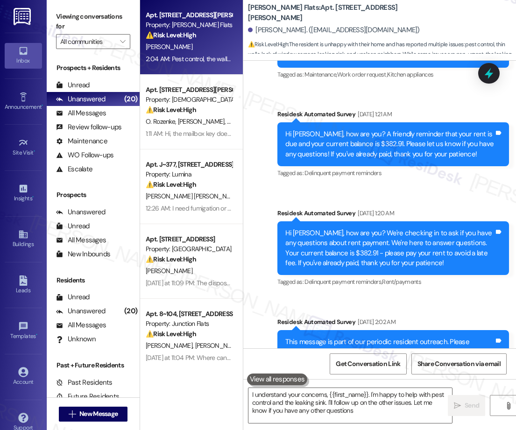
type textarea "I understand your concerns, {{first_name}}. I'm happy to help with pest control…"
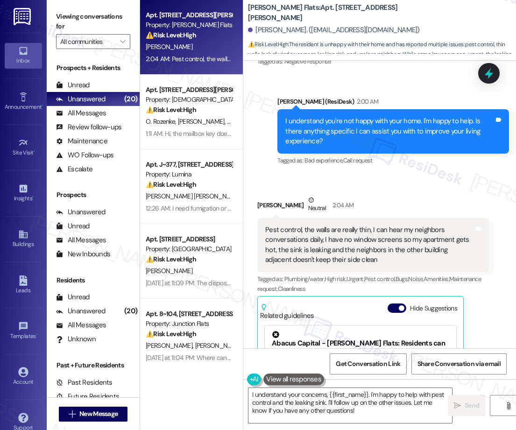
scroll to position [2806, 0]
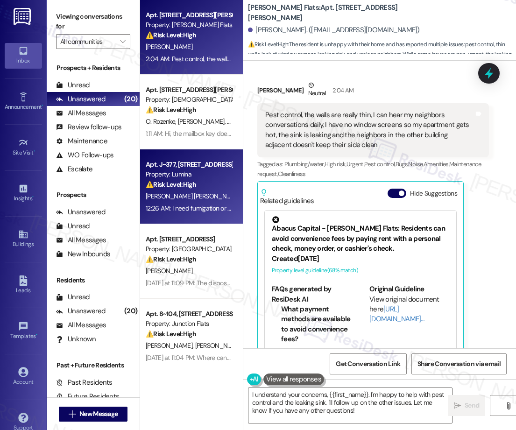
click at [176, 186] on strong "⚠️ Risk Level: High" at bounding box center [171, 184] width 50 height 8
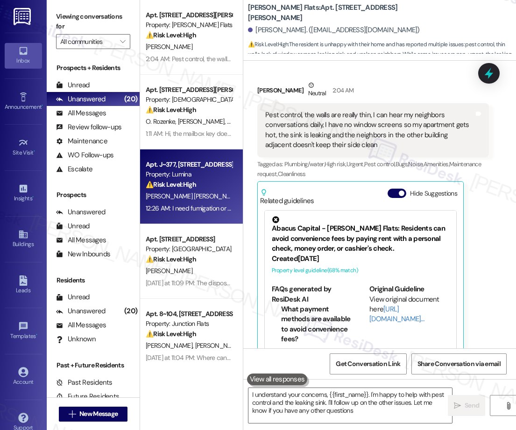
type textarea "I understand your concerns, {{first_name}}. I'm happy to help with pest control…"
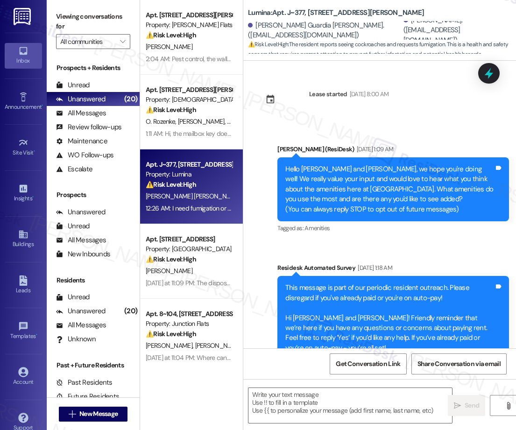
scroll to position [53, 0]
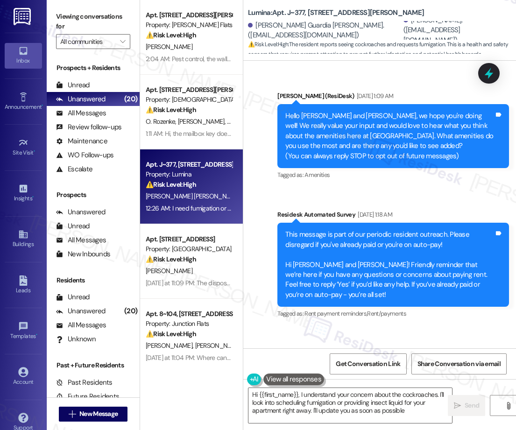
type textarea "Hi {{first_name}}, I understand your concern about the cockroaches. I'll look i…"
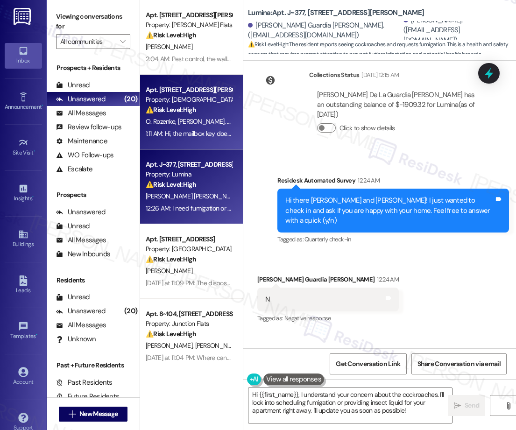
click at [187, 130] on div "1:11 AM: Hi, the mailbox key does not work 1:11 AM: Hi, the mailbox key does no…" at bounding box center [201, 133] width 110 height 8
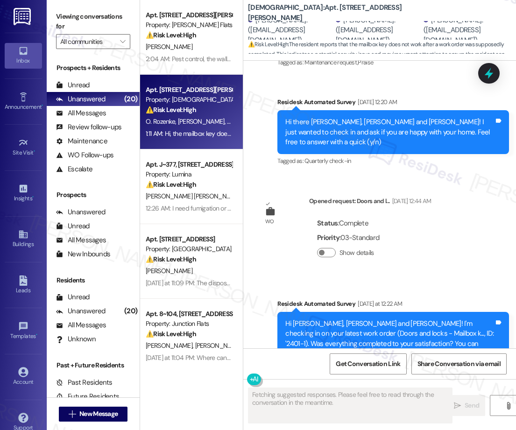
scroll to position [382, 0]
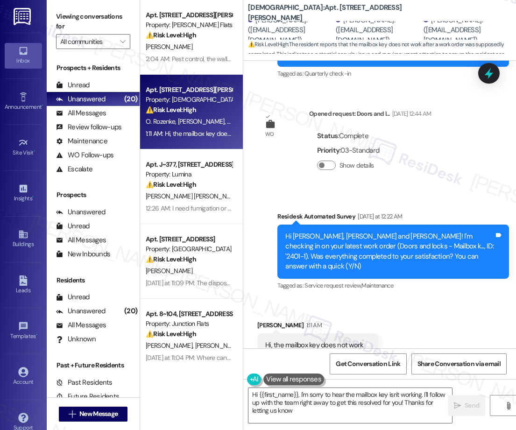
type textarea "Hi {{first_name}}, I'm sorry to hear the mailbox key isn't working. I'll follow…"
